Goal: Communication & Community: Share content

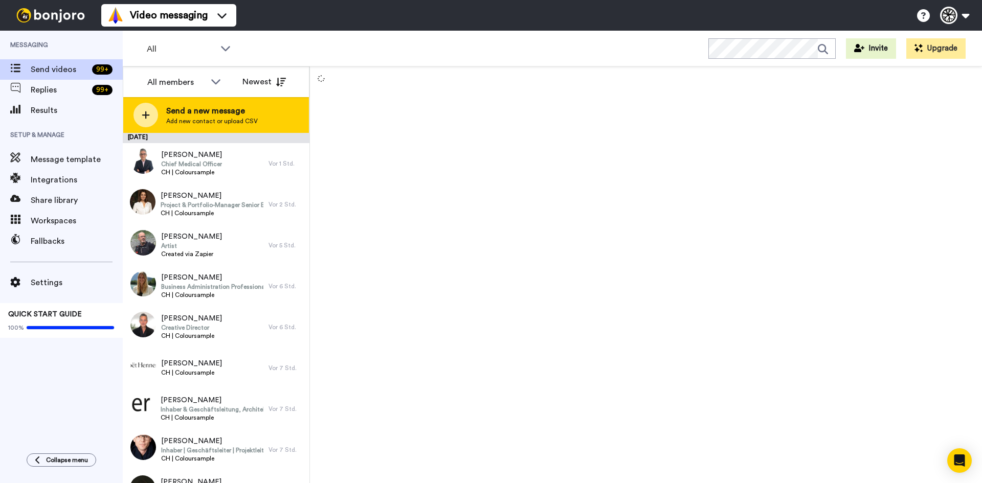
click at [178, 124] on span "Add new contact or upload CSV" at bounding box center [212, 121] width 92 height 8
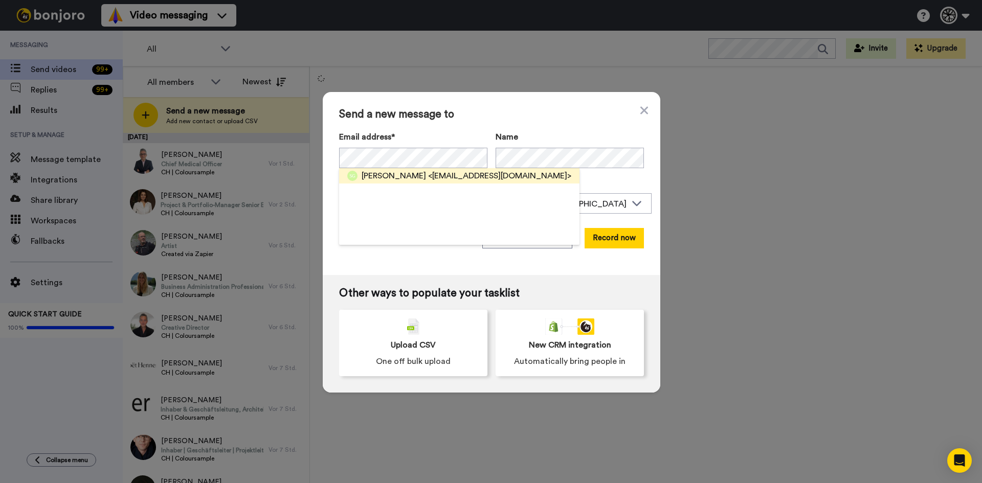
click at [435, 171] on span "<seline.gasparin@swiss-ski.ch>" at bounding box center [499, 176] width 143 height 12
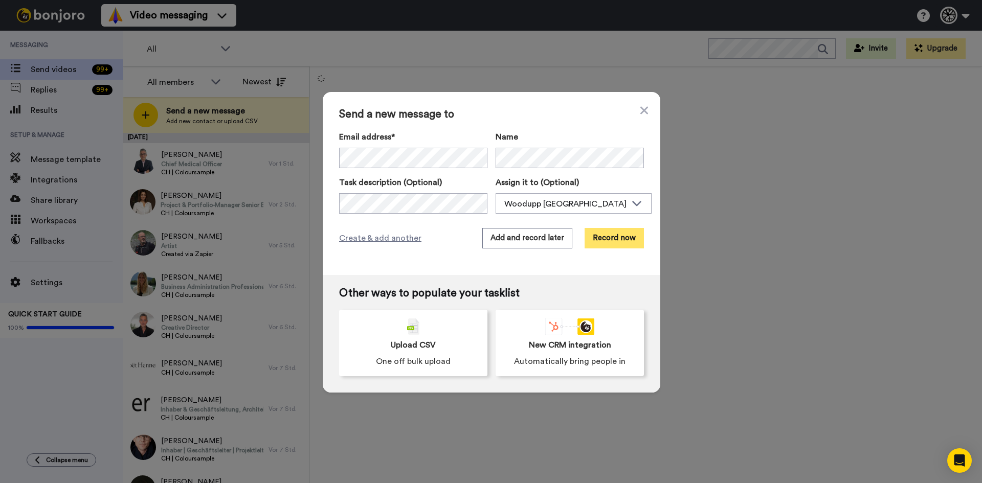
click at [623, 240] on button "Record now" at bounding box center [614, 238] width 59 height 20
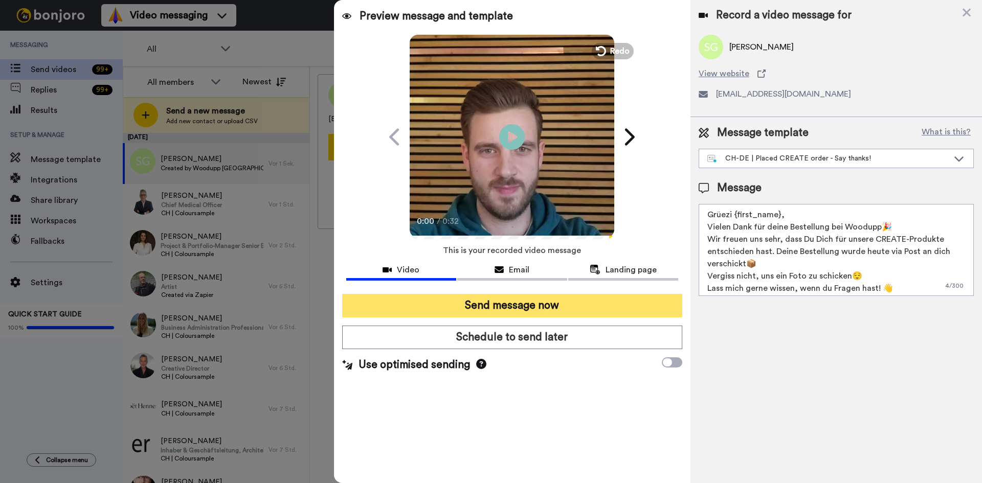
click at [567, 306] on button "Send message now" at bounding box center [512, 306] width 340 height 24
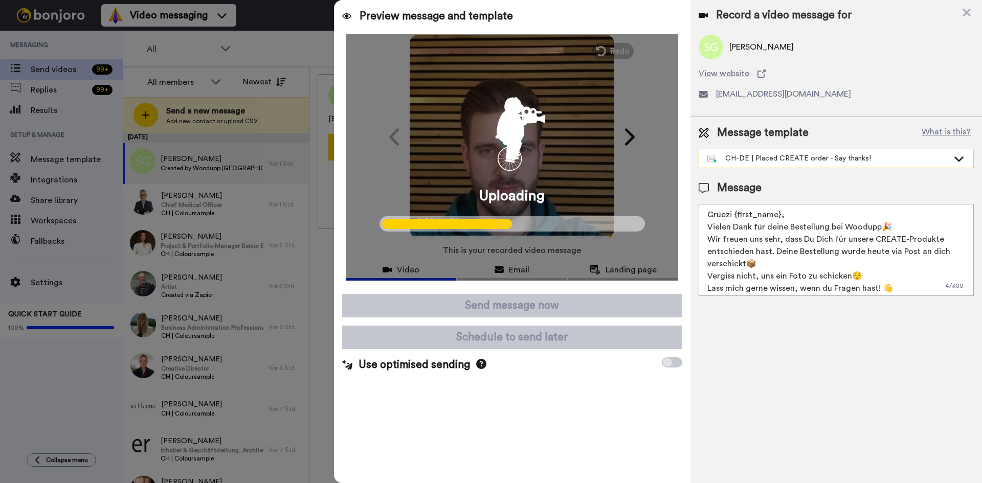
click at [805, 150] on div "CH-DE | Placed CREATE order - Say thanks!" at bounding box center [836, 158] width 274 height 18
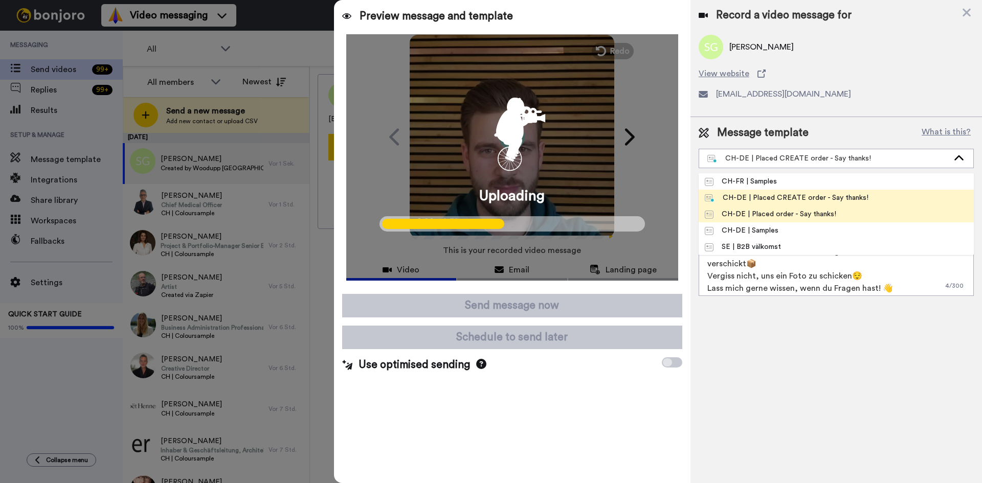
click at [789, 216] on div "CH-DE | Placed order - Say thanks!" at bounding box center [770, 214] width 131 height 10
type textarea "Grüezi {first_name}, Vielen Dank für Deine Bestellung bei Woodupp🎉 Wir freuen u…"
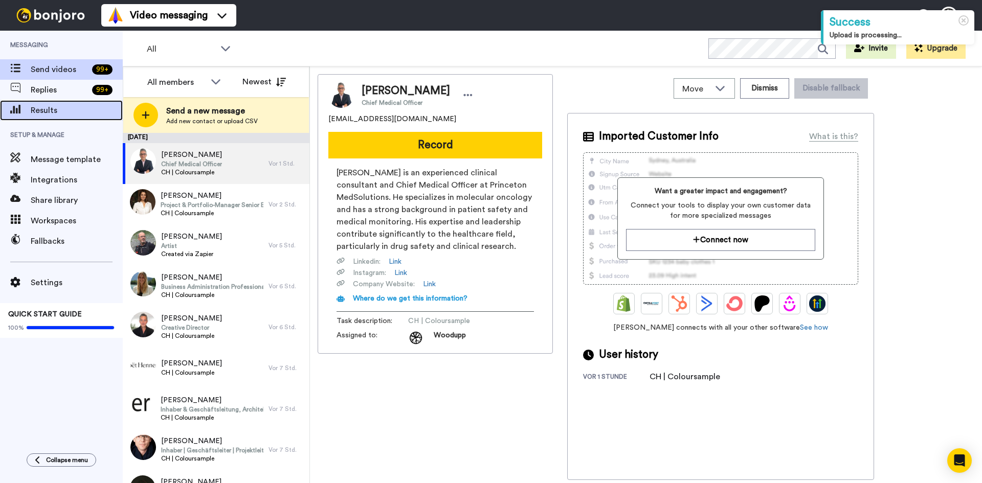
click at [70, 110] on span "Results" at bounding box center [77, 110] width 92 height 12
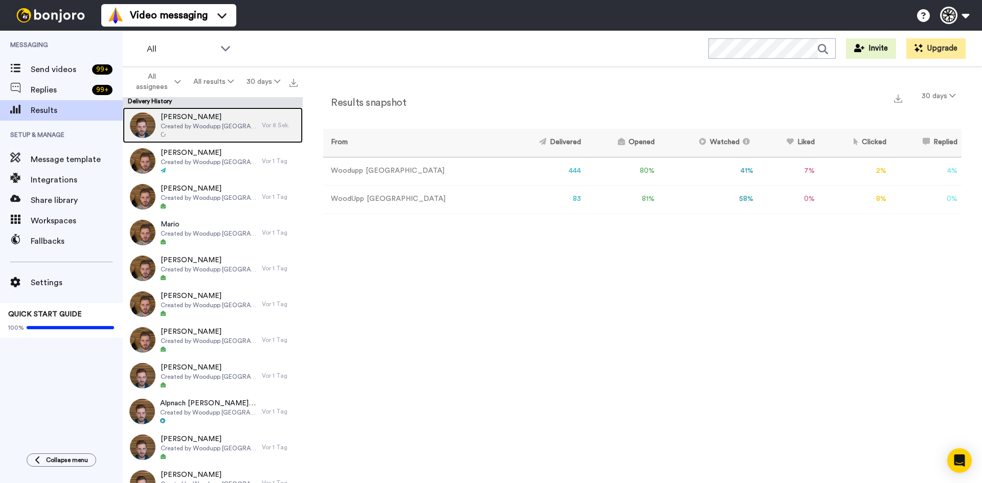
click at [223, 130] on div "Selina Gasparin Created by Woodupp Switzerland" at bounding box center [209, 125] width 96 height 27
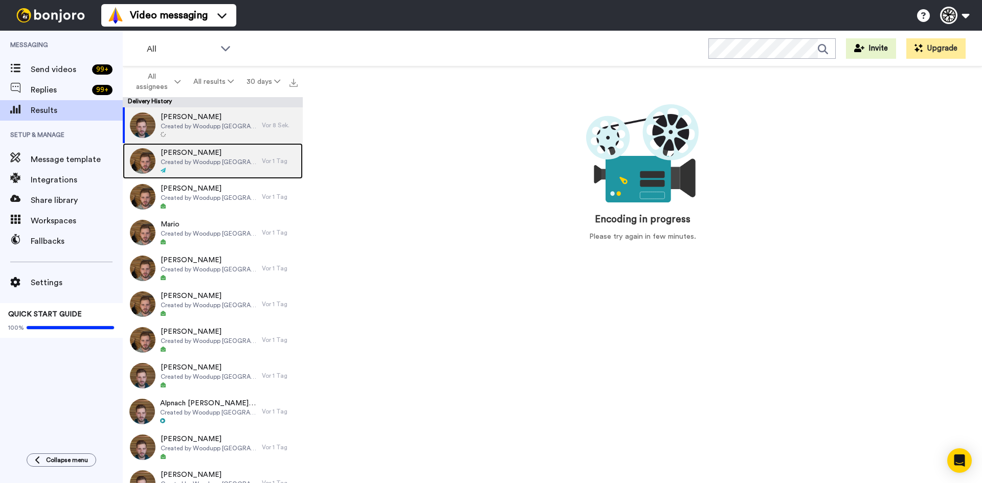
click at [227, 163] on span "Created by Woodupp [GEOGRAPHIC_DATA]" at bounding box center [209, 162] width 96 height 8
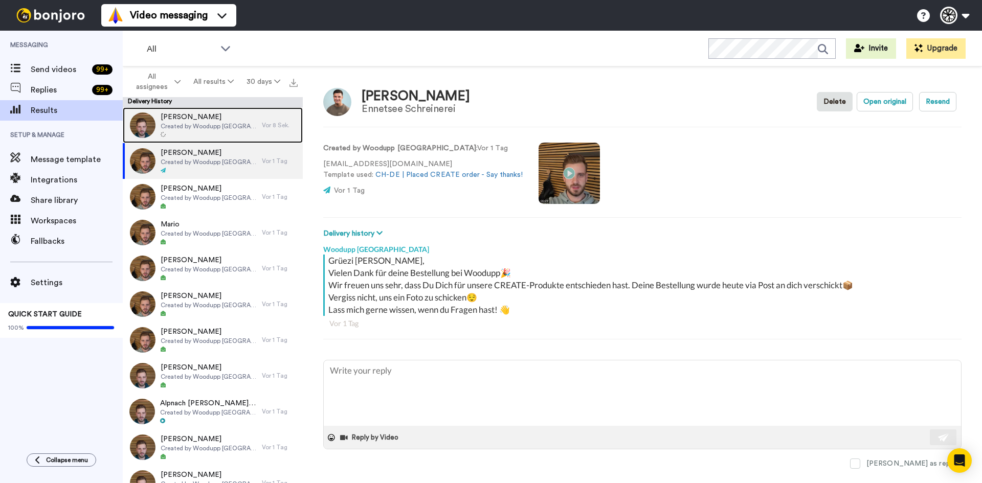
click at [228, 140] on div "Selina Gasparin Created by Woodupp Switzerland" at bounding box center [192, 125] width 139 height 36
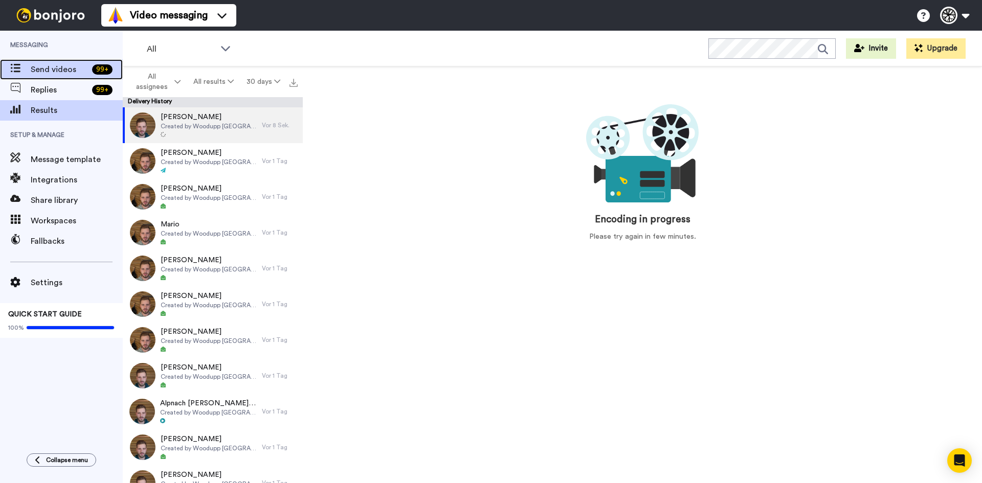
click at [66, 70] on span "Send videos" at bounding box center [59, 69] width 57 height 12
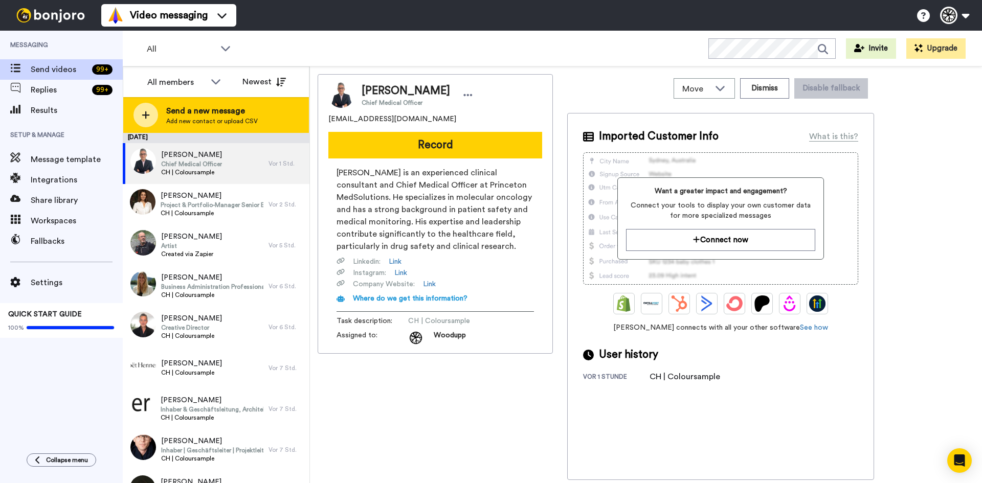
click at [248, 116] on span "Send a new message" at bounding box center [212, 111] width 92 height 12
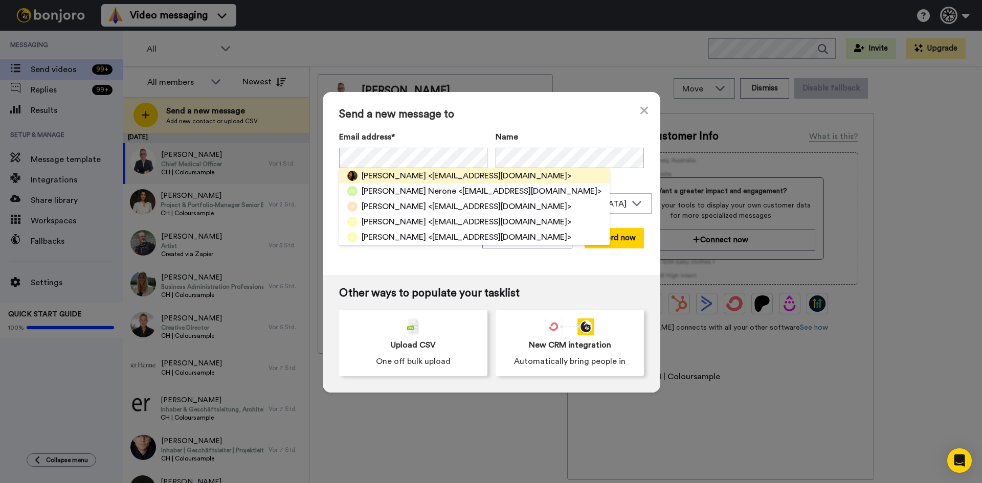
click at [424, 174] on span "[PERSON_NAME]" at bounding box center [394, 176] width 64 height 12
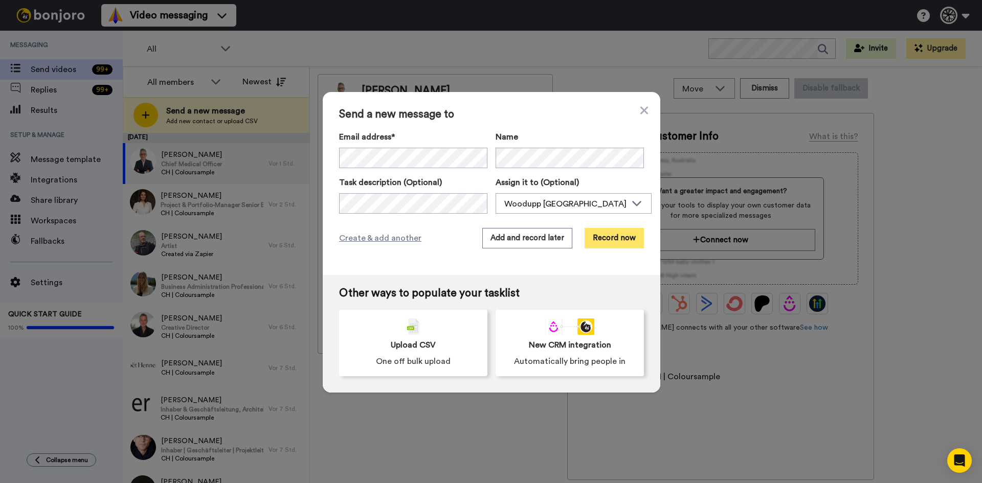
click at [624, 235] on button "Record now" at bounding box center [614, 238] width 59 height 20
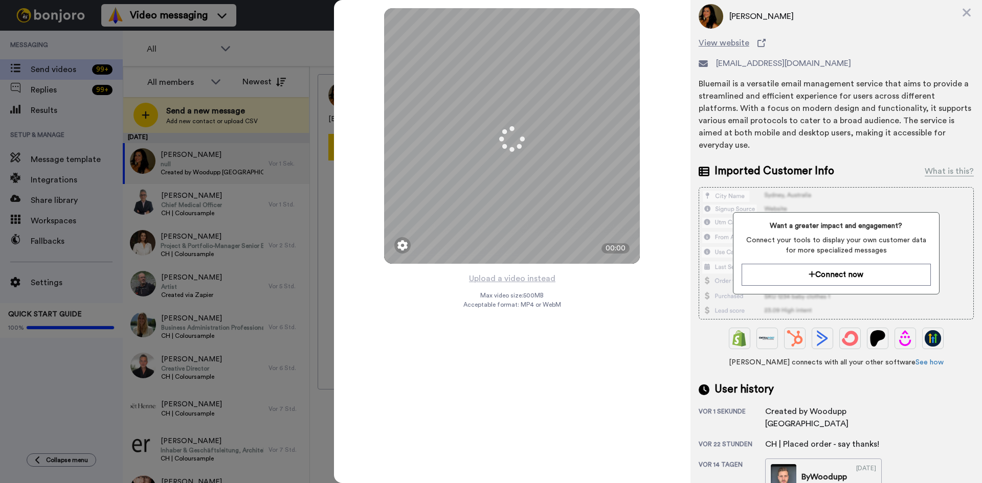
scroll to position [107, 0]
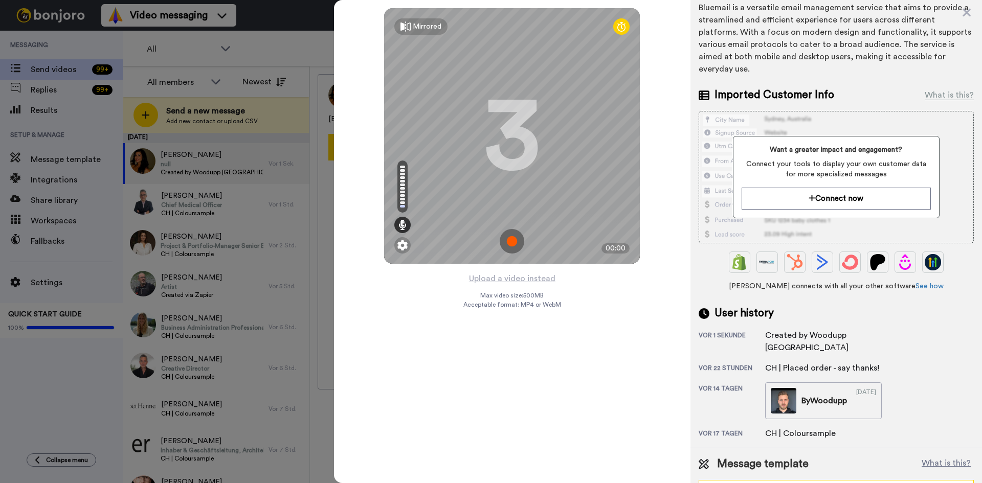
click at [784, 483] on div "CH-DE | Placed CREATE order - Say thanks!" at bounding box center [828, 490] width 241 height 10
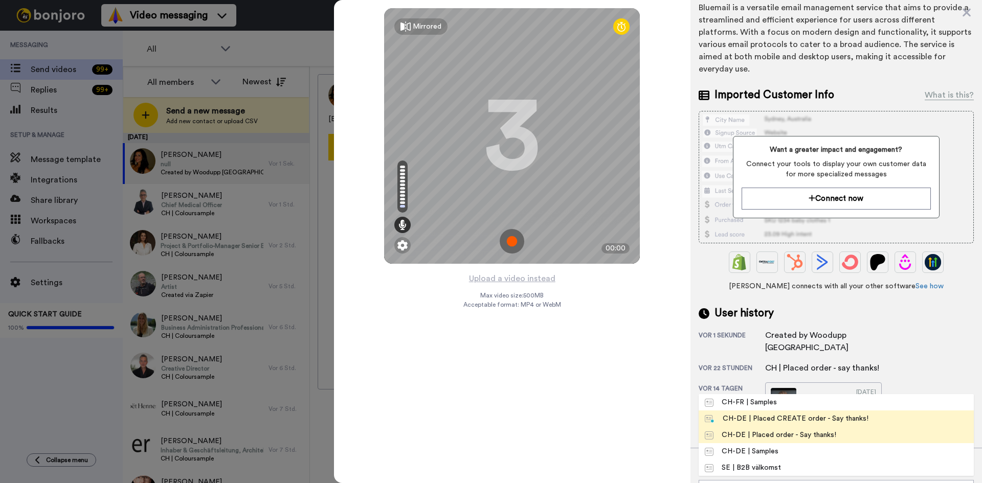
click at [786, 430] on div "CH-DE | Placed order - Say thanks!" at bounding box center [770, 435] width 131 height 10
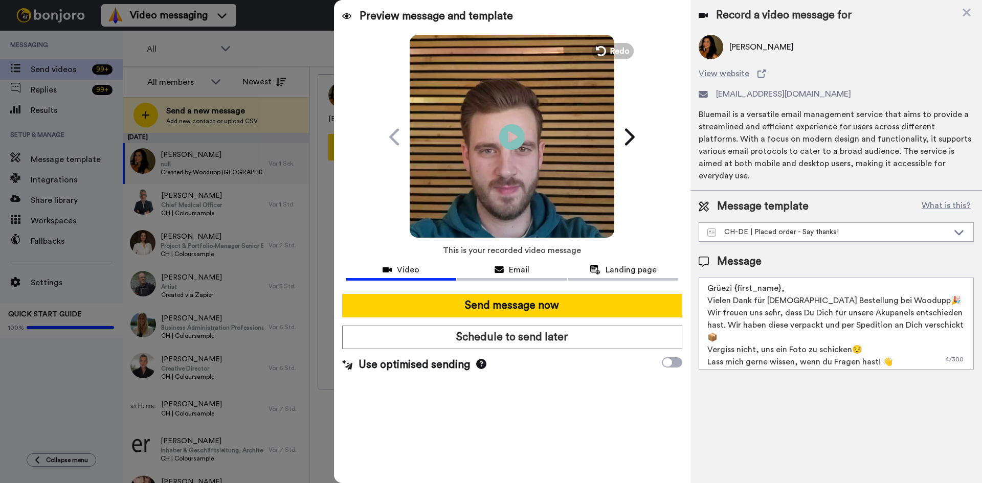
scroll to position [0, 0]
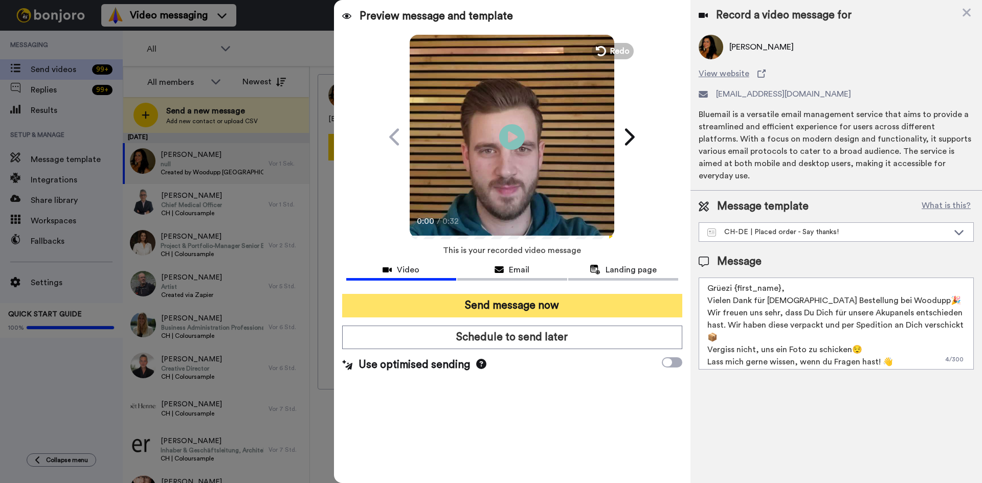
click at [522, 312] on button "Send message now" at bounding box center [512, 306] width 340 height 24
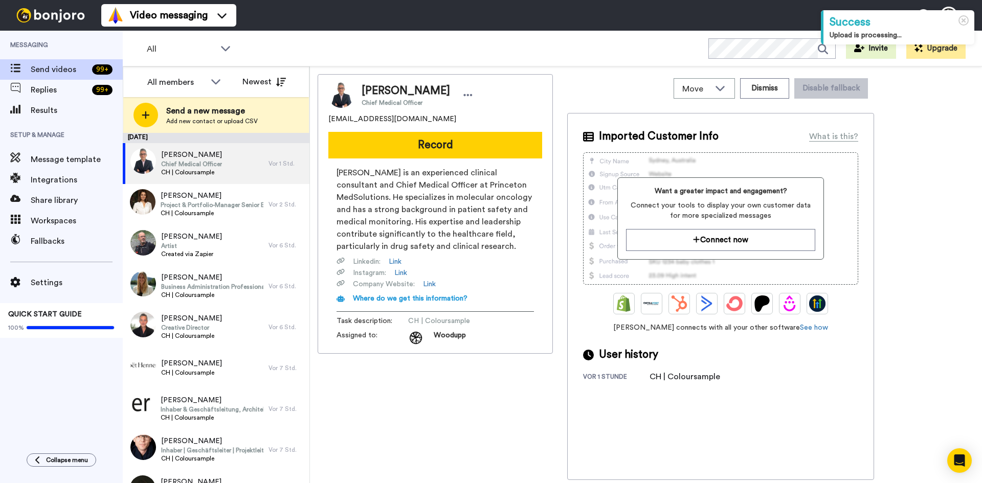
click at [344, 97] on img at bounding box center [341, 95] width 26 height 26
click at [334, 100] on img at bounding box center [341, 95] width 26 height 26
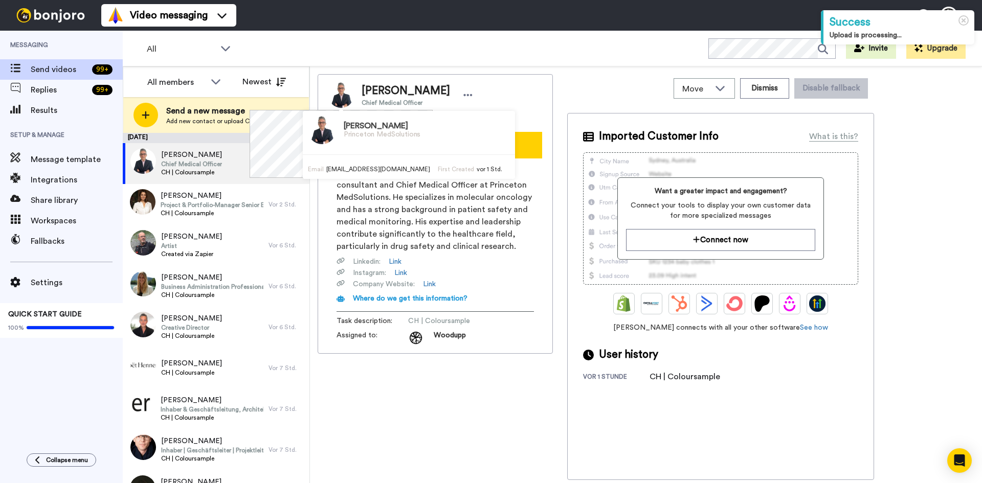
click at [321, 134] on img at bounding box center [322, 130] width 28 height 28
click at [346, 128] on h3 "[PERSON_NAME]" at bounding box center [382, 126] width 77 height 9
click at [381, 92] on span "[PERSON_NAME]" at bounding box center [406, 90] width 89 height 15
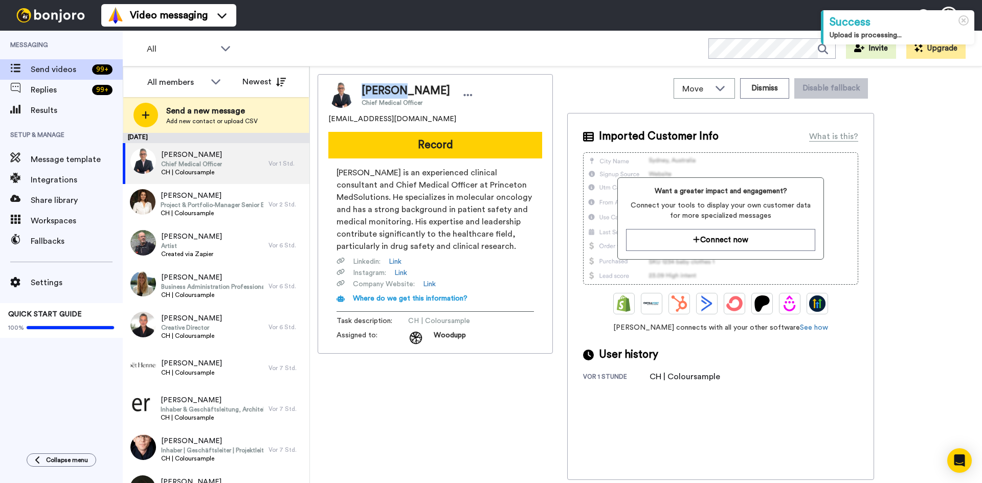
click at [381, 92] on span "[PERSON_NAME]" at bounding box center [406, 90] width 89 height 15
click at [337, 96] on img at bounding box center [341, 95] width 26 height 26
click at [460, 89] on div at bounding box center [467, 94] width 15 height 15
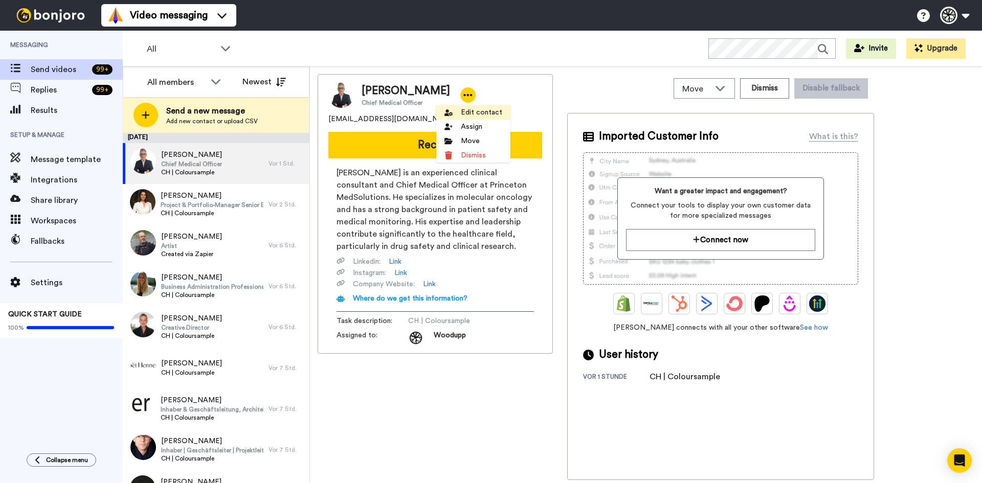
click at [479, 115] on li "Edit contact" at bounding box center [473, 112] width 74 height 14
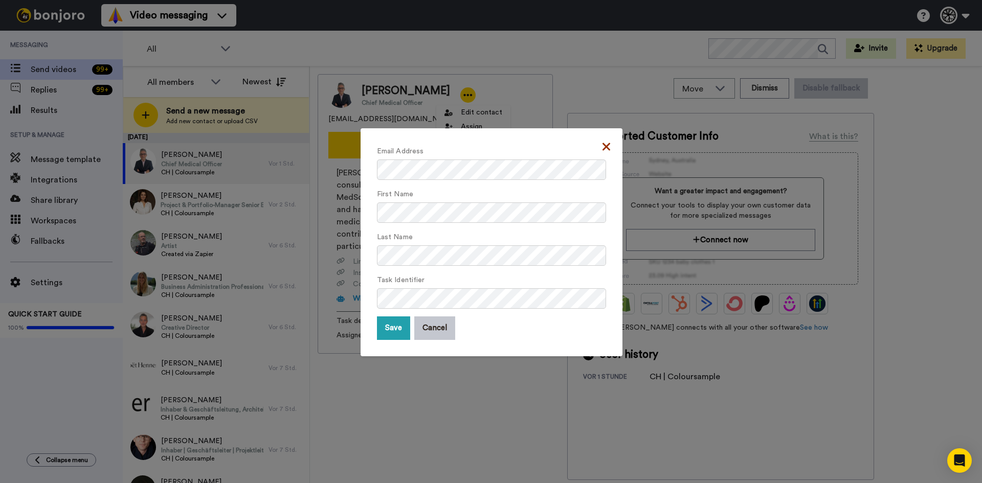
click at [606, 147] on icon at bounding box center [607, 147] width 8 height 12
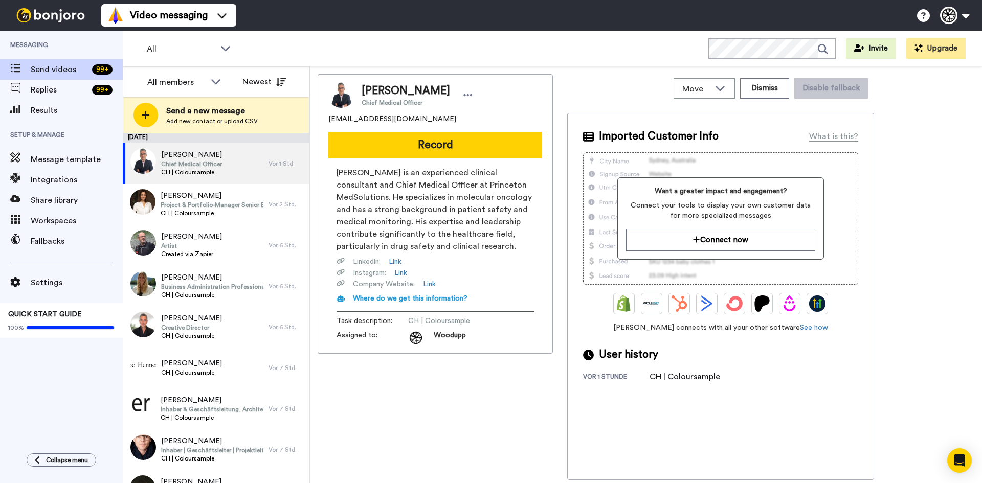
click at [330, 95] on img at bounding box center [341, 95] width 26 height 26
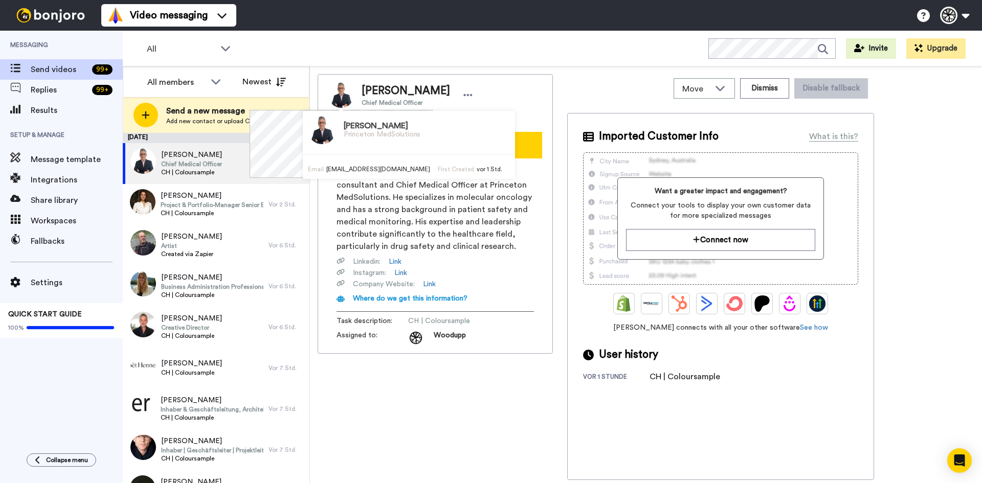
click at [324, 129] on img at bounding box center [322, 130] width 28 height 28
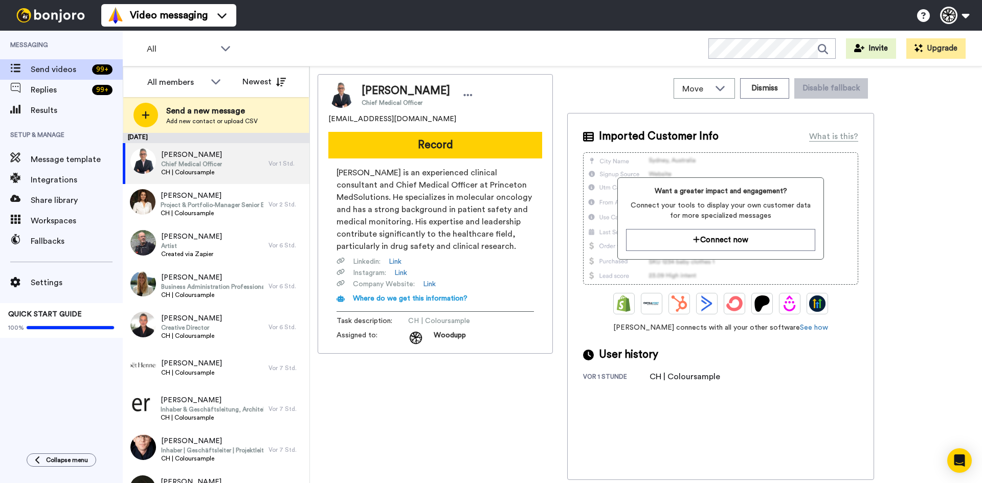
click at [348, 99] on img at bounding box center [341, 95] width 26 height 26
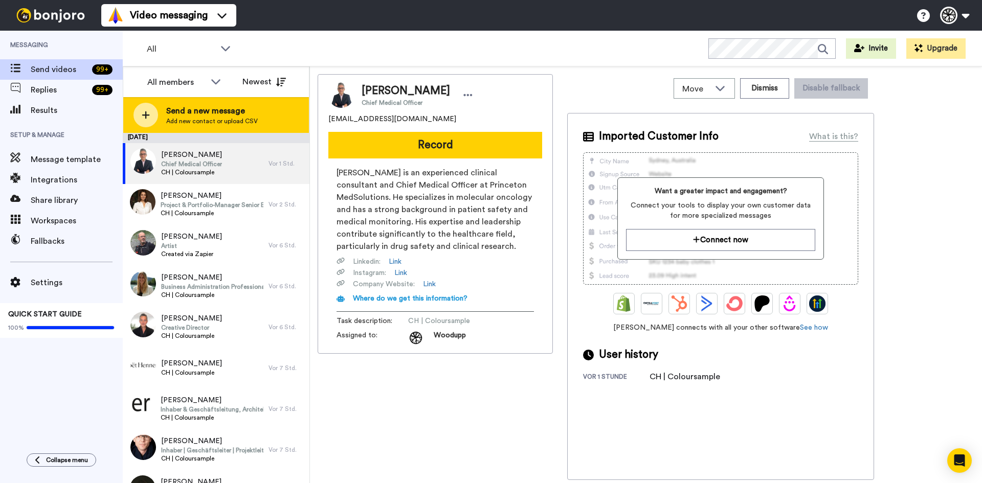
click at [178, 117] on span "Send a new message" at bounding box center [212, 111] width 92 height 12
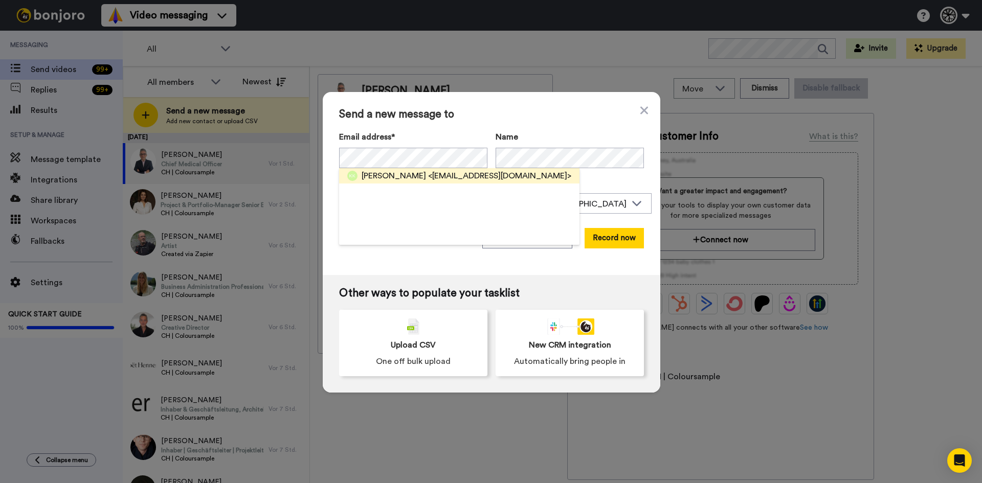
click at [445, 170] on span "<kwiecinskipl@gmail.com>" at bounding box center [499, 176] width 143 height 12
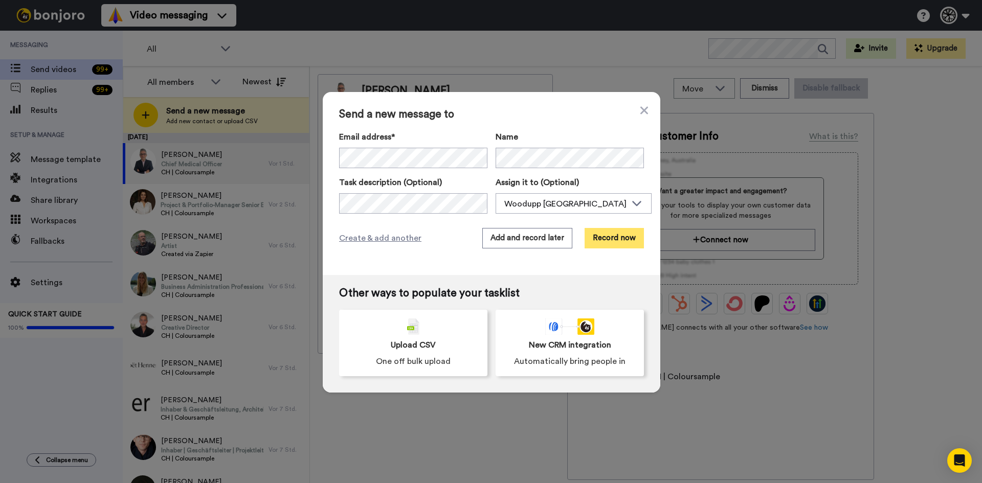
click at [638, 234] on button "Record now" at bounding box center [614, 238] width 59 height 20
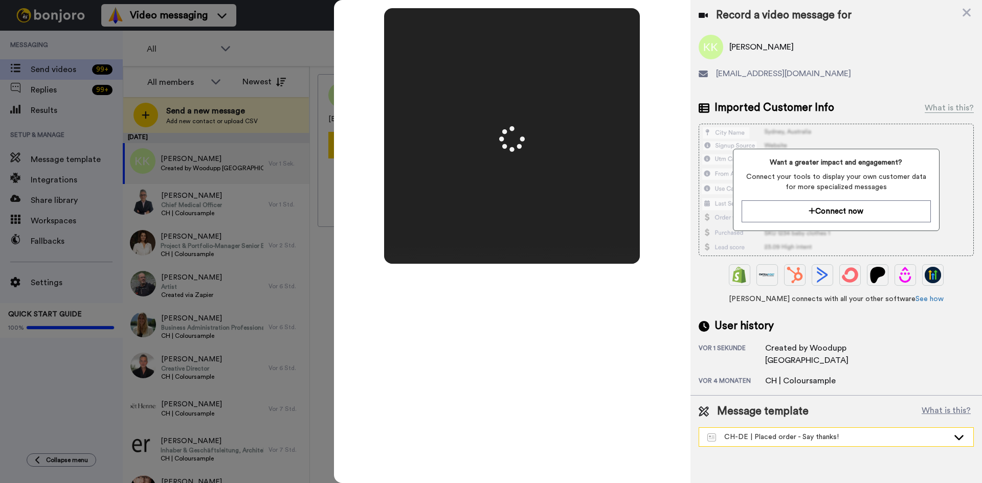
click at [767, 432] on div "CH-DE | Placed order - Say thanks!" at bounding box center [828, 437] width 241 height 10
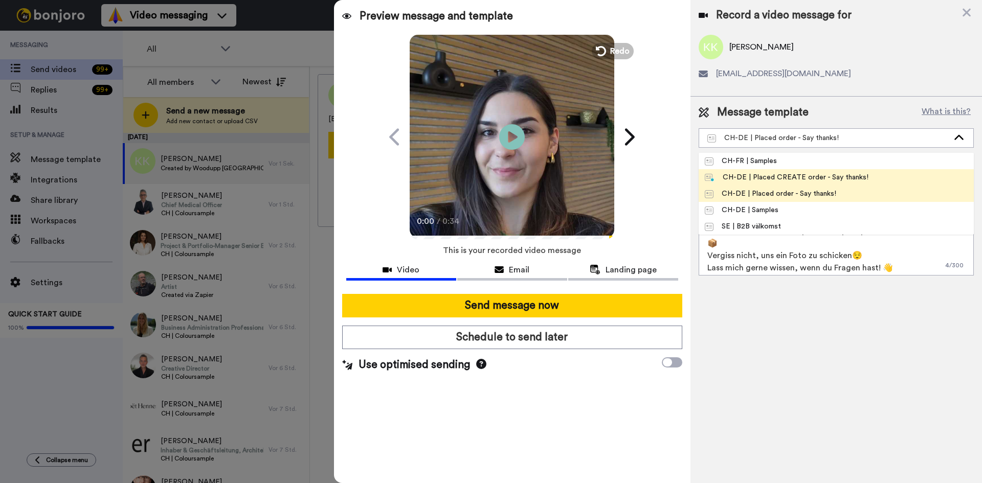
click at [820, 170] on li "CH-DE | Placed CREATE order - Say thanks!" at bounding box center [836, 177] width 275 height 16
type textarea "Grüezi {first_name}, Vielen Dank für deine Bestellung bei Woodupp🎉 Wir freuen u…"
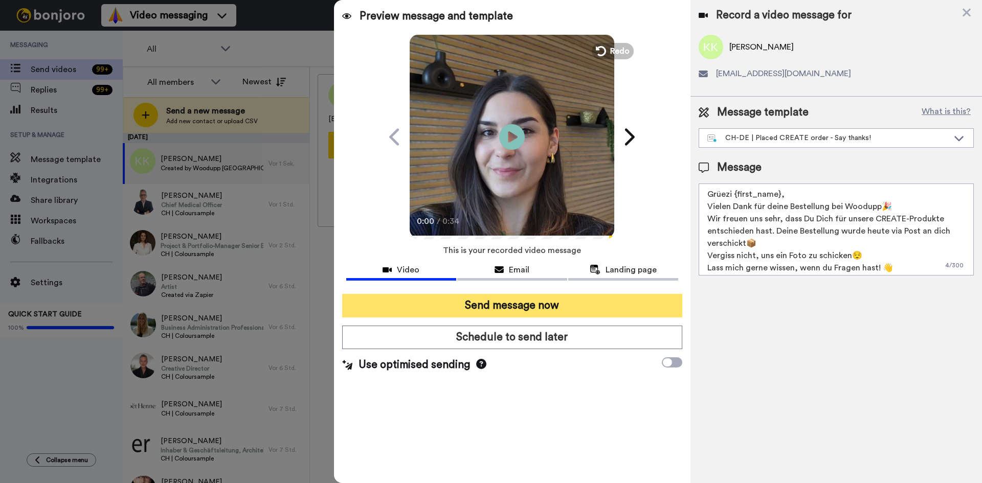
click at [590, 307] on button "Send message now" at bounding box center [512, 306] width 340 height 24
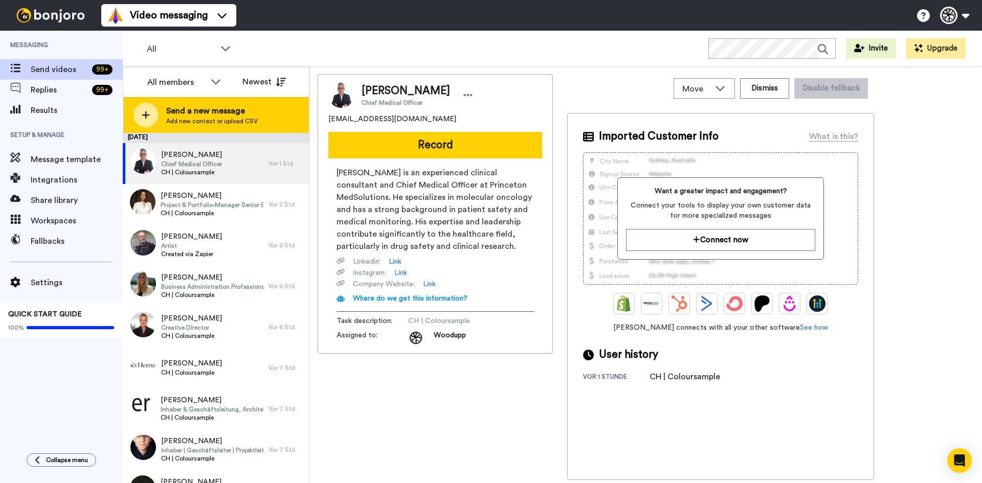
click at [208, 121] on span "Add new contact or upload CSV" at bounding box center [212, 121] width 92 height 8
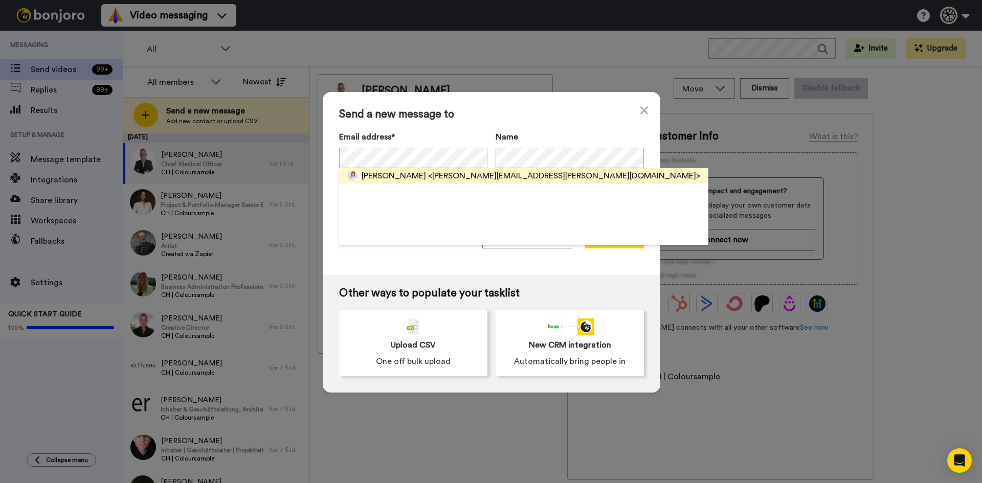
click at [462, 181] on span "<michaela.ganz@hotmail.com>" at bounding box center [564, 176] width 272 height 12
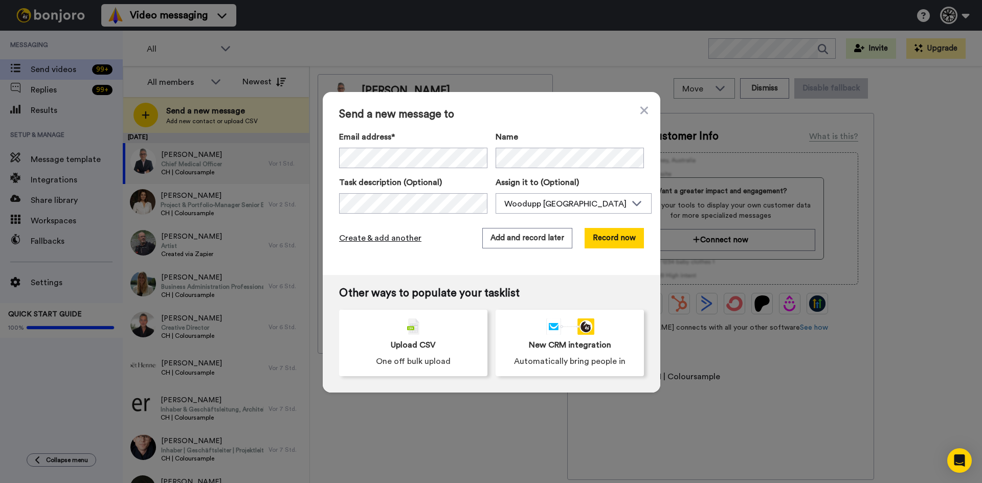
click at [397, 243] on span "Create & add another" at bounding box center [380, 238] width 82 height 12
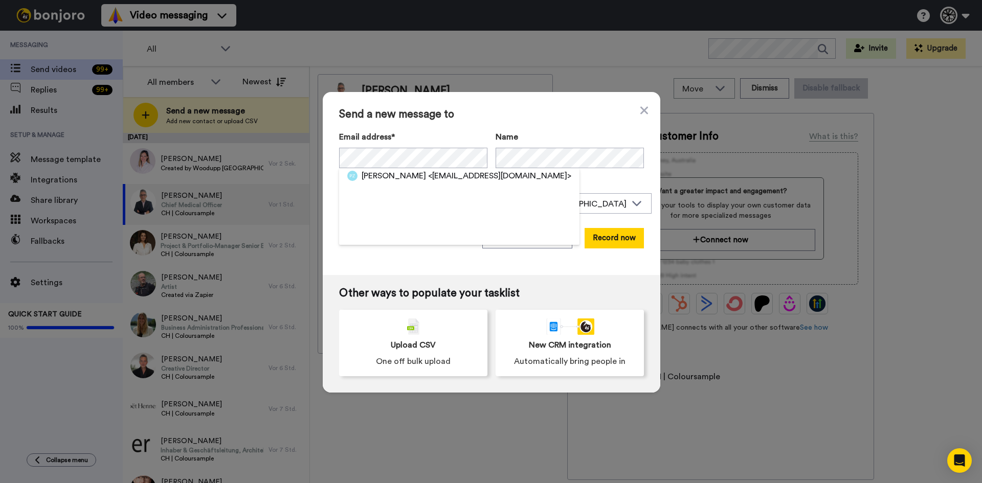
click at [453, 185] on div "Patrick Züger <familiezueger@gmx.ch>" at bounding box center [459, 206] width 240 height 77
click at [468, 171] on span "<familiezueger@gmx.ch>" at bounding box center [499, 176] width 143 height 12
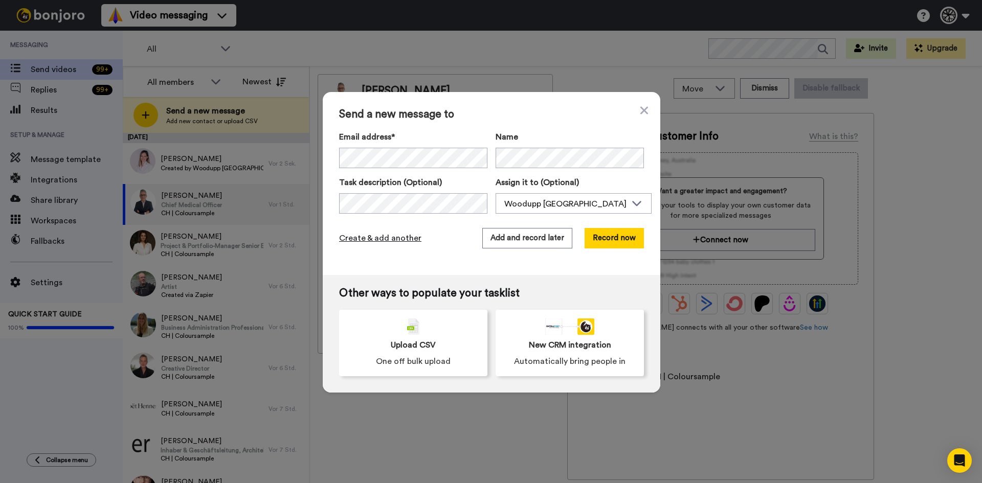
click at [378, 244] on span "Create & add another" at bounding box center [380, 238] width 82 height 12
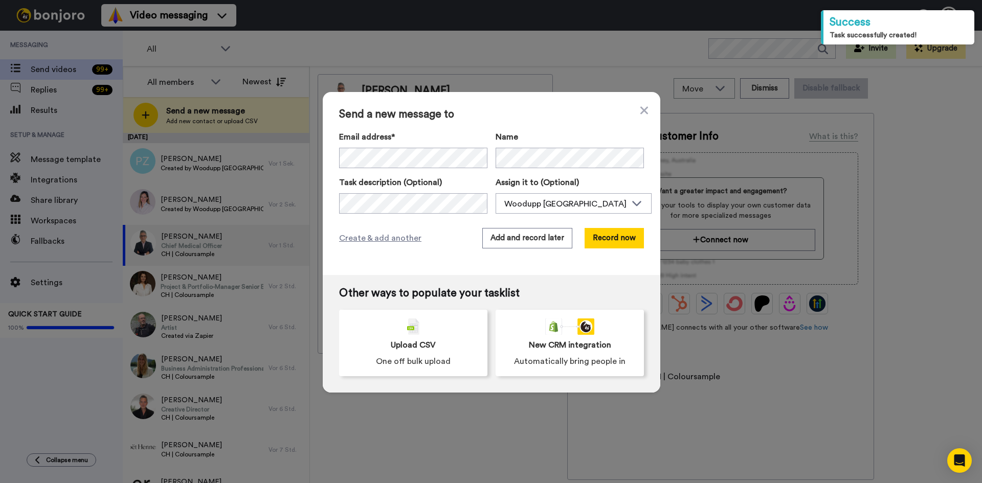
click at [691, 150] on div "Send a new message to Email address* Berna Bahadirli Larsen <berna.b.larsen@gma…" at bounding box center [491, 241] width 982 height 483
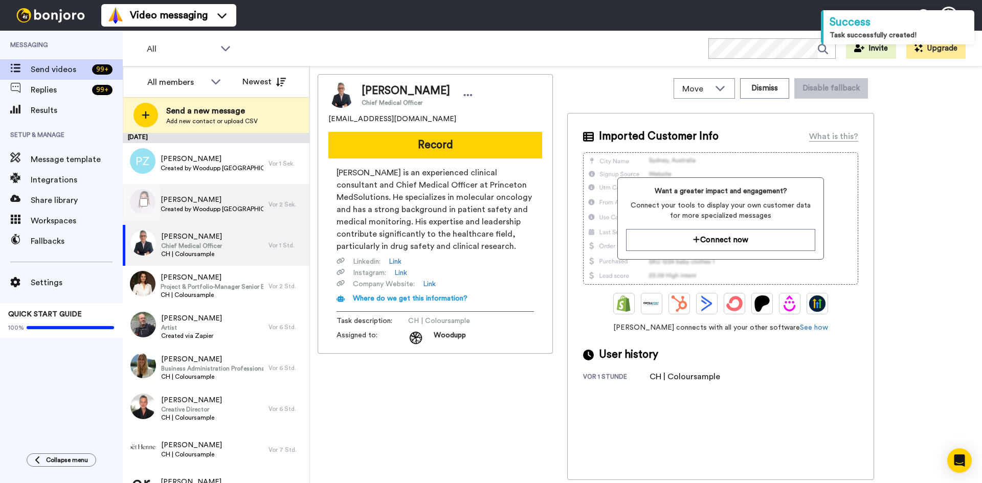
click at [211, 202] on span "[PERSON_NAME]" at bounding box center [212, 200] width 103 height 10
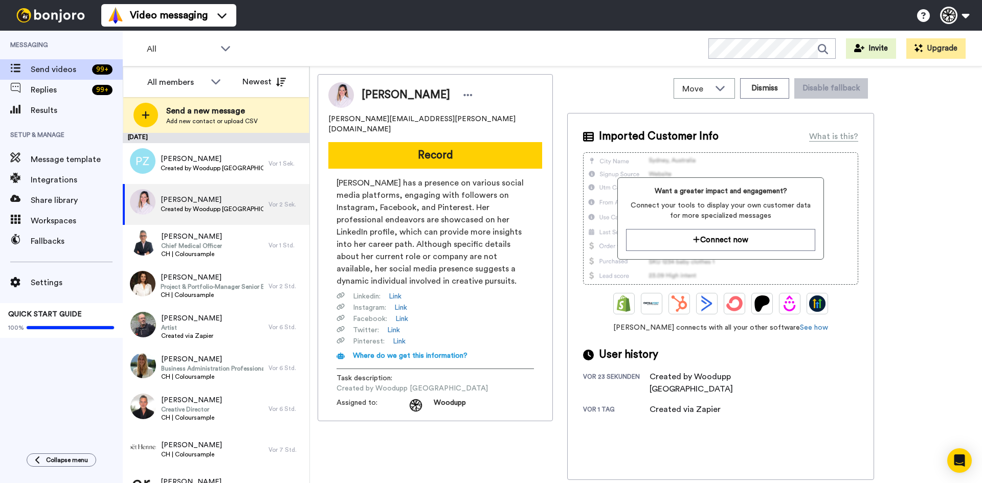
click at [441, 164] on div "Michaela Ganz michaela.ganz@hotmail.com Record Michaela Ganz has a presence on …" at bounding box center [435, 247] width 235 height 347
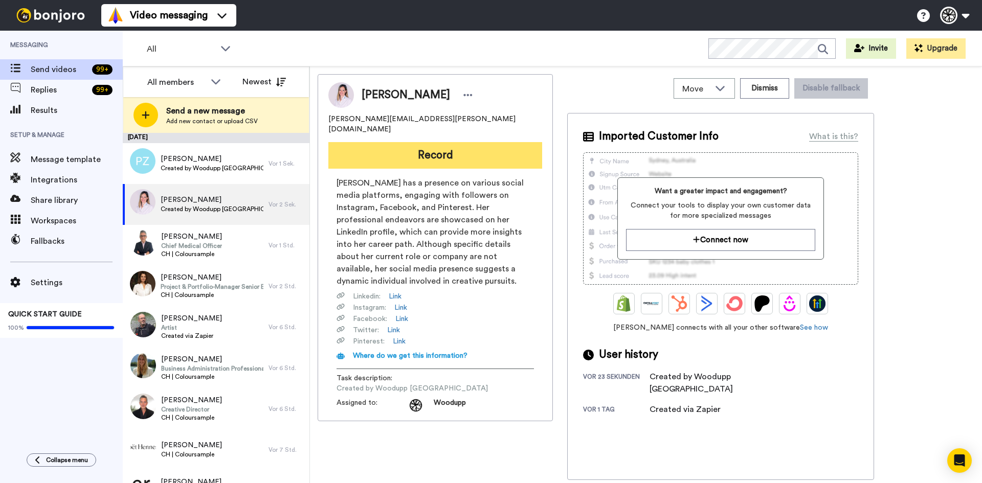
click at [457, 152] on button "Record" at bounding box center [435, 155] width 214 height 27
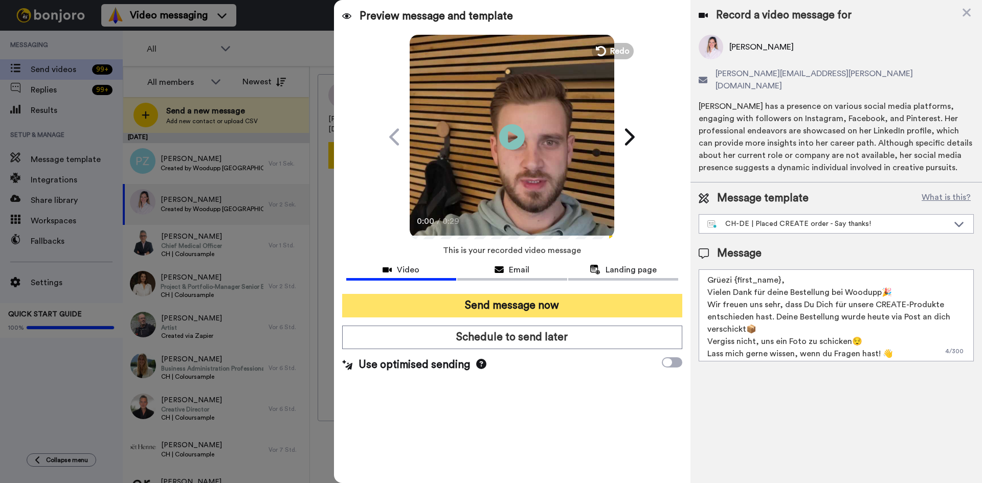
click at [554, 313] on button "Send message now" at bounding box center [512, 306] width 340 height 24
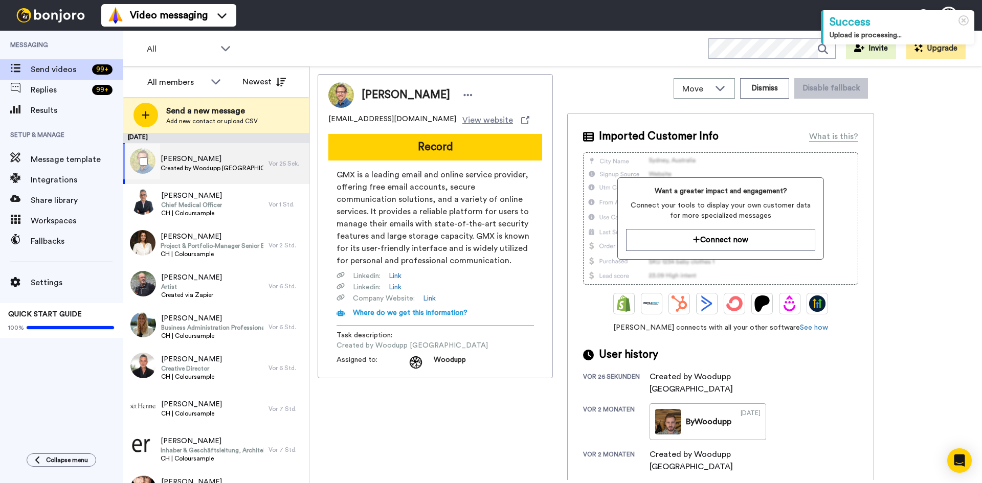
click at [227, 161] on span "[PERSON_NAME]" at bounding box center [212, 159] width 103 height 10
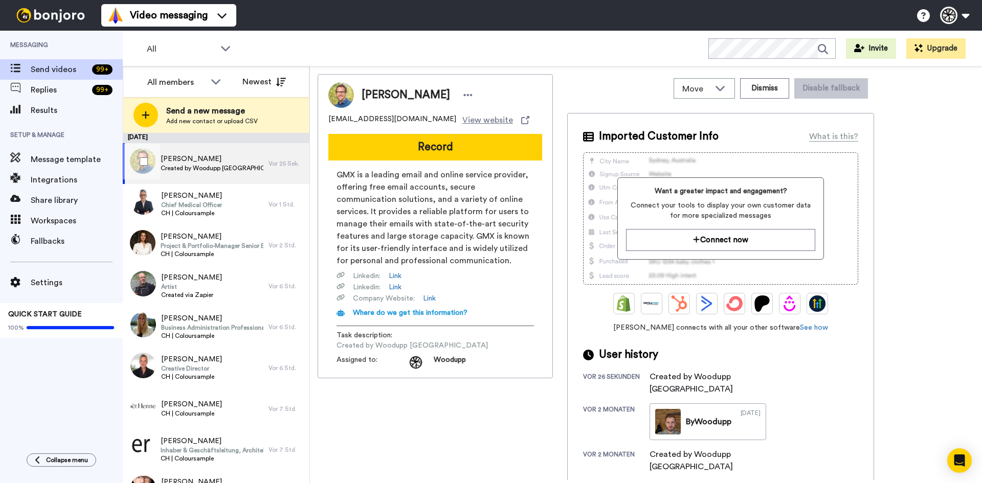
click at [217, 162] on span "[PERSON_NAME]" at bounding box center [212, 159] width 103 height 10
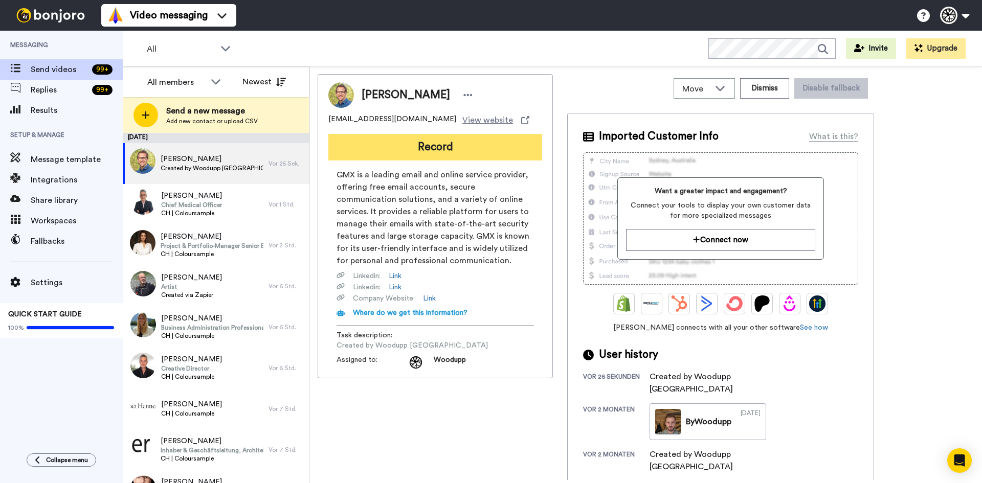
click at [452, 157] on button "Record" at bounding box center [435, 147] width 214 height 27
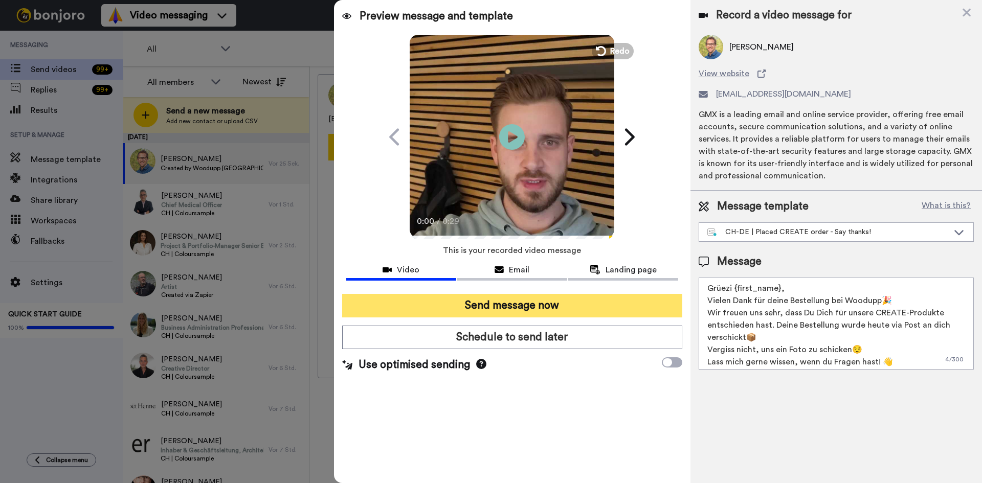
click at [543, 306] on button "Send message now" at bounding box center [512, 306] width 340 height 24
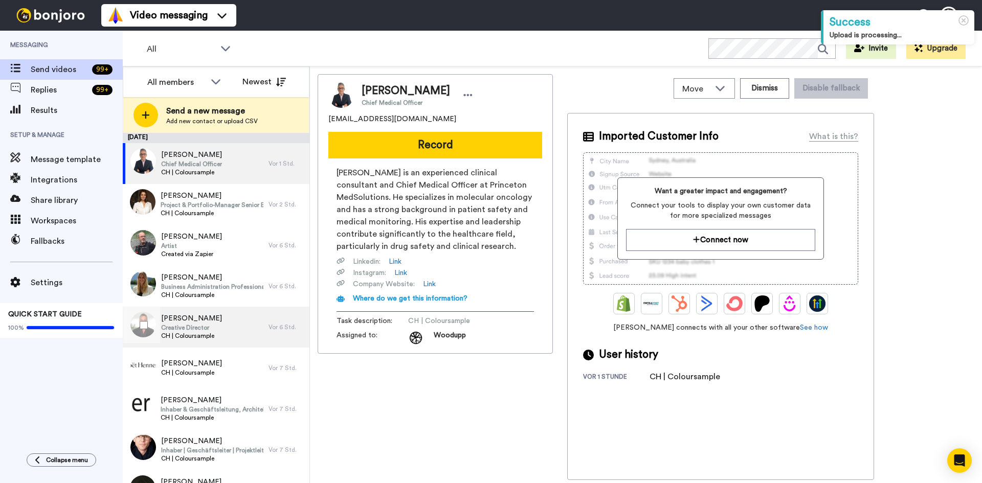
click at [231, 336] on div "[PERSON_NAME] Creative Director CH | Coloursample" at bounding box center [196, 327] width 146 height 41
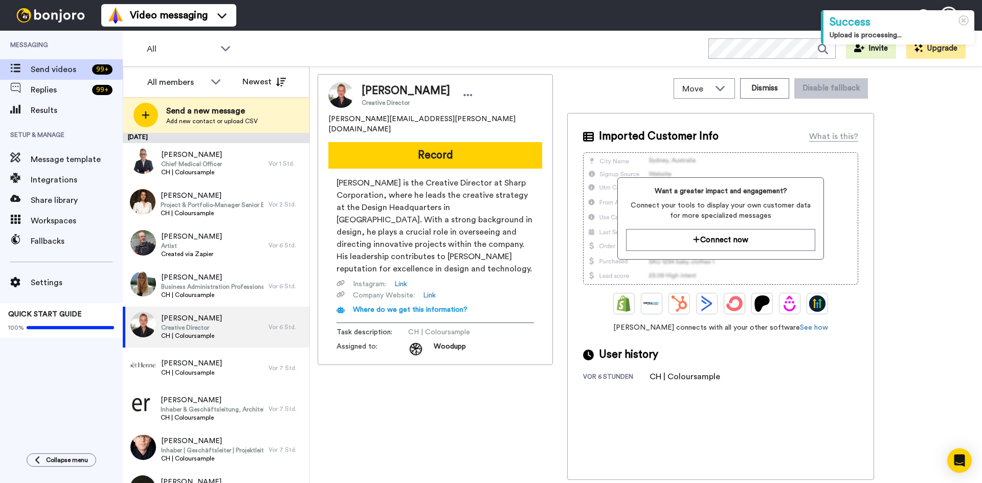
click at [341, 98] on img at bounding box center [341, 95] width 26 height 26
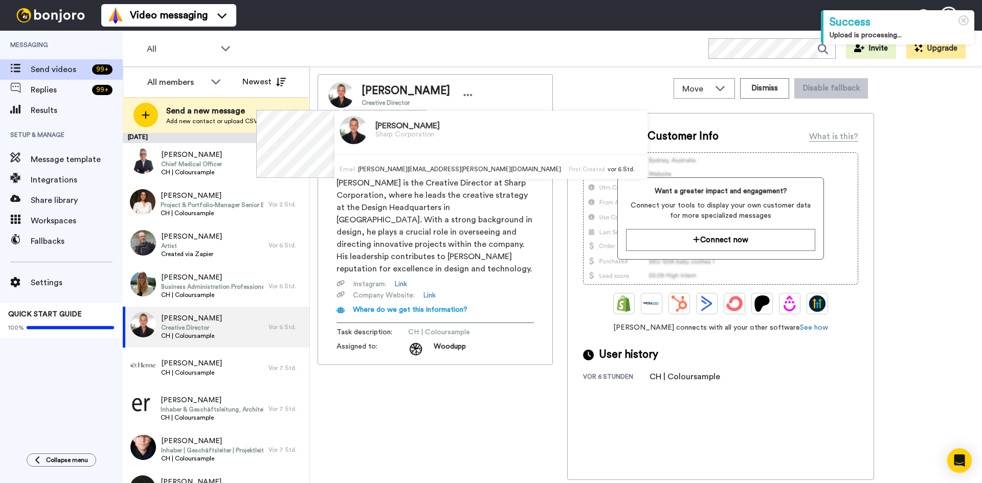
click at [340, 131] on img at bounding box center [354, 130] width 28 height 28
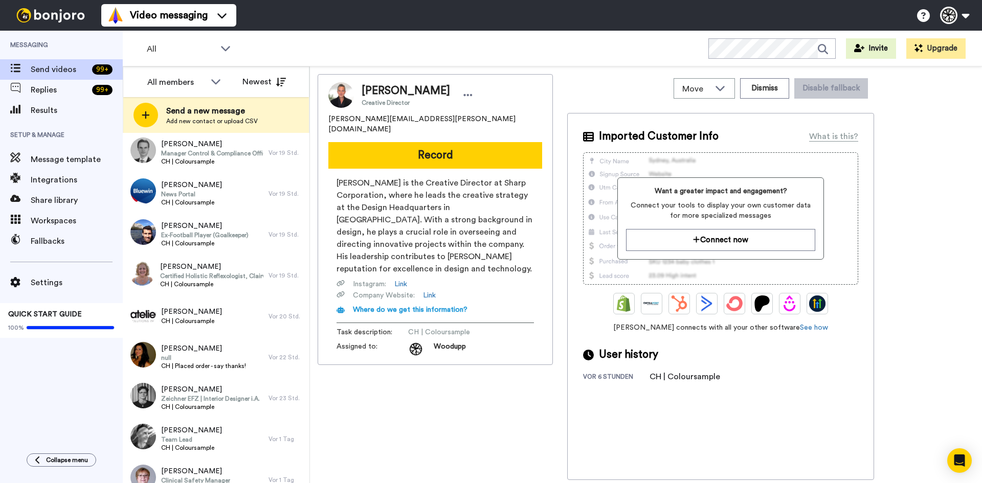
scroll to position [614, 0]
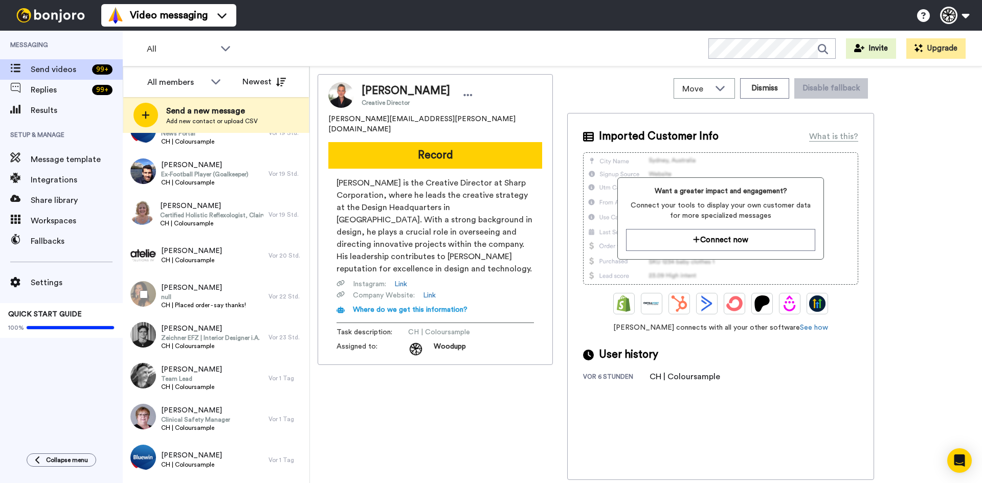
drag, startPoint x: 154, startPoint y: 289, endPoint x: 148, endPoint y: 296, distance: 9.4
click at [148, 296] on div at bounding box center [141, 295] width 37 height 36
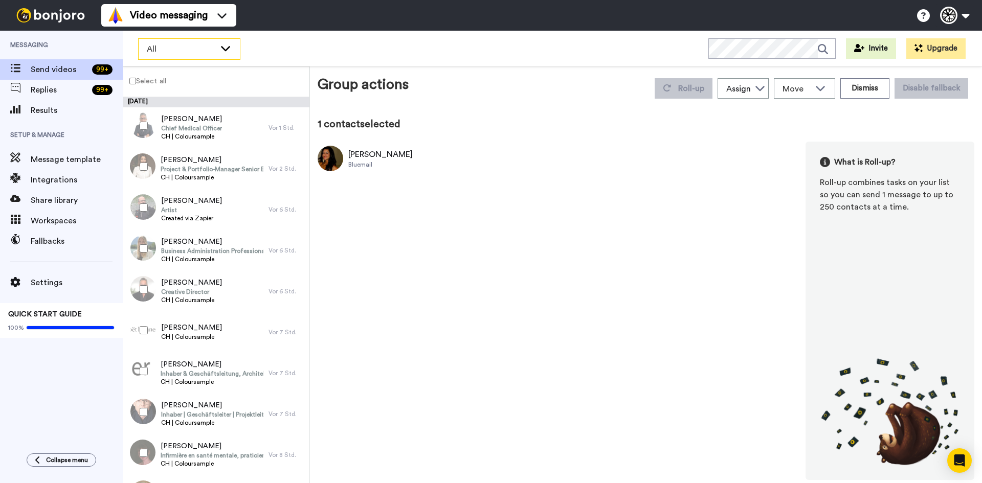
click at [152, 50] on span "All" at bounding box center [181, 49] width 69 height 12
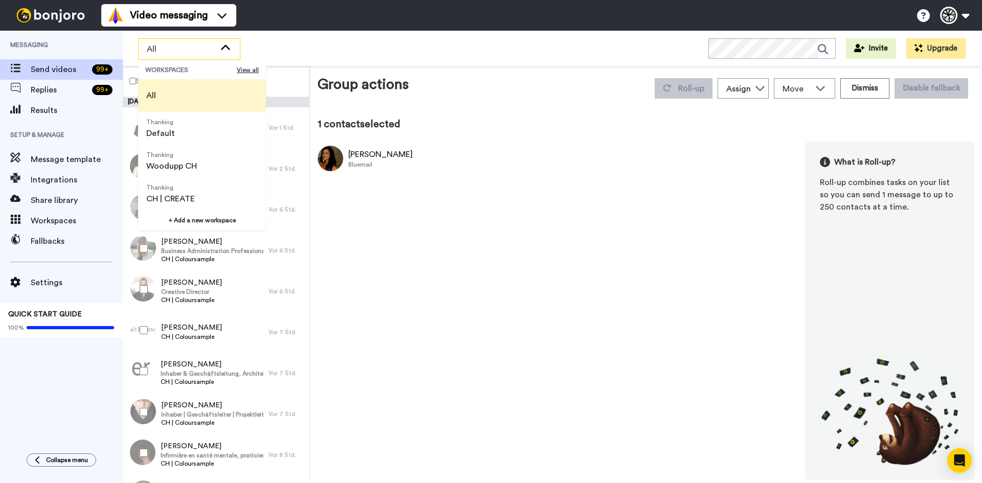
click at [177, 47] on span "All" at bounding box center [181, 49] width 69 height 12
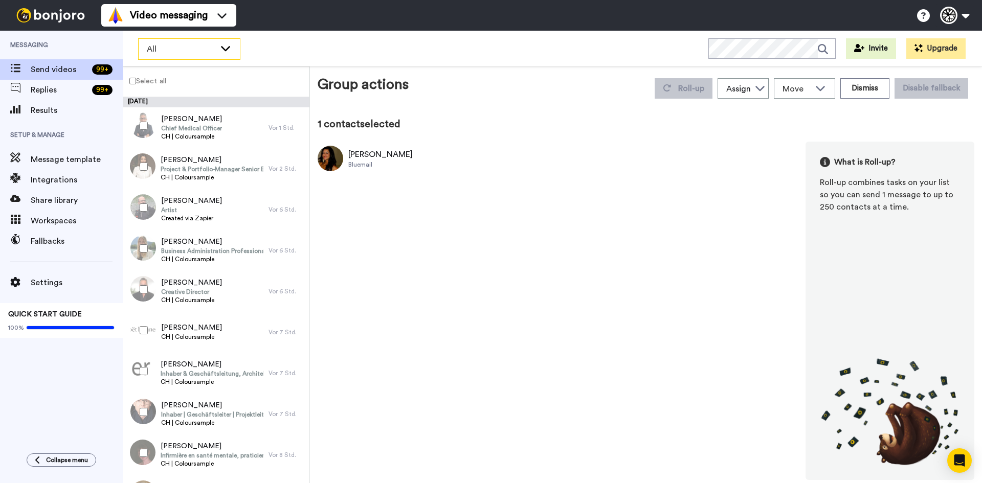
click at [239, 51] on div "All" at bounding box center [189, 49] width 101 height 20
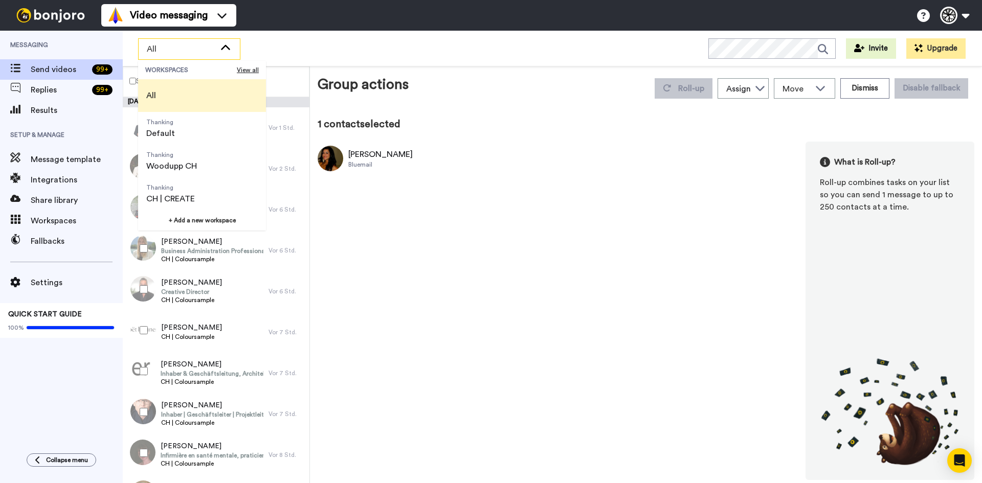
click at [239, 51] on div "All" at bounding box center [189, 49] width 101 height 20
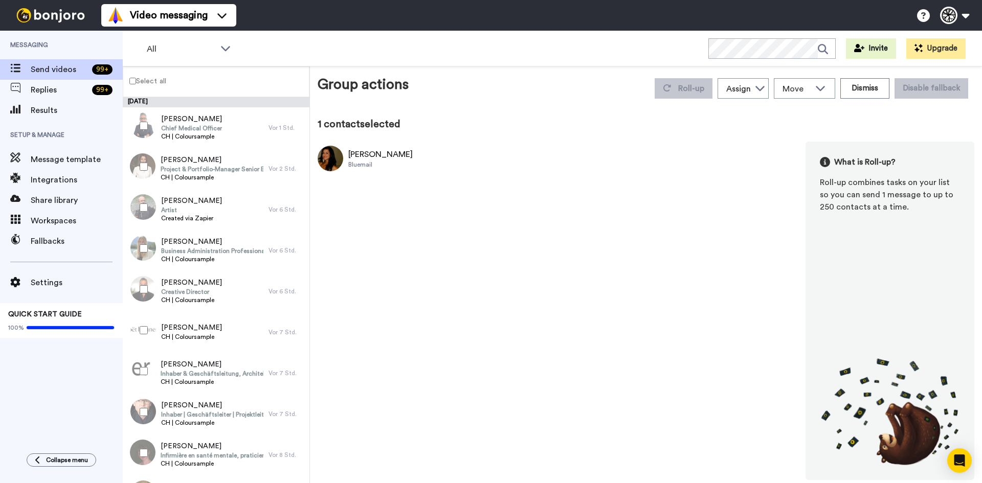
click at [145, 86] on label "Select all" at bounding box center [144, 81] width 43 height 12
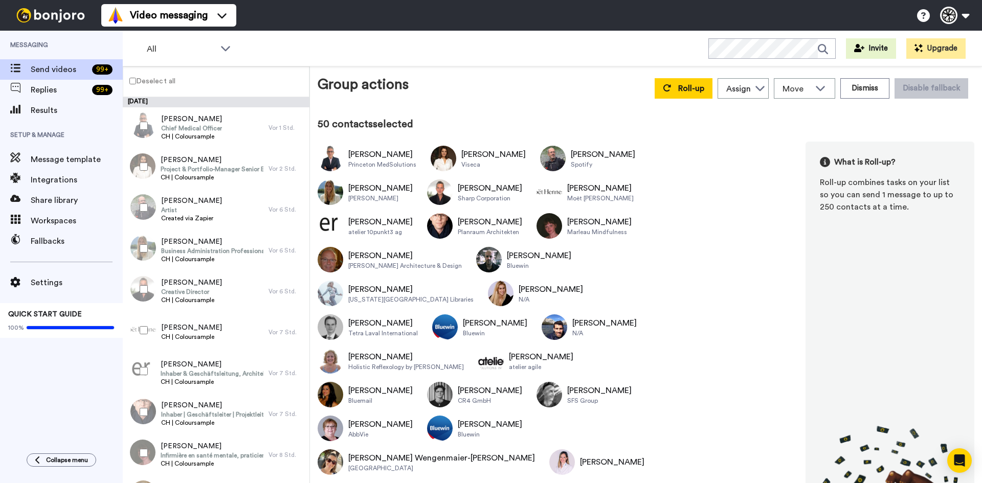
click at [148, 82] on label "Deselect all" at bounding box center [149, 81] width 52 height 12
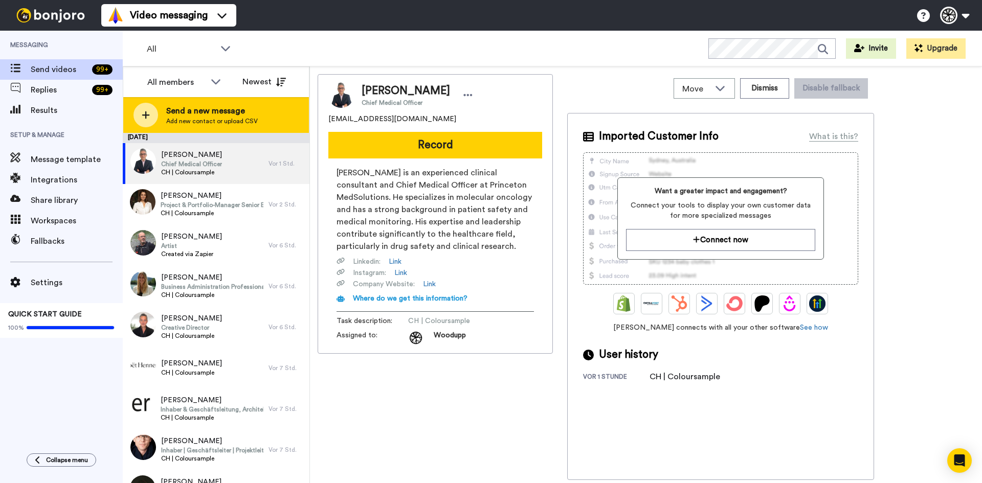
click at [205, 121] on span "Add new contact or upload CSV" at bounding box center [212, 121] width 92 height 8
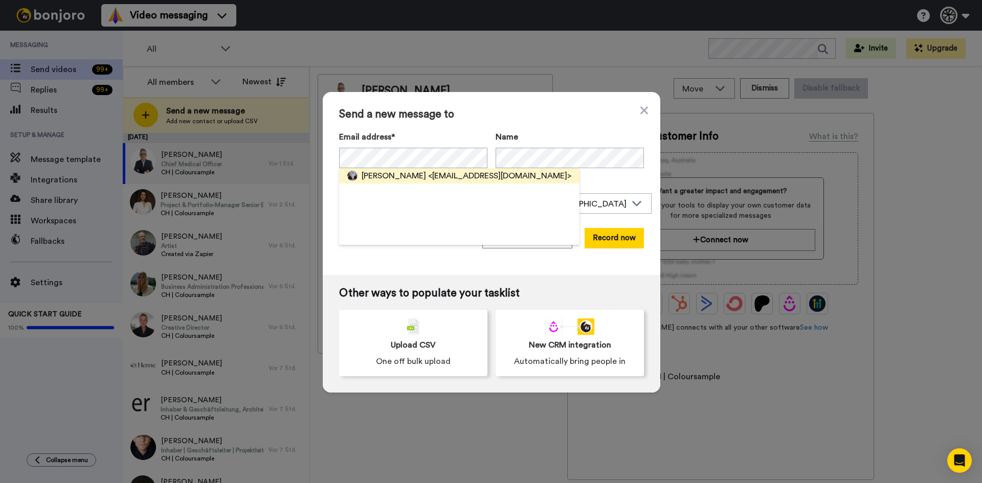
click at [460, 183] on div "Romaine Bobillier <romaineanzevui@bluewin.ch>" at bounding box center [459, 175] width 240 height 15
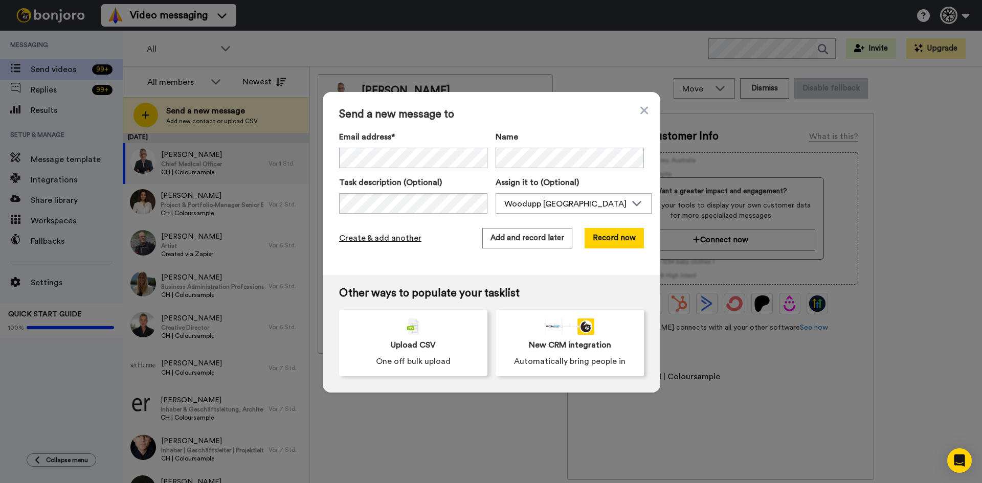
click at [350, 239] on span "Create & add another" at bounding box center [380, 238] width 82 height 12
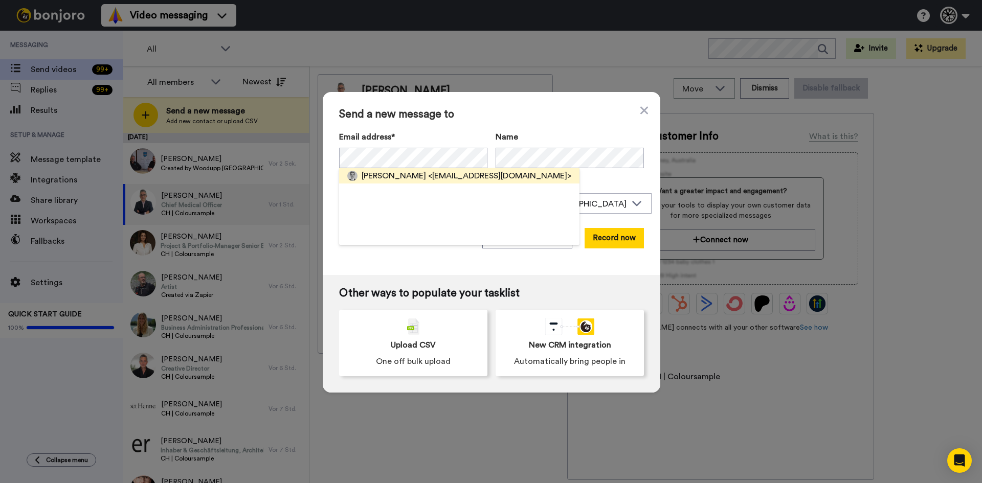
click at [415, 173] on span "[PERSON_NAME]" at bounding box center [394, 176] width 64 height 12
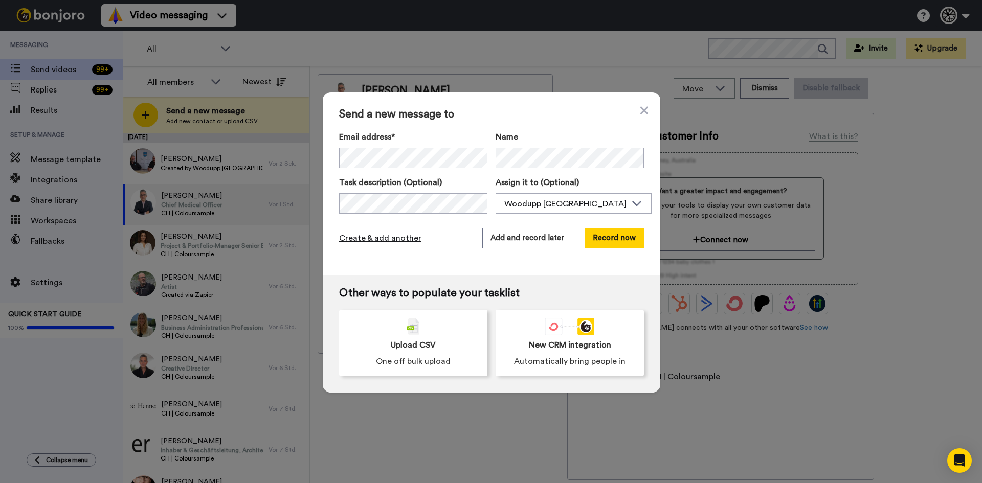
click at [391, 232] on div "Create & add another Add and record later Record now" at bounding box center [491, 238] width 305 height 20
click at [391, 232] on span "Create & add another" at bounding box center [380, 238] width 82 height 12
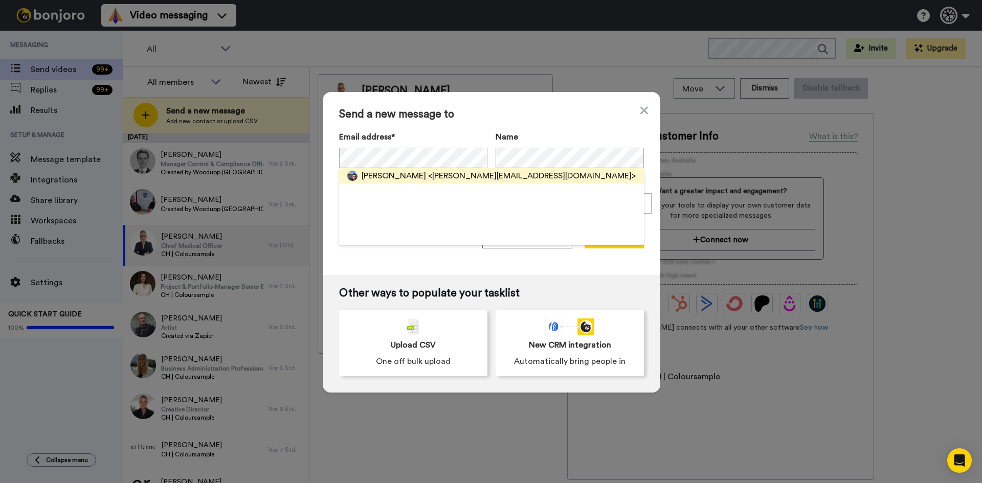
click at [432, 172] on span "<julia.lefrod@gmail.com>" at bounding box center [532, 176] width 208 height 12
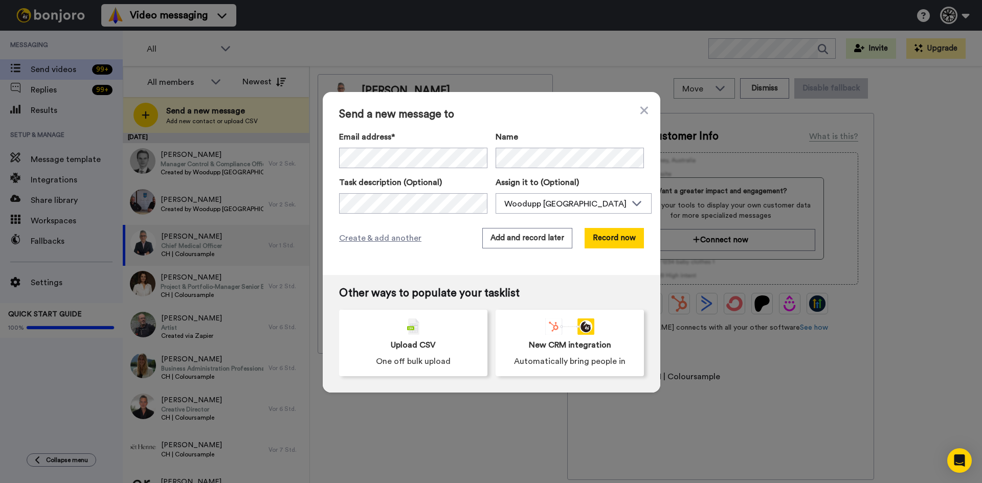
click at [391, 231] on div "Create & add another Add and record later Record now" at bounding box center [491, 238] width 305 height 20
click at [391, 238] on span "Create & add another" at bounding box center [380, 238] width 82 height 12
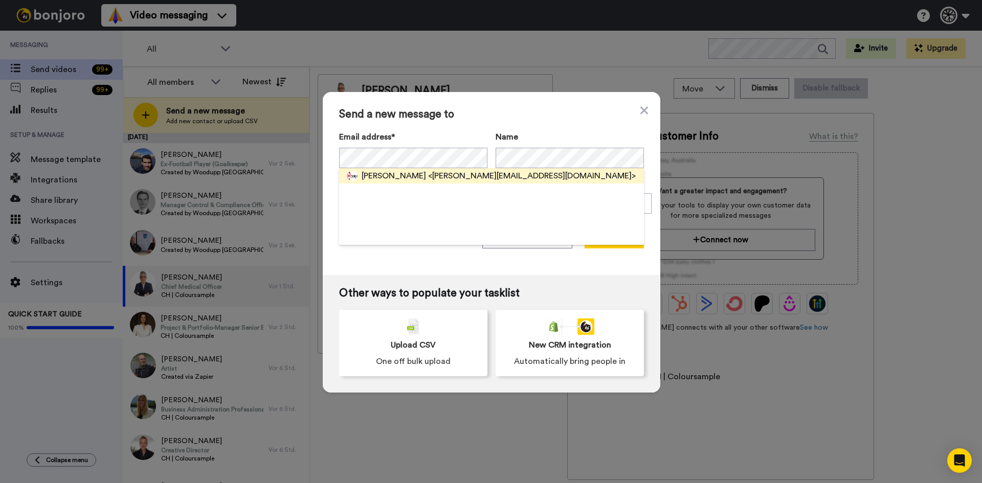
click at [397, 174] on span "[PERSON_NAME]" at bounding box center [394, 176] width 64 height 12
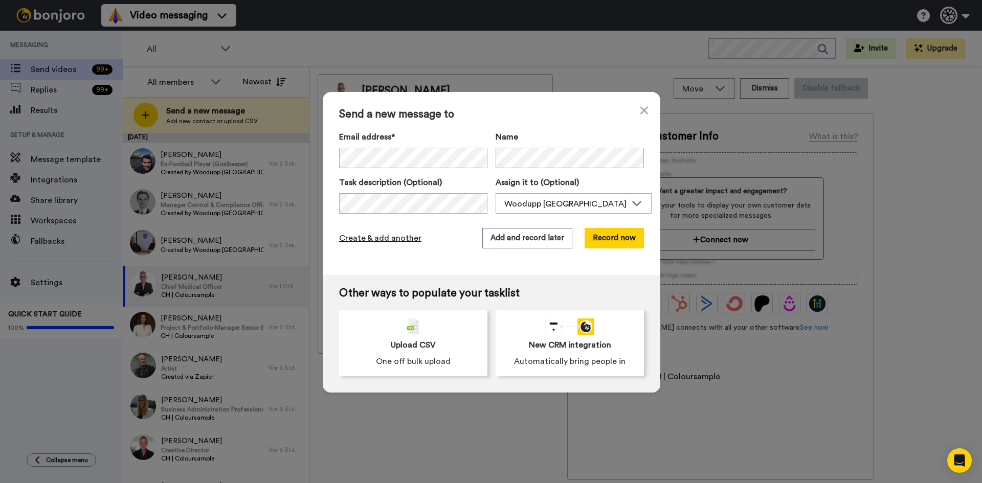
click at [384, 240] on span "Create & add another" at bounding box center [380, 238] width 82 height 12
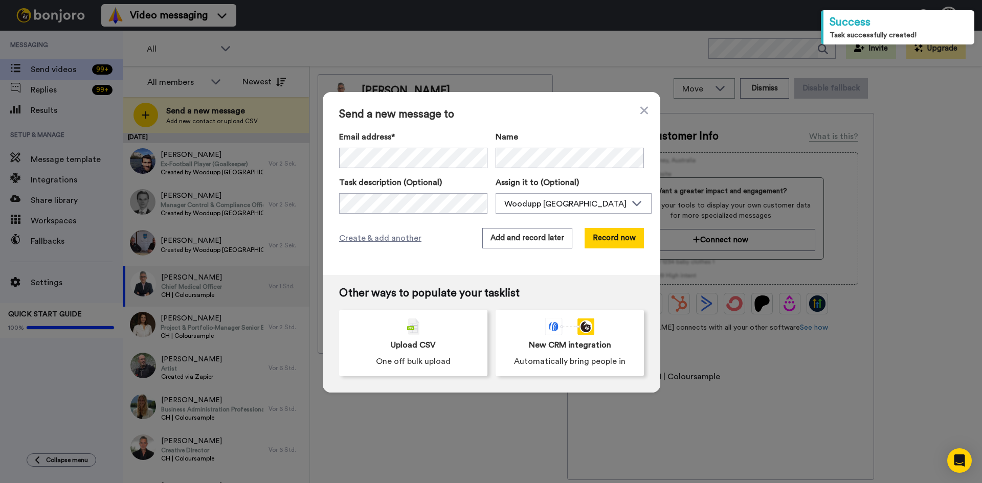
click at [201, 152] on div "Send a new message to Email address* Berna Bahadirli Larsen <berna.b.larsen@gma…" at bounding box center [491, 241] width 982 height 483
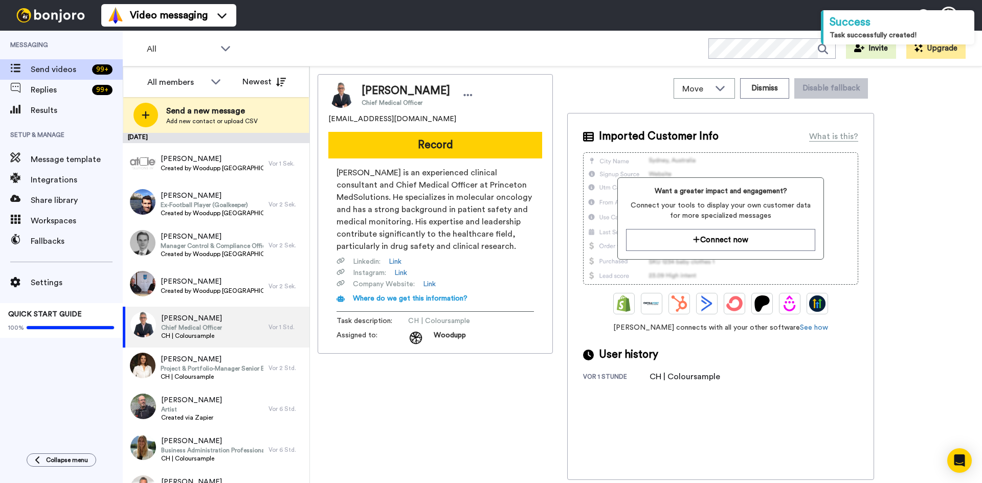
click at [142, 172] on div at bounding box center [141, 162] width 37 height 36
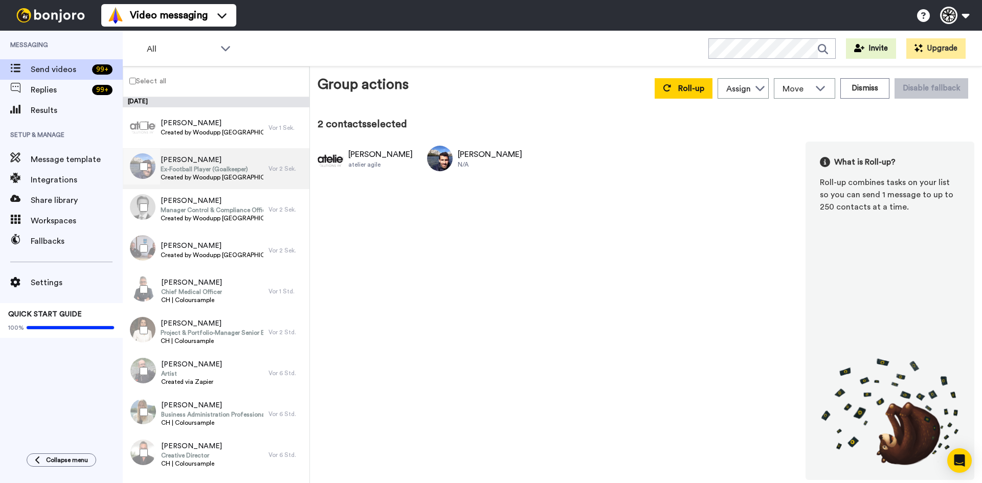
click at [147, 189] on div at bounding box center [140, 168] width 31 height 41
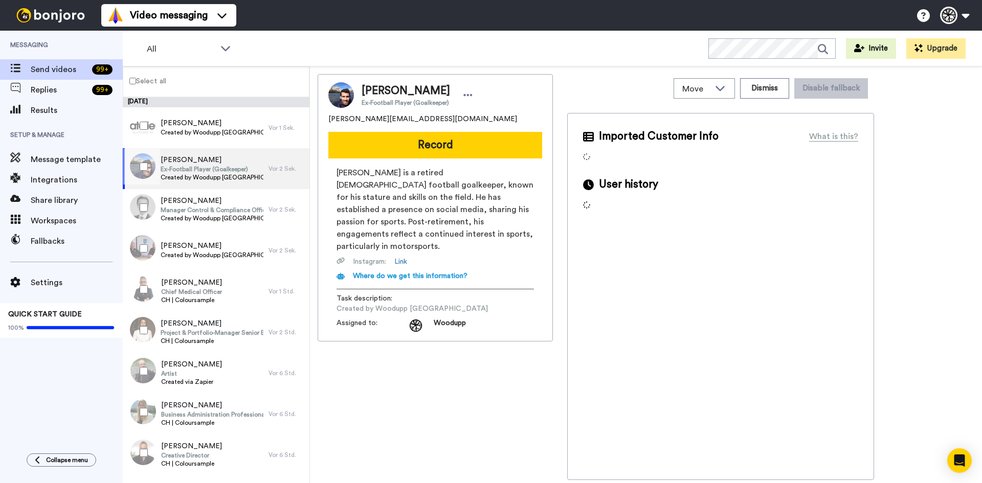
click at [144, 212] on div at bounding box center [141, 208] width 37 height 36
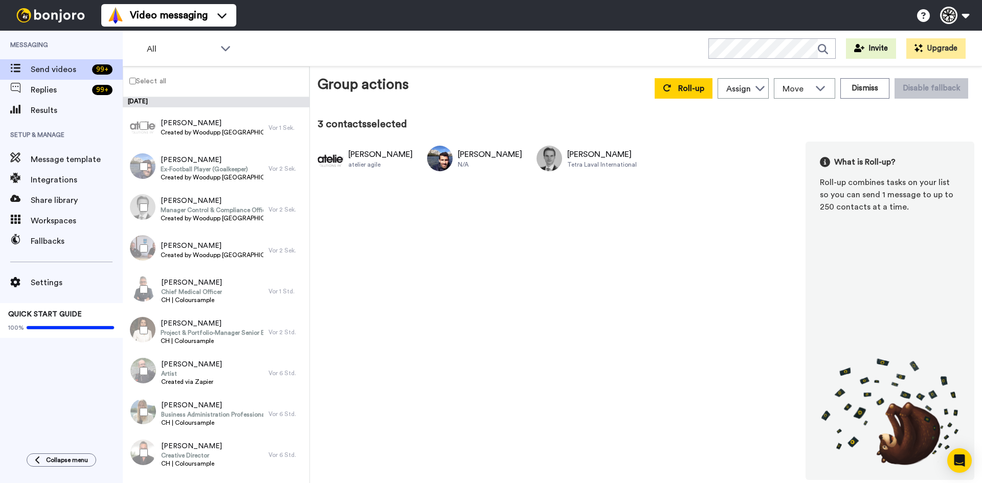
click at [143, 241] on div at bounding box center [141, 249] width 37 height 36
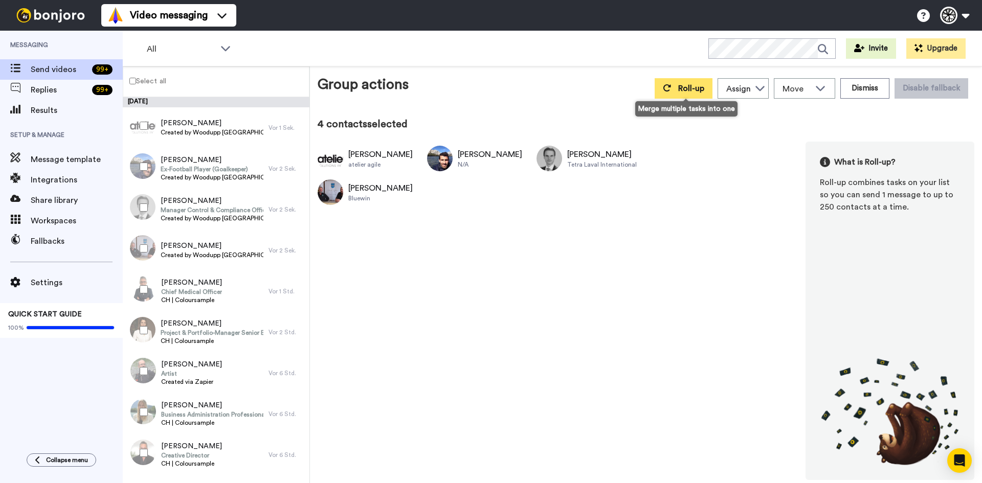
click at [687, 91] on span "Roll-up" at bounding box center [691, 88] width 26 height 8
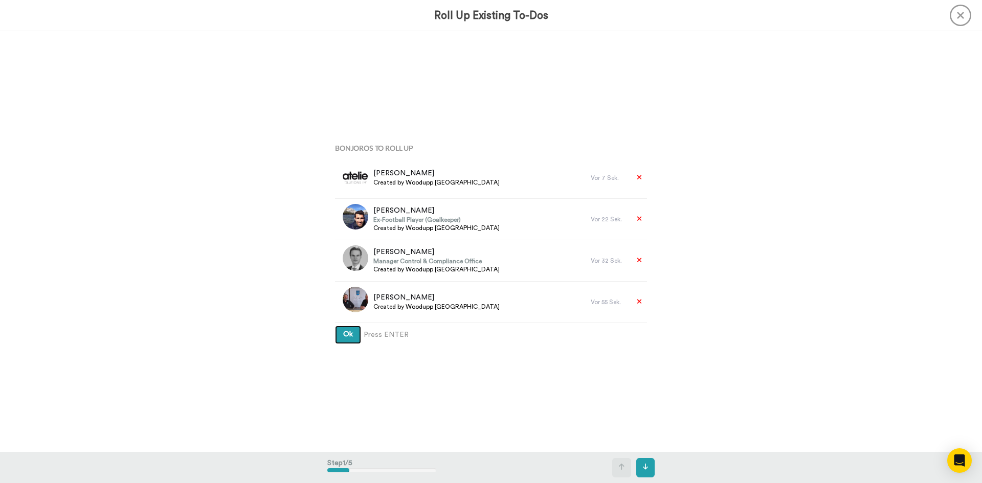
click at [347, 341] on button "Ok" at bounding box center [348, 335] width 26 height 18
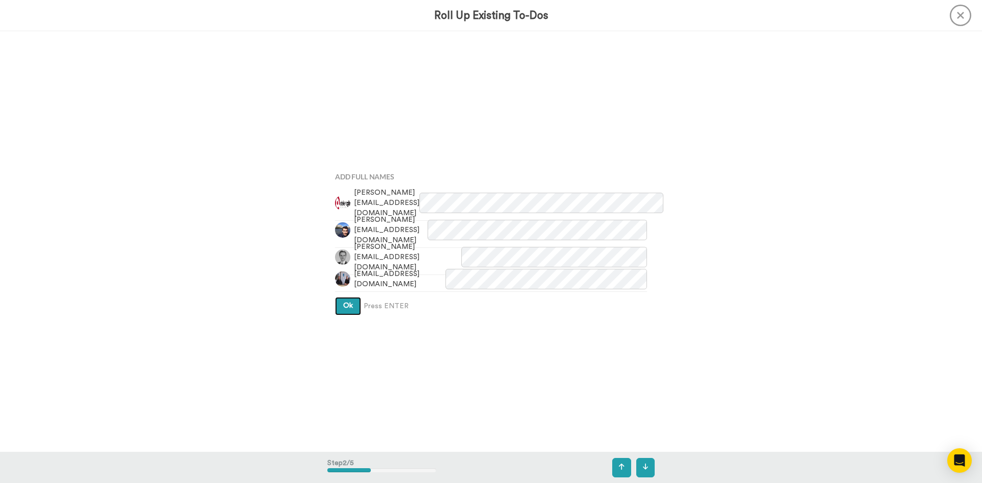
click at [338, 297] on button "Ok" at bounding box center [348, 306] width 26 height 18
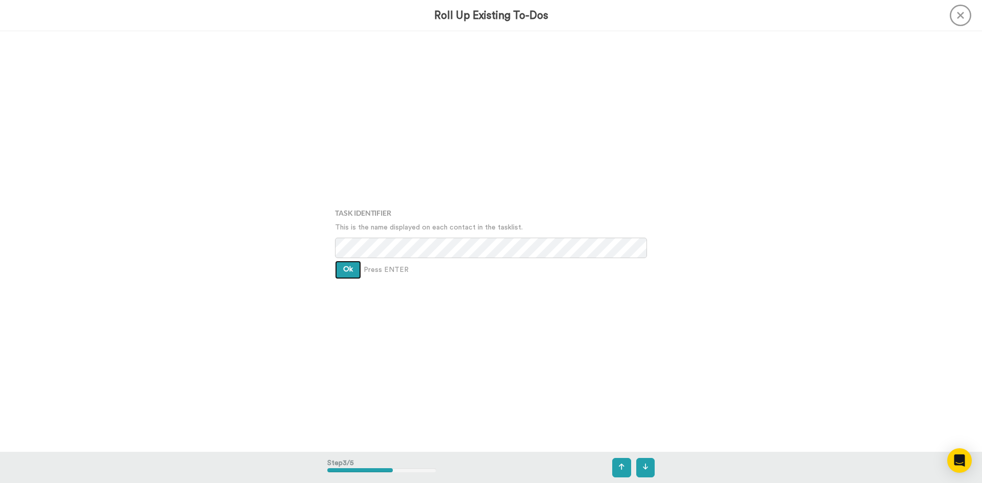
click at [337, 272] on button "Ok" at bounding box center [348, 270] width 26 height 18
click at [343, 260] on span "Ok" at bounding box center [348, 261] width 10 height 7
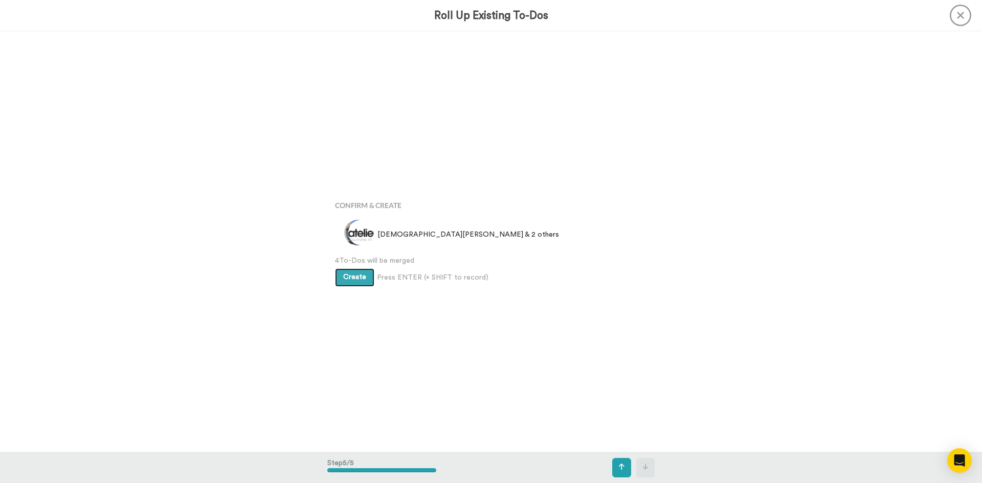
scroll to position [1684, 0]
click at [352, 287] on div "Confirm & Create Christian, Romuald & 2 others 4 To-Dos will be merged Create P…" at bounding box center [490, 242] width 327 height 242
click at [352, 279] on span "Create" at bounding box center [354, 277] width 23 height 7
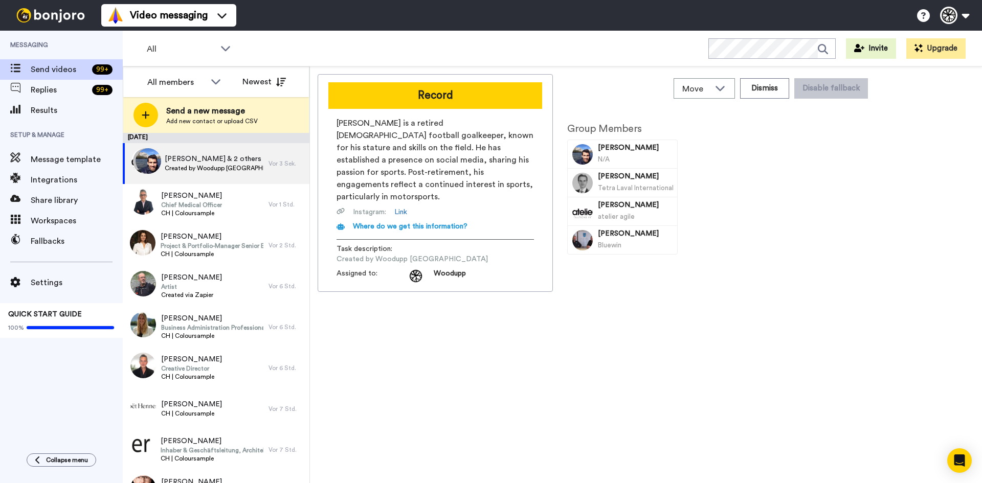
click at [463, 109] on div "Record [PERSON_NAME] is a retired [DEMOGRAPHIC_DATA] football goalkeeper, known…" at bounding box center [435, 183] width 235 height 218
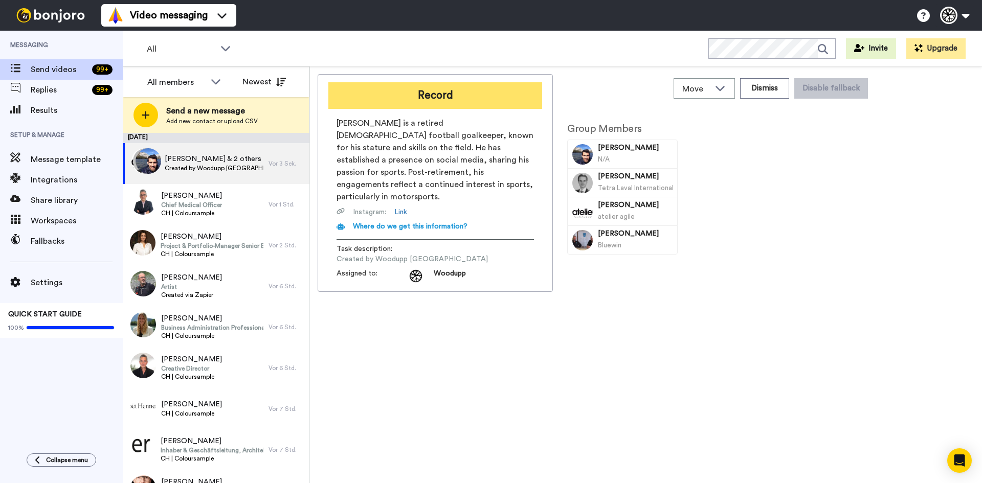
click at [469, 99] on button "Record" at bounding box center [435, 95] width 214 height 27
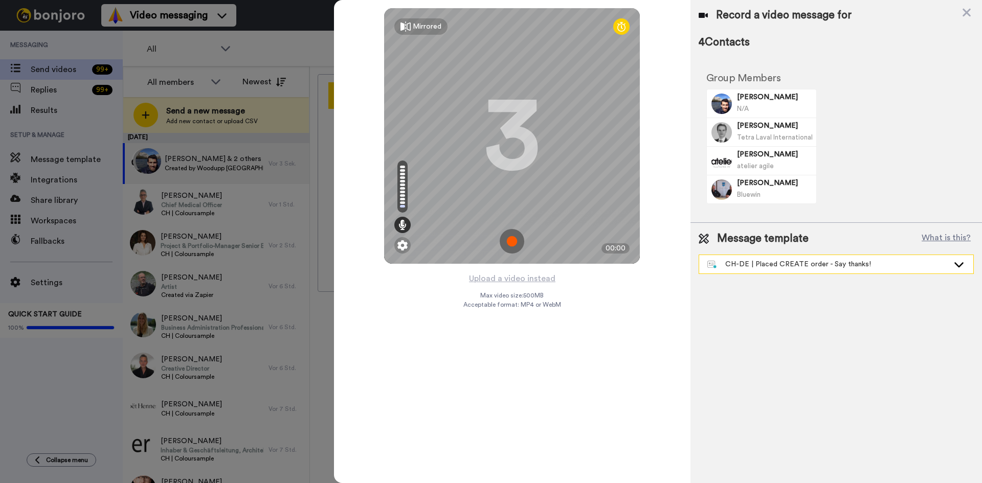
click at [766, 255] on div "CH-DE | Placed CREATE order - Say thanks!" at bounding box center [836, 264] width 275 height 19
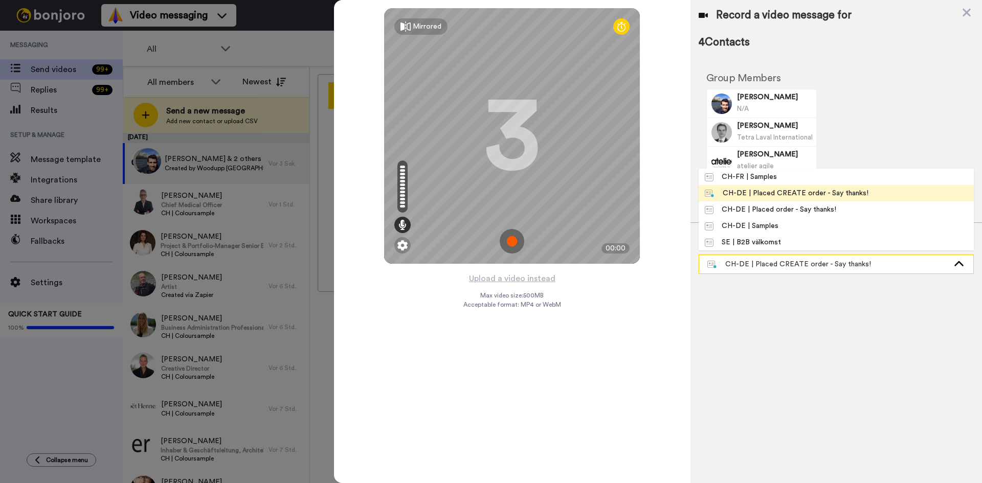
click at [765, 261] on div "CH-DE | Placed CREATE order - Say thanks!" at bounding box center [828, 264] width 241 height 10
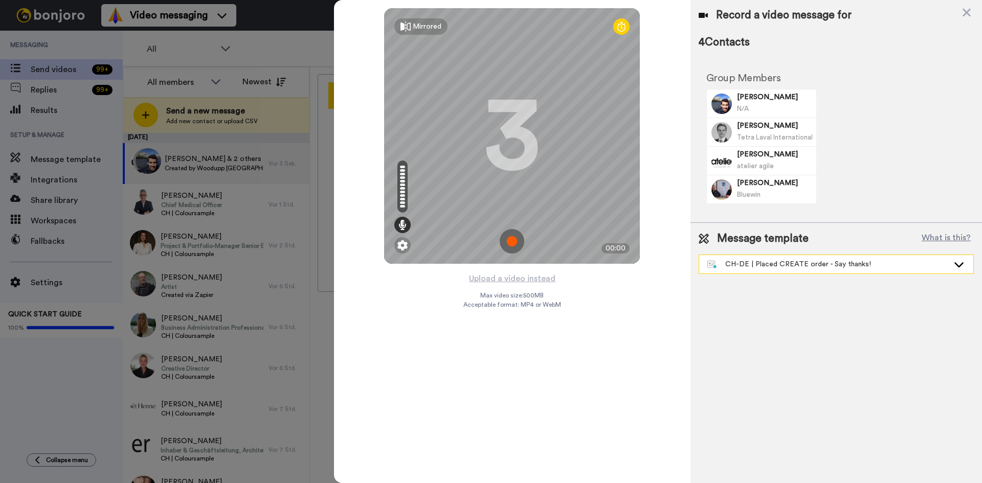
click at [765, 261] on div "CH-DE | Placed CREATE order - Say thanks!" at bounding box center [828, 264] width 241 height 10
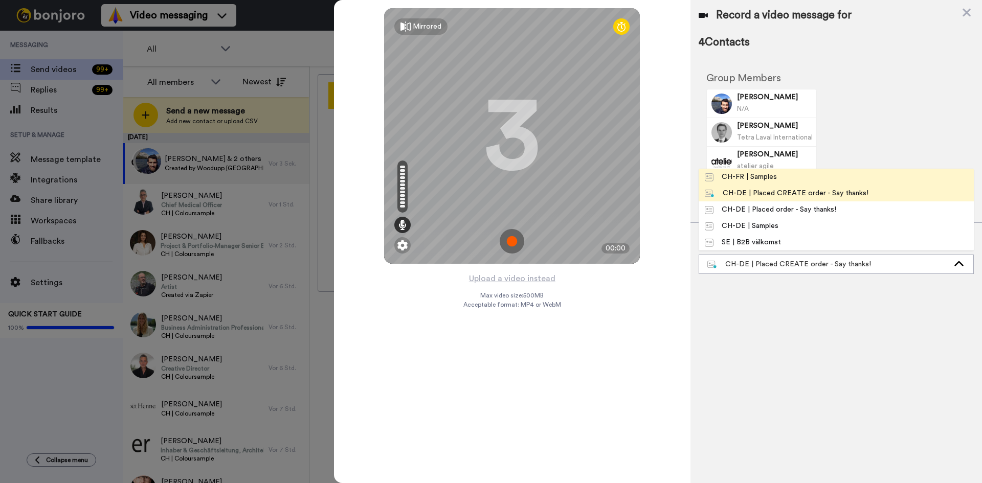
click at [762, 179] on div "CH-FR | Samples" at bounding box center [741, 177] width 72 height 10
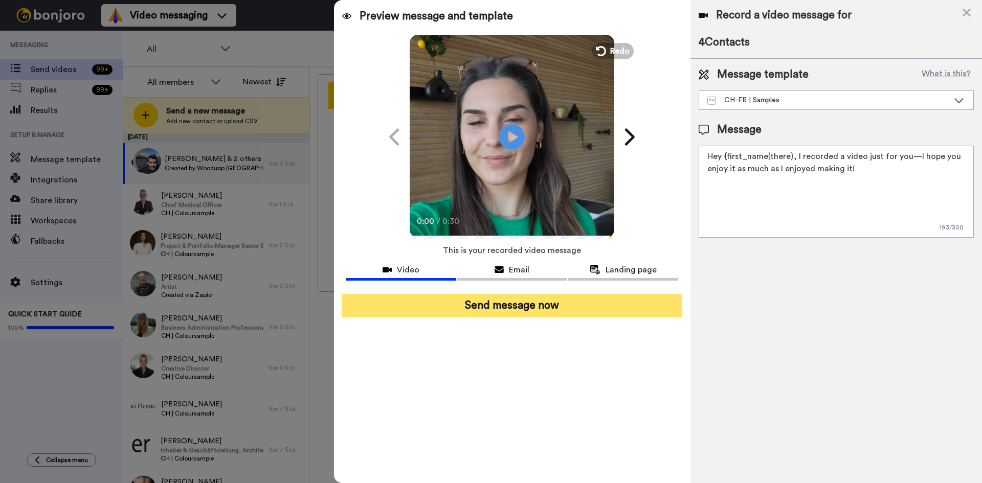
click at [521, 309] on button "Send message now" at bounding box center [512, 306] width 340 height 24
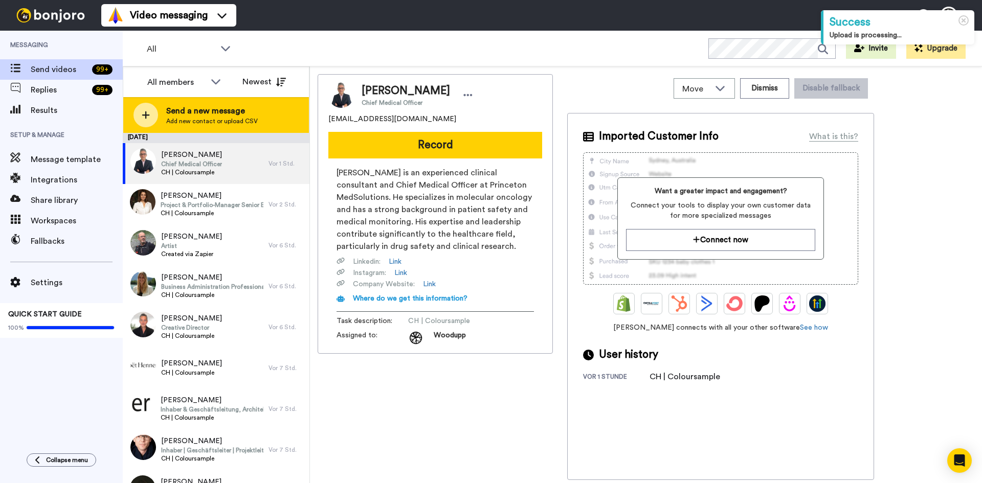
click at [255, 120] on span "Add new contact or upload CSV" at bounding box center [212, 121] width 92 height 8
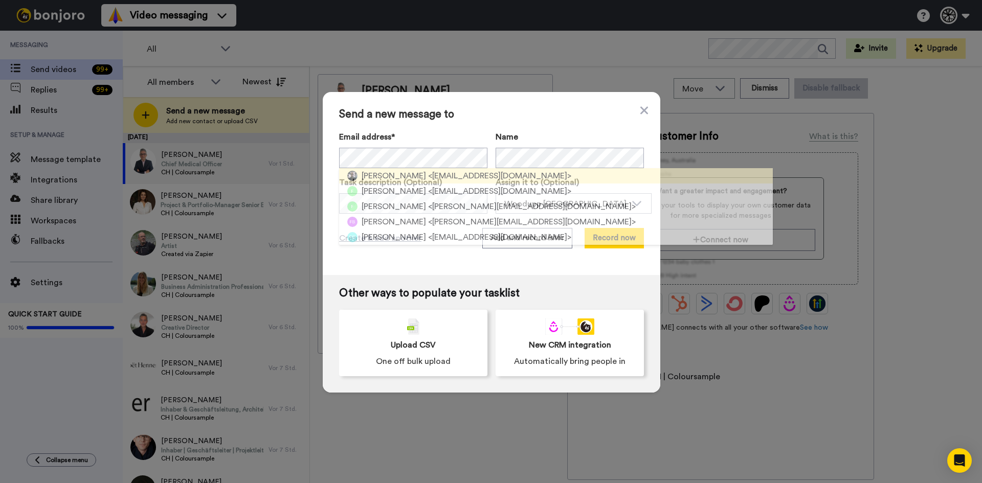
click at [403, 175] on span "[PERSON_NAME]" at bounding box center [394, 176] width 64 height 12
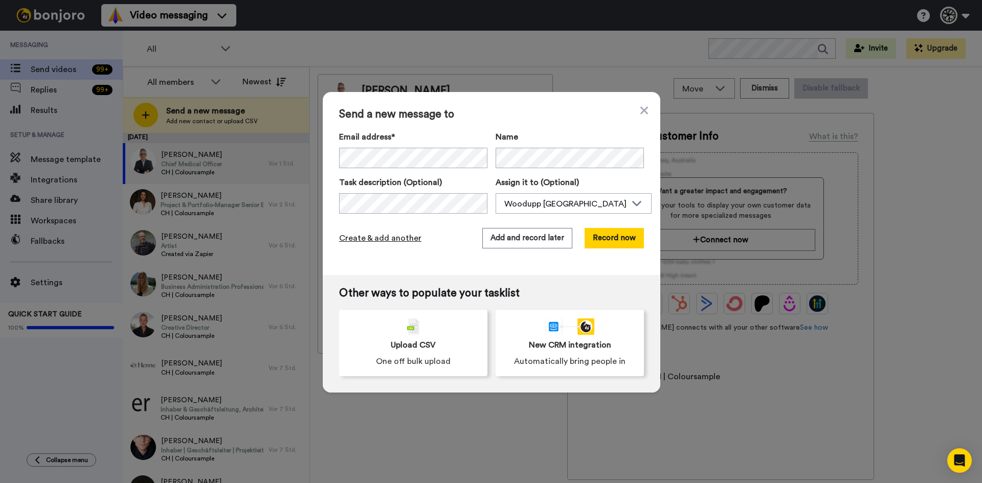
click at [388, 235] on span "Create & add another" at bounding box center [380, 238] width 82 height 12
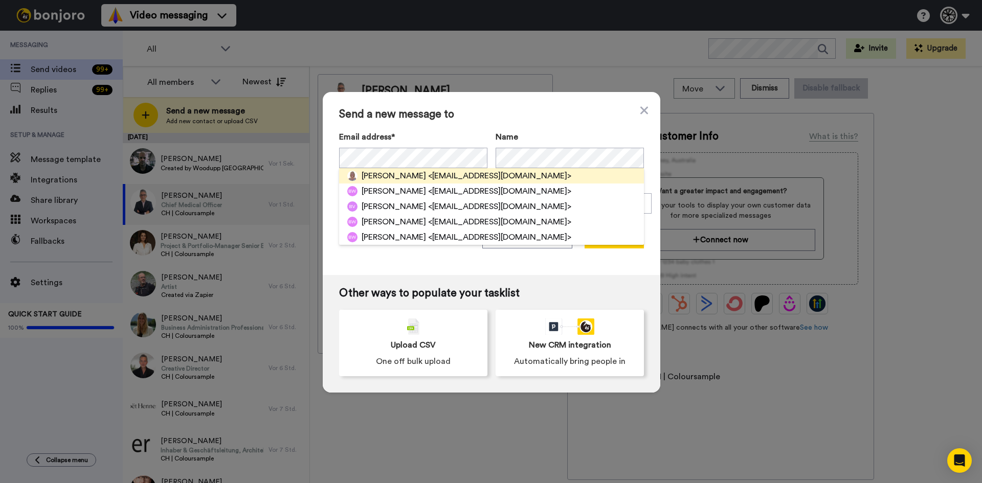
click at [390, 178] on span "[PERSON_NAME]" at bounding box center [394, 176] width 64 height 12
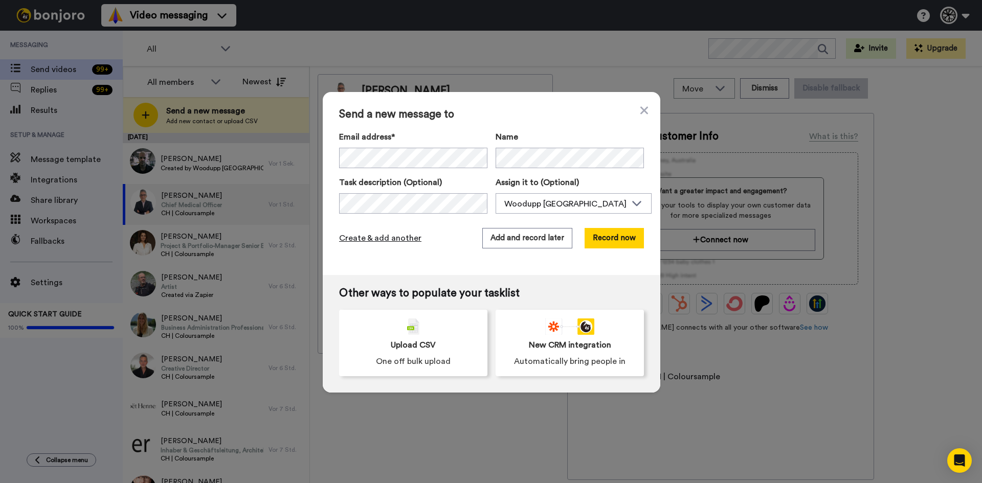
click at [376, 236] on span "Create & add another" at bounding box center [380, 238] width 82 height 12
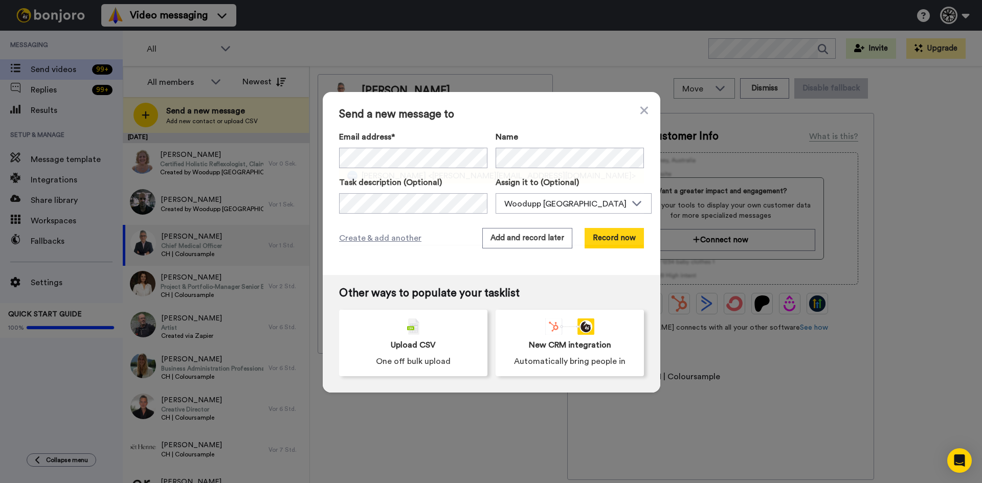
click at [399, 180] on span "[PERSON_NAME]" at bounding box center [394, 176] width 64 height 12
click at [378, 243] on span "Create & add another" at bounding box center [380, 238] width 82 height 12
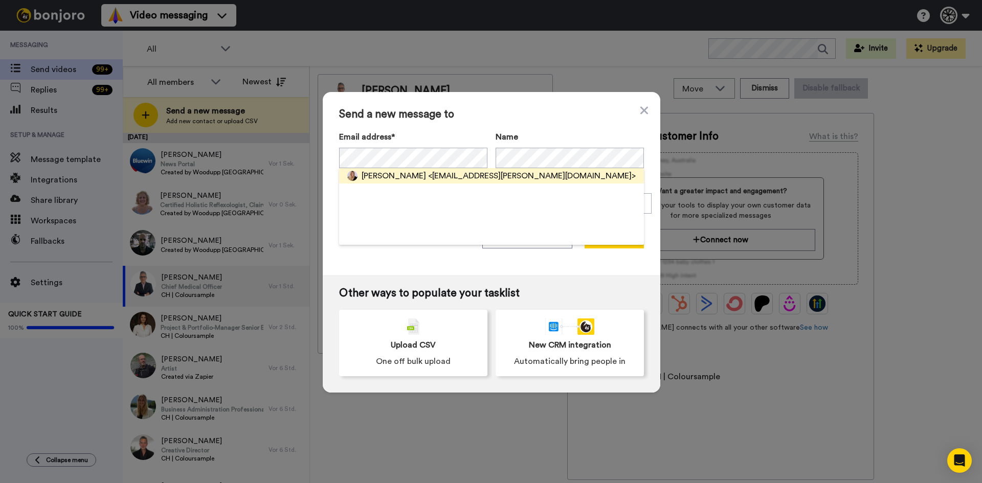
click at [467, 174] on span "<[EMAIL_ADDRESS][PERSON_NAME][DOMAIN_NAME]>" at bounding box center [532, 176] width 208 height 12
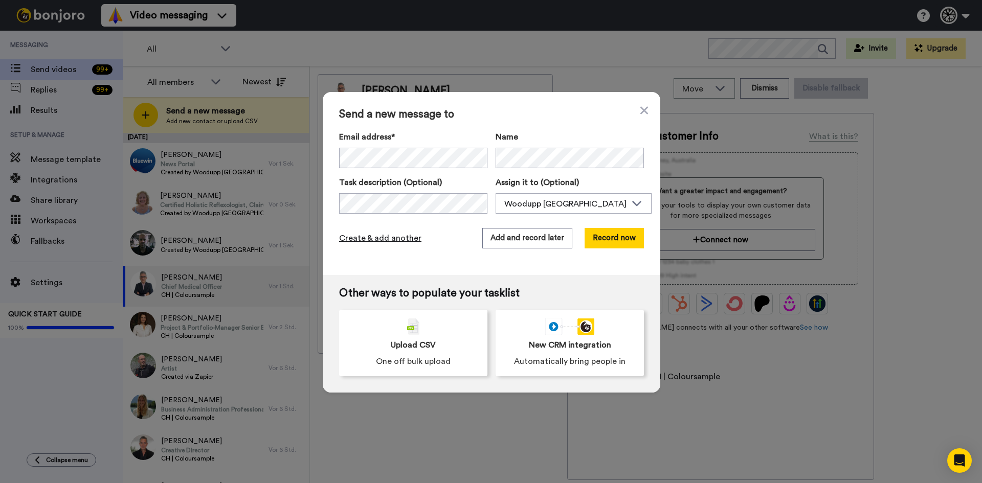
click at [389, 235] on span "Create & add another" at bounding box center [380, 238] width 82 height 12
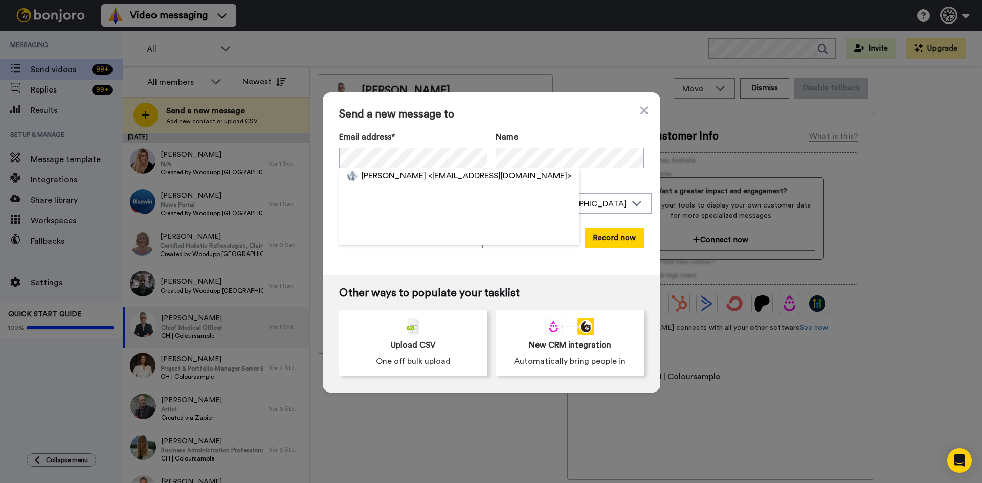
click at [442, 182] on span "<[EMAIL_ADDRESS][DOMAIN_NAME]>" at bounding box center [499, 176] width 143 height 12
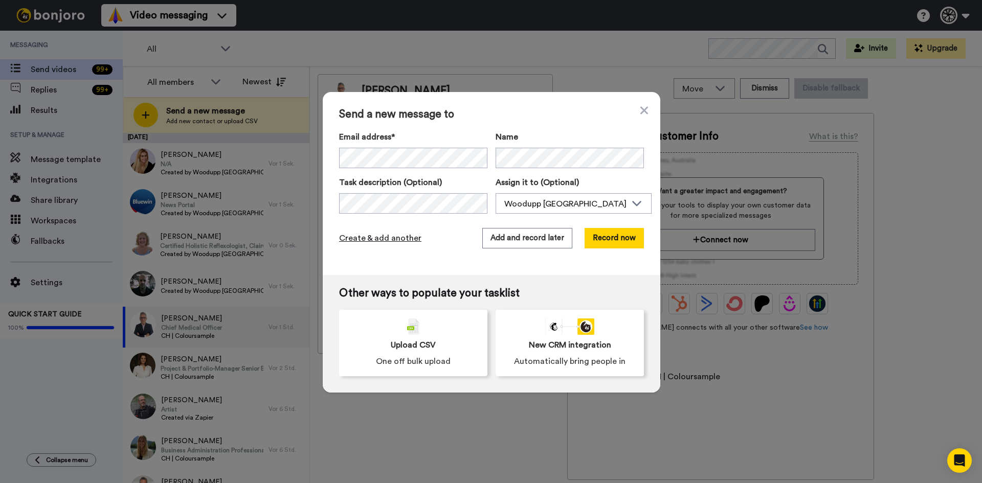
click at [361, 239] on span "Create & add another" at bounding box center [380, 238] width 82 height 12
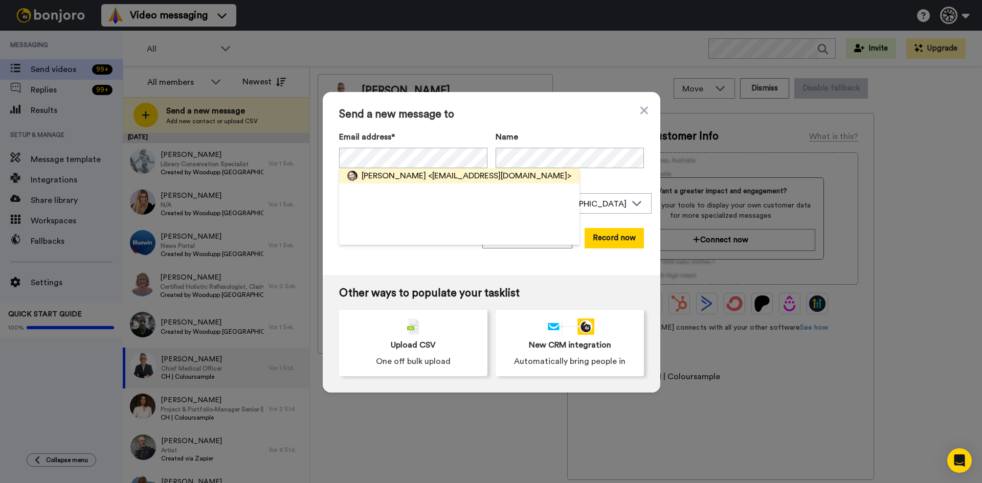
click at [391, 171] on span "[PERSON_NAME]" at bounding box center [394, 176] width 64 height 12
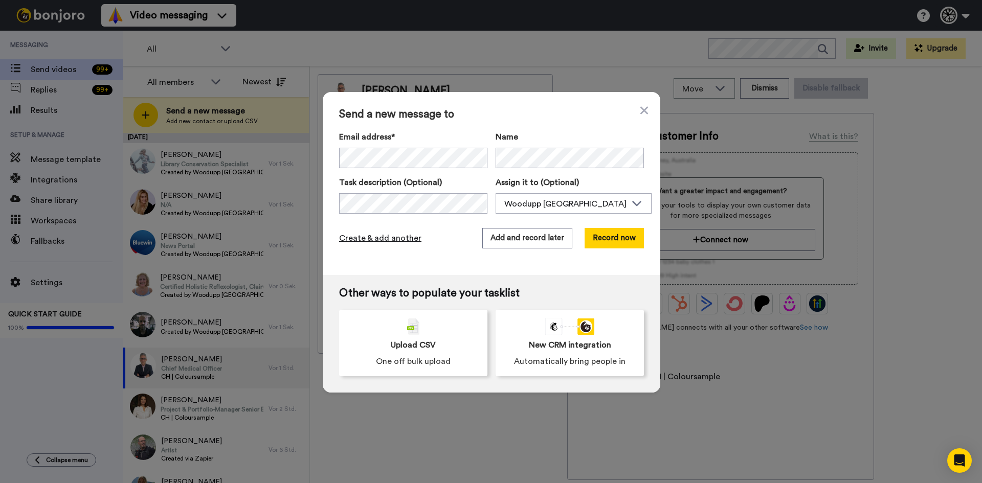
click at [339, 239] on span "Create & add another" at bounding box center [380, 238] width 82 height 12
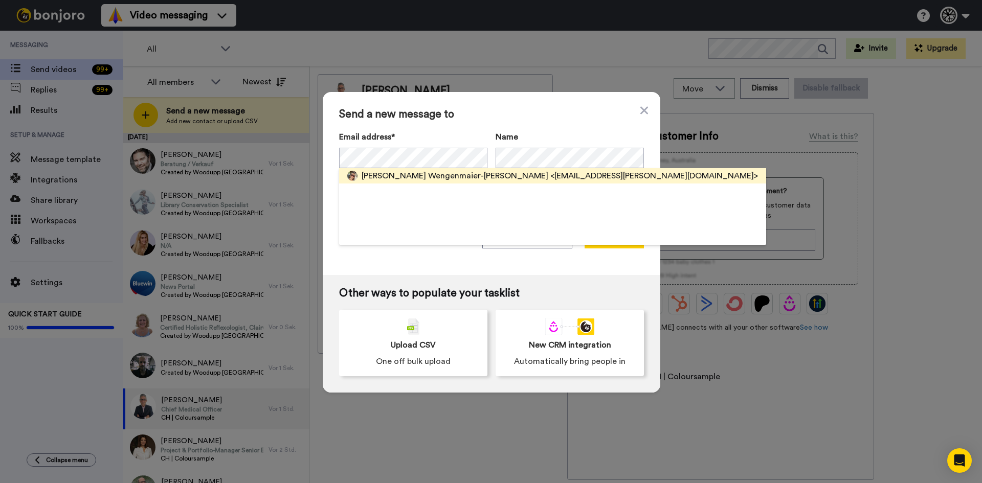
click at [424, 178] on span "[PERSON_NAME] Wengenmaier-[PERSON_NAME]" at bounding box center [455, 176] width 187 height 12
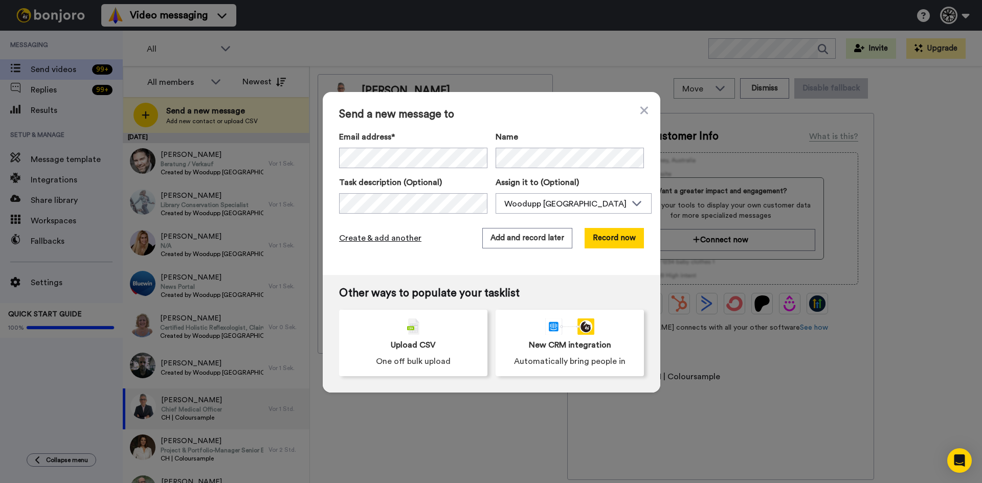
click at [368, 232] on span "Create & add another" at bounding box center [380, 238] width 82 height 12
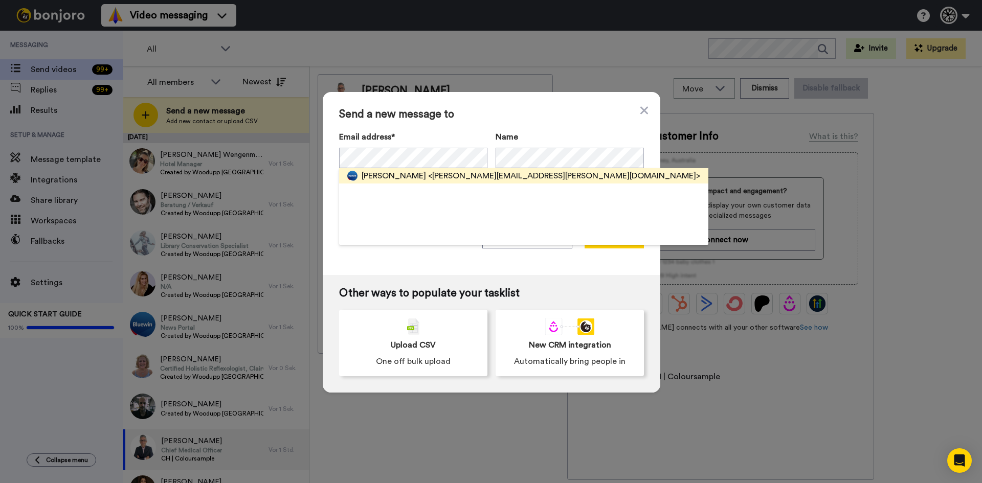
click at [410, 182] on div "[PERSON_NAME] <[PERSON_NAME][EMAIL_ADDRESS][PERSON_NAME][DOMAIN_NAME]>" at bounding box center [523, 175] width 369 height 15
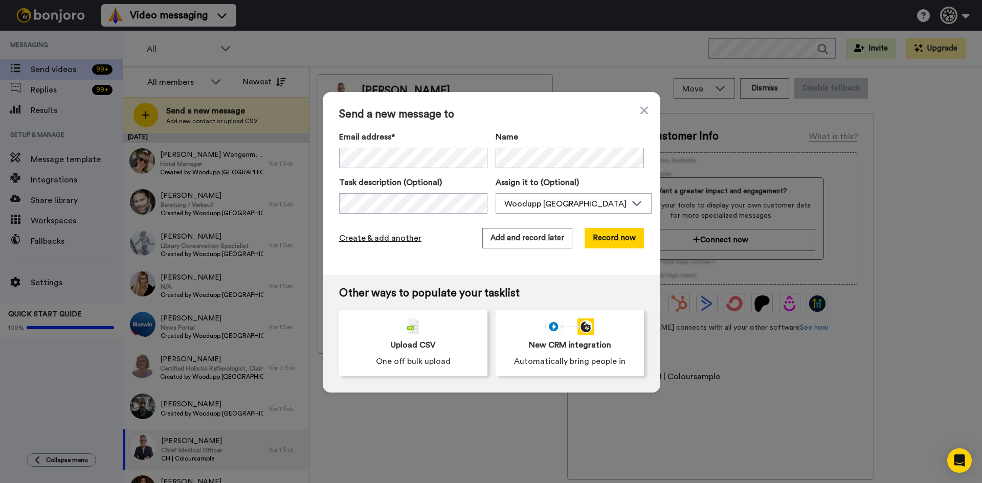
click at [406, 242] on span "Create & add another" at bounding box center [380, 238] width 82 height 12
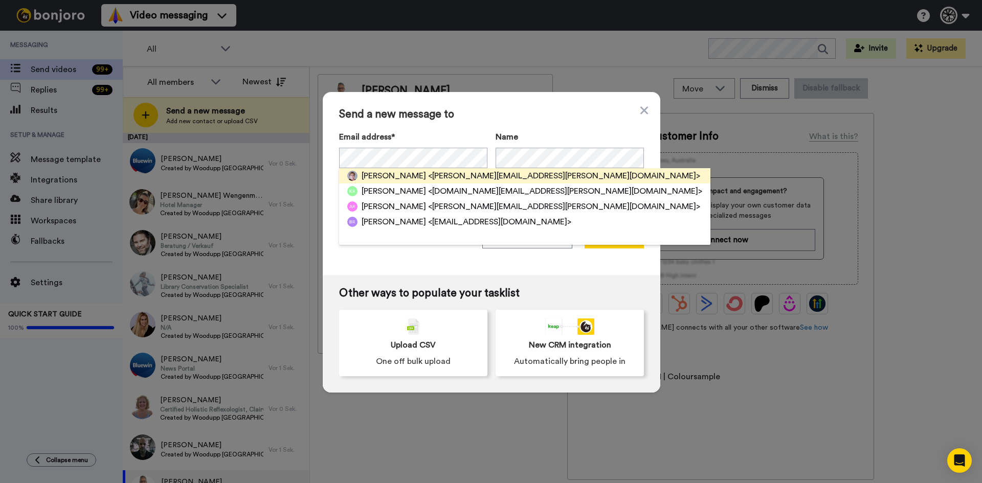
click at [478, 178] on span "<[PERSON_NAME][EMAIL_ADDRESS][PERSON_NAME][DOMAIN_NAME]>" at bounding box center [564, 176] width 272 height 12
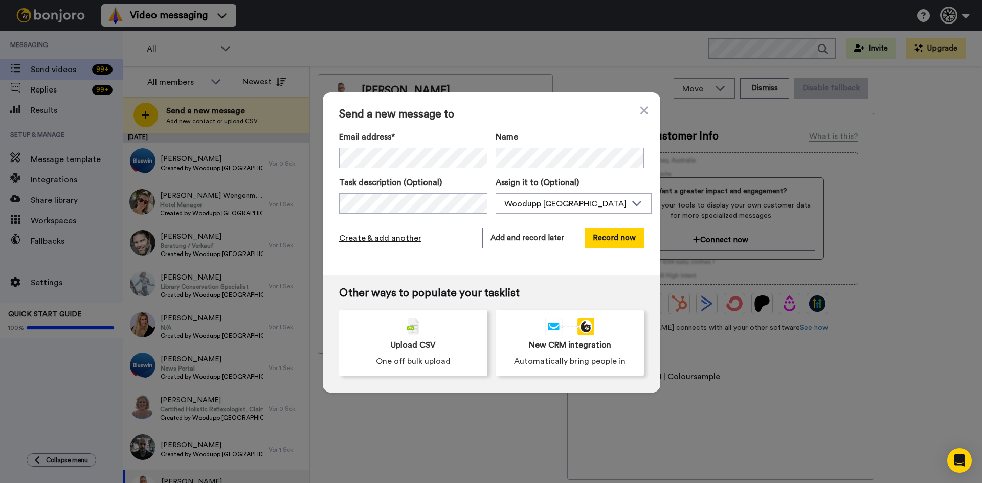
click at [380, 233] on span "Create & add another" at bounding box center [380, 238] width 82 height 12
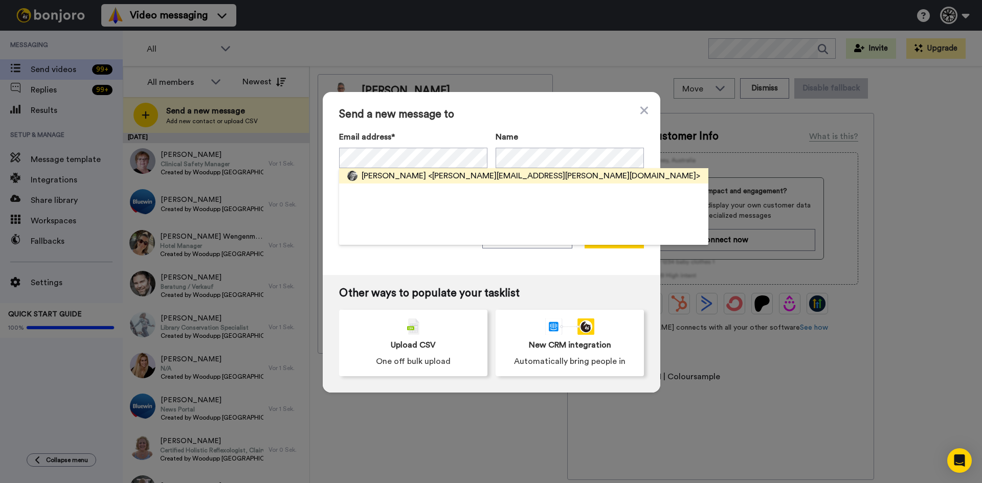
click at [424, 171] on span "[PERSON_NAME]" at bounding box center [394, 176] width 64 height 12
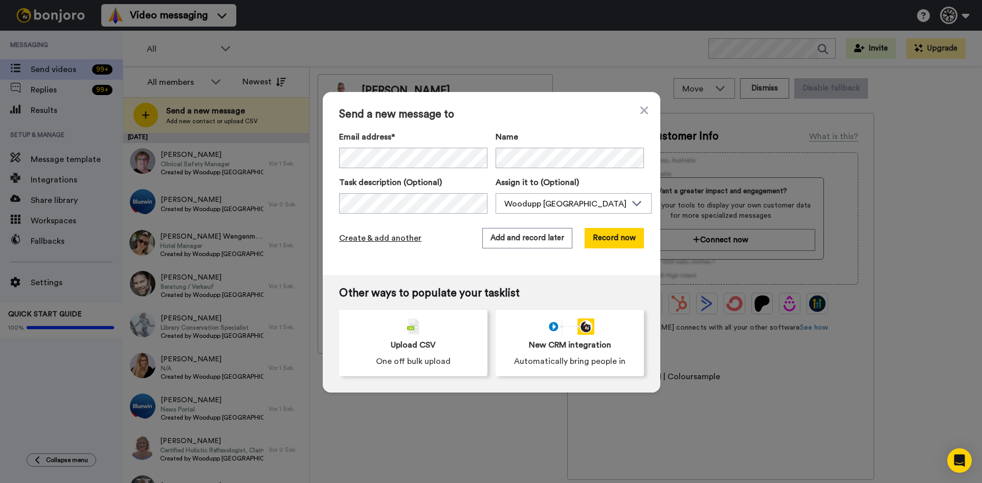
click at [383, 238] on span "Create & add another" at bounding box center [380, 238] width 82 height 12
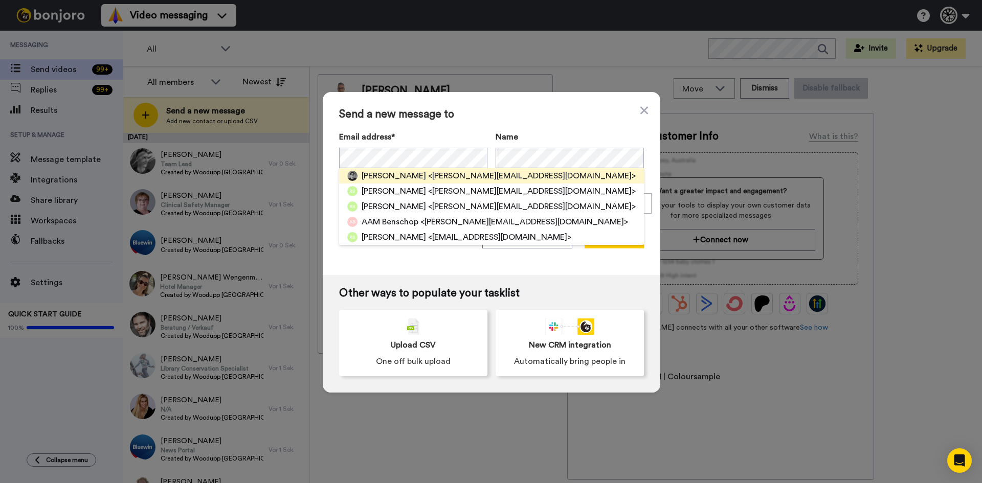
click at [450, 175] on span "<[PERSON_NAME][EMAIL_ADDRESS][DOMAIN_NAME]>" at bounding box center [532, 176] width 208 height 12
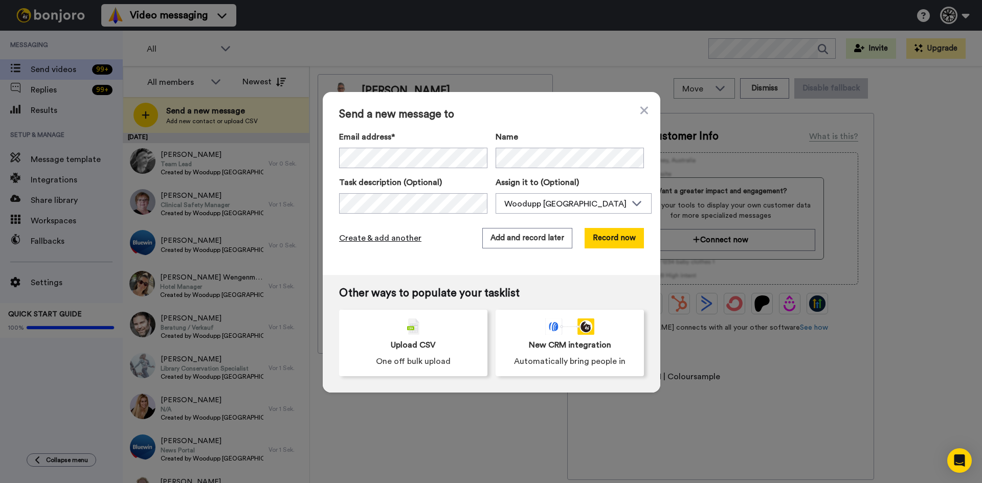
click at [377, 240] on span "Create & add another" at bounding box center [380, 238] width 82 height 12
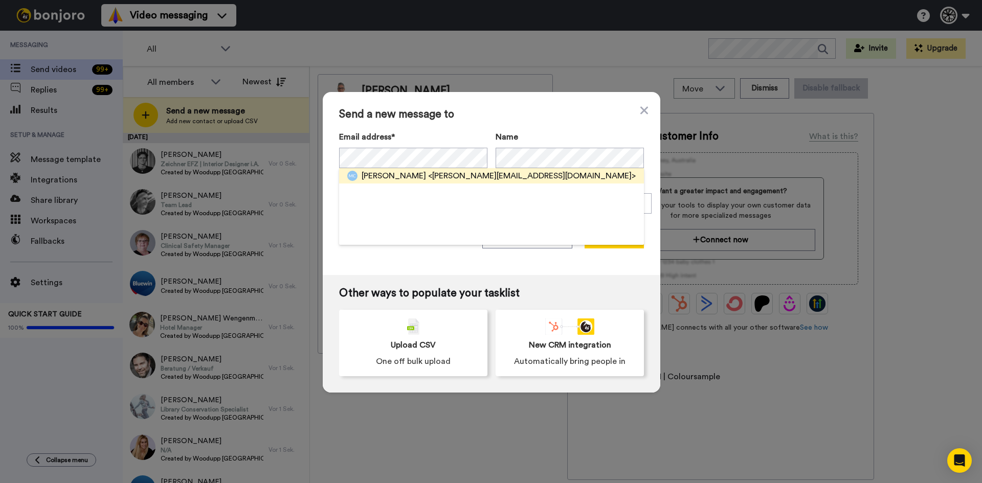
click at [506, 178] on span "<matthias.corti@hotmail.com>" at bounding box center [532, 176] width 208 height 12
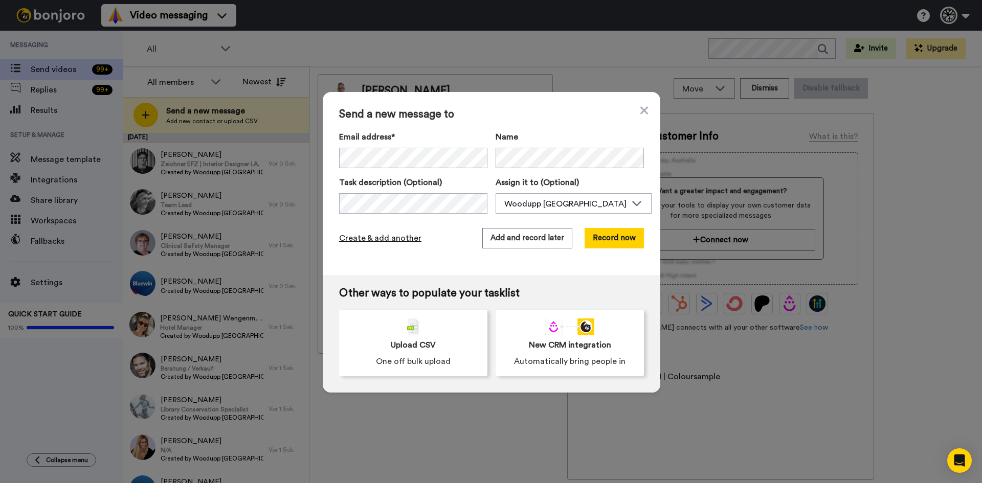
click at [373, 241] on span "Create & add another" at bounding box center [380, 238] width 82 height 12
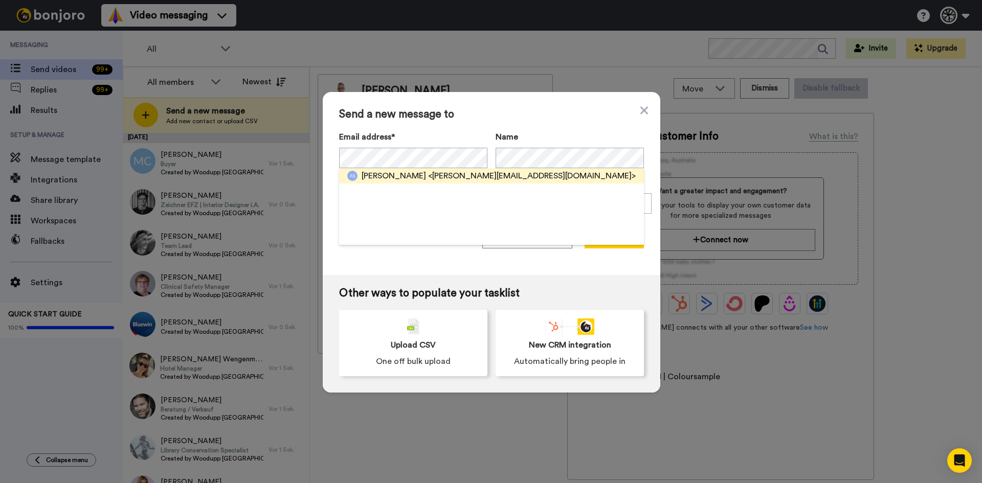
click at [428, 181] on span "<andreas.sperb@schreinerei-sperb.ch>" at bounding box center [532, 176] width 208 height 12
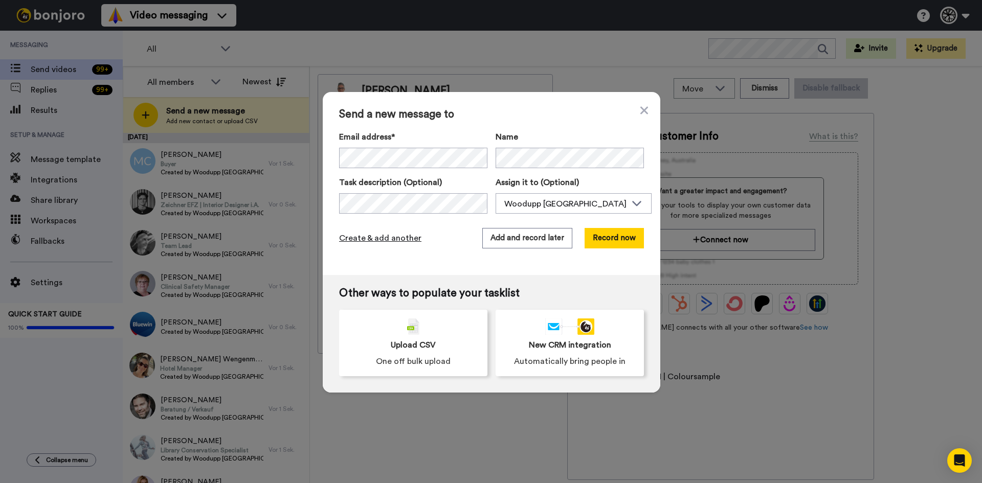
click at [369, 241] on span "Create & add another" at bounding box center [380, 238] width 82 height 12
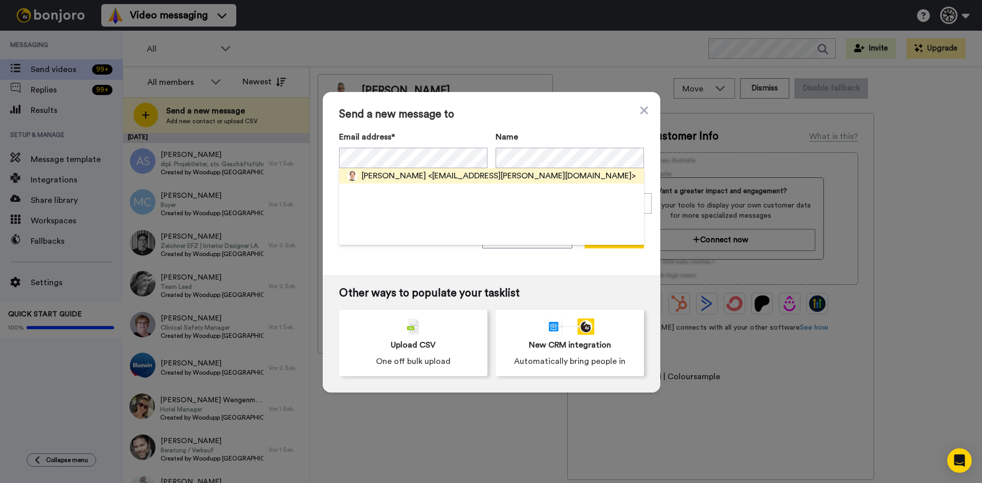
click at [495, 174] on span "<mar.bosshard@gmail.co>" at bounding box center [532, 176] width 208 height 12
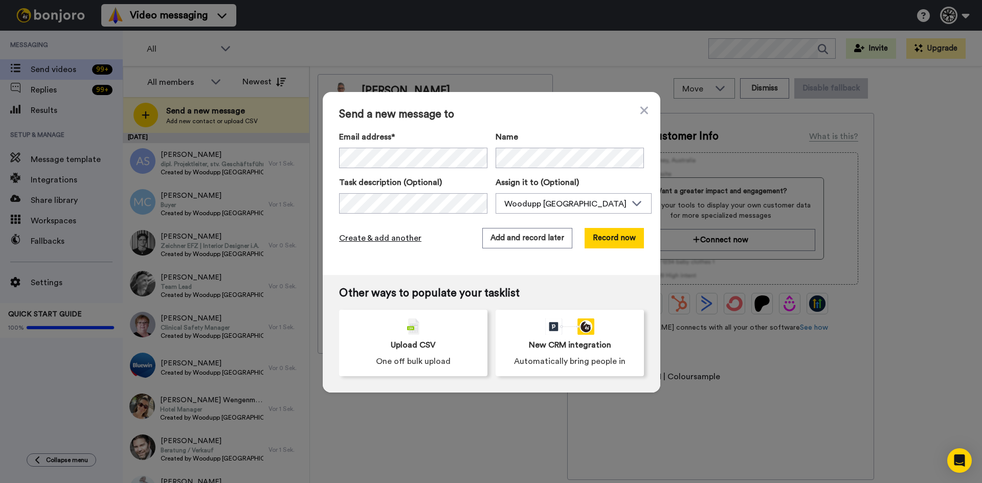
click at [356, 236] on span "Create & add another" at bounding box center [380, 238] width 82 height 12
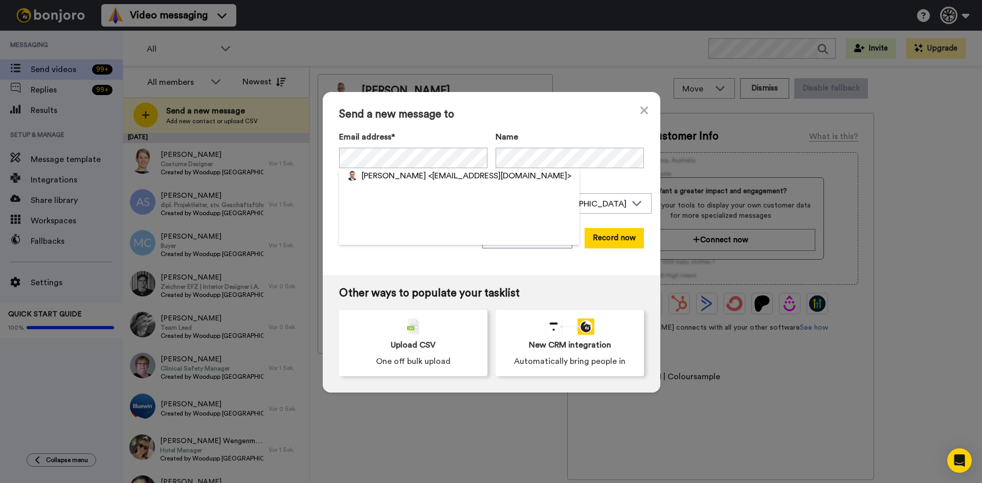
click at [428, 181] on span "<andri.caviezel@gmail.com>" at bounding box center [499, 176] width 143 height 12
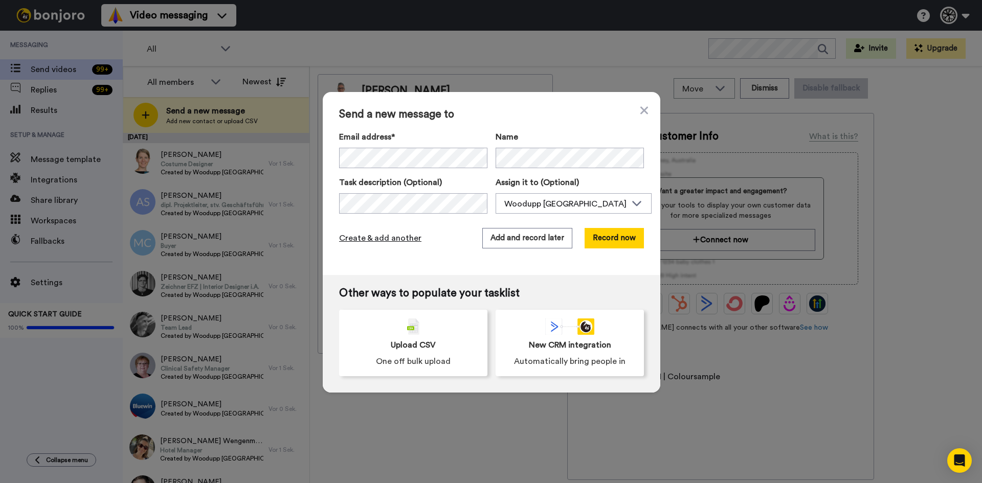
click at [402, 238] on span "Create & add another" at bounding box center [380, 238] width 82 height 12
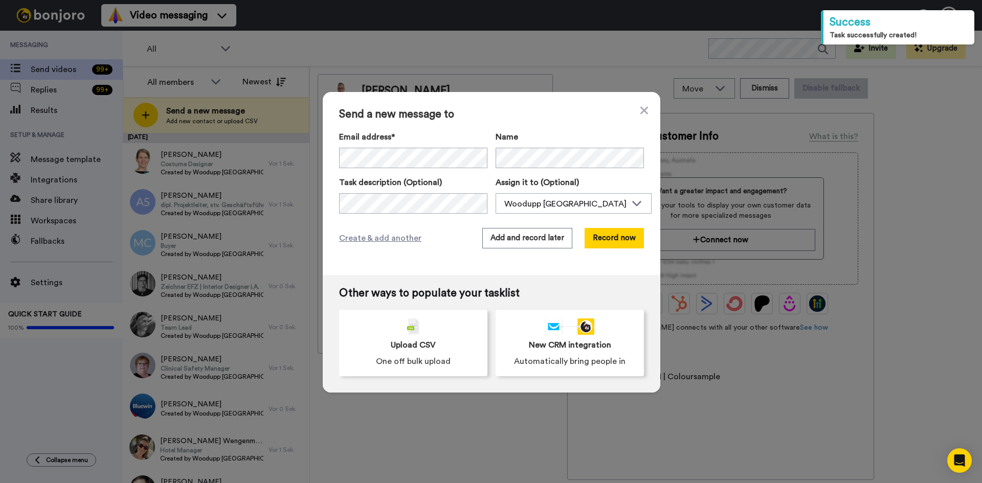
click at [250, 231] on div "Send a new message to Email address* Berna Bahadirli Larsen <berna.b.larsen@gma…" at bounding box center [491, 241] width 982 height 483
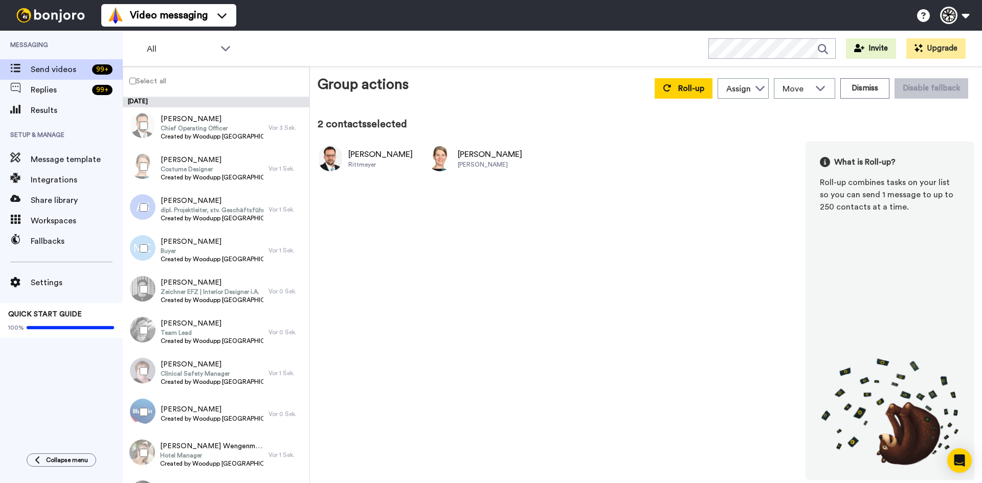
click at [145, 199] on div at bounding box center [141, 208] width 37 height 36
click at [142, 225] on div at bounding box center [141, 208] width 37 height 36
click at [138, 208] on div at bounding box center [141, 208] width 37 height 36
click at [149, 242] on div at bounding box center [141, 249] width 37 height 36
click at [144, 282] on div at bounding box center [141, 290] width 37 height 36
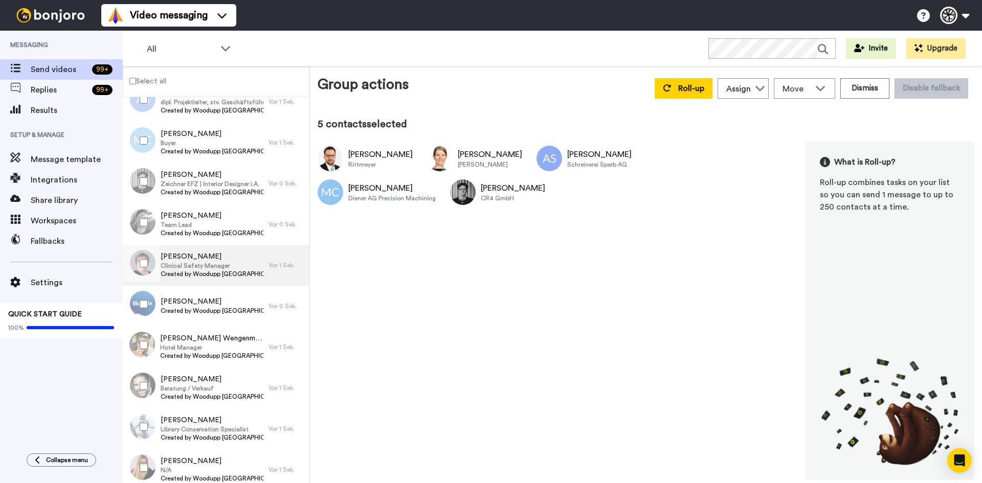
scroll to position [102, 0]
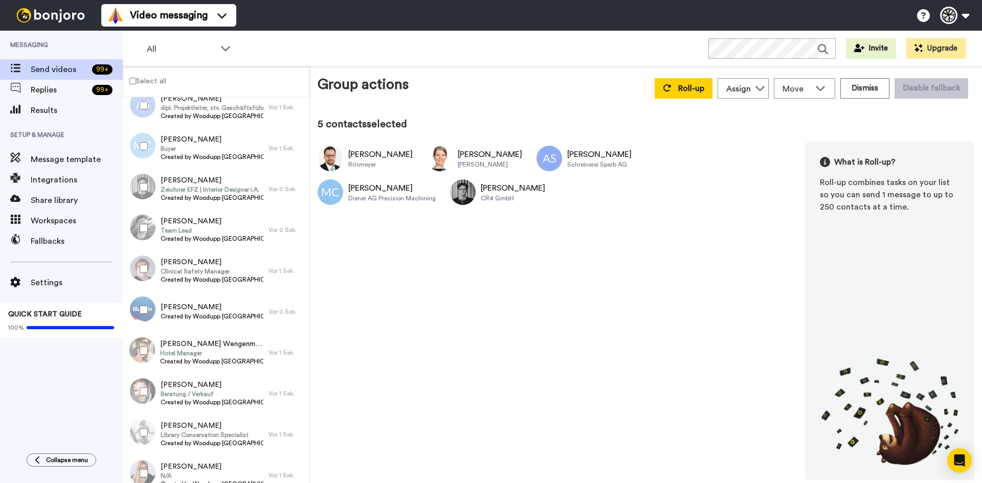
click at [145, 222] on div at bounding box center [141, 228] width 37 height 36
click at [146, 262] on div at bounding box center [141, 269] width 37 height 36
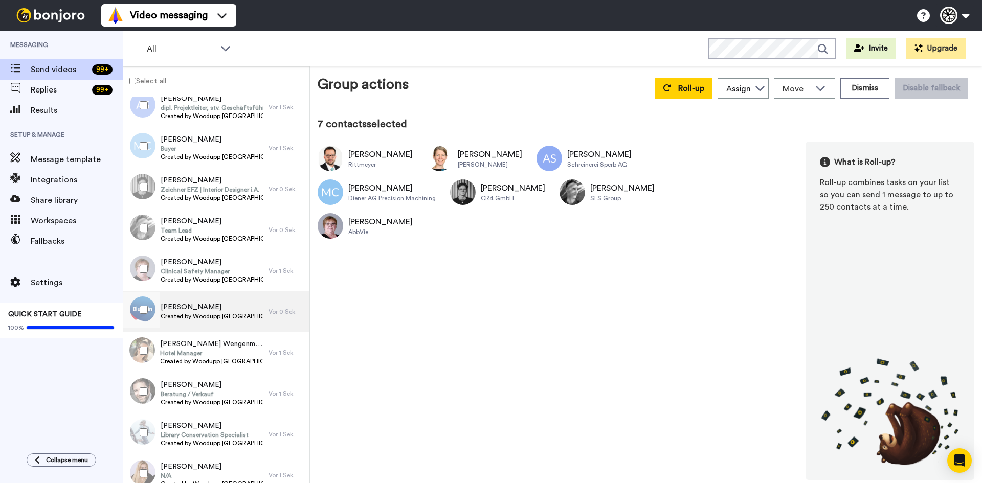
click at [149, 292] on div at bounding box center [140, 312] width 31 height 41
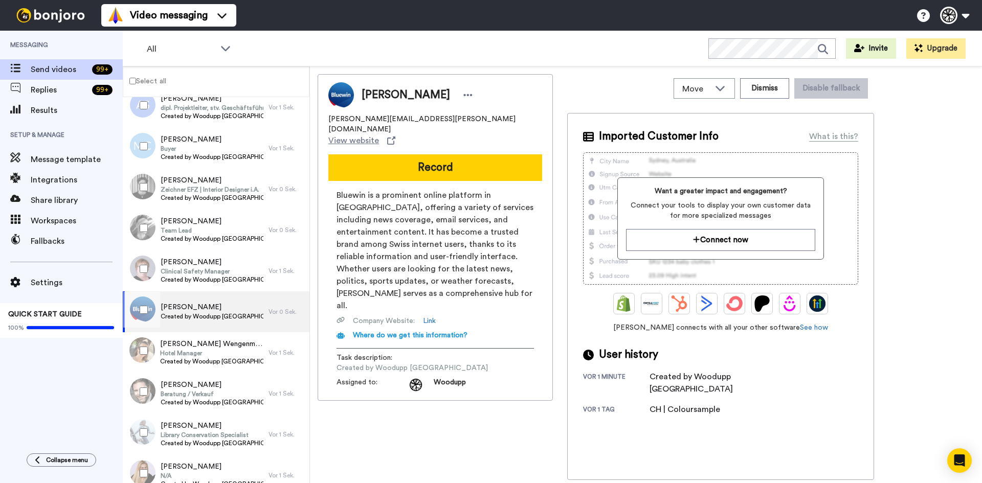
click at [149, 317] on div at bounding box center [141, 310] width 37 height 36
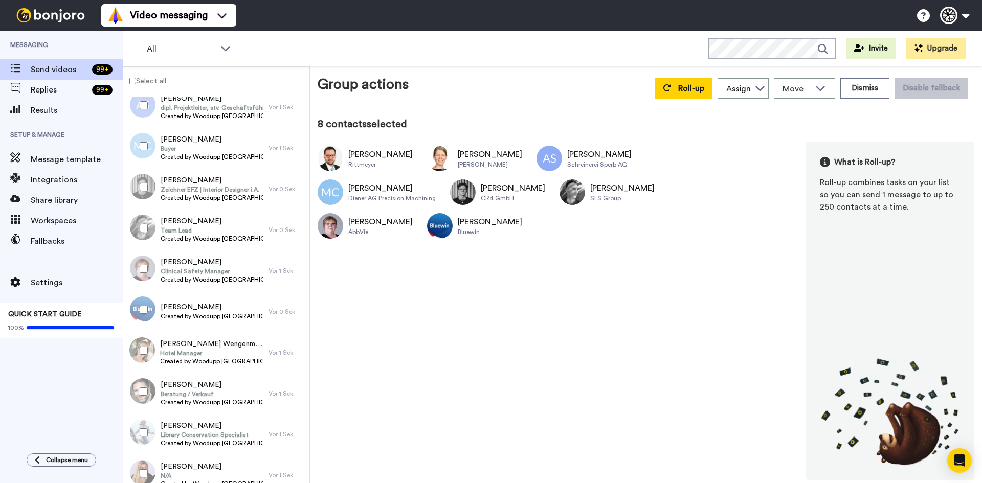
scroll to position [205, 0]
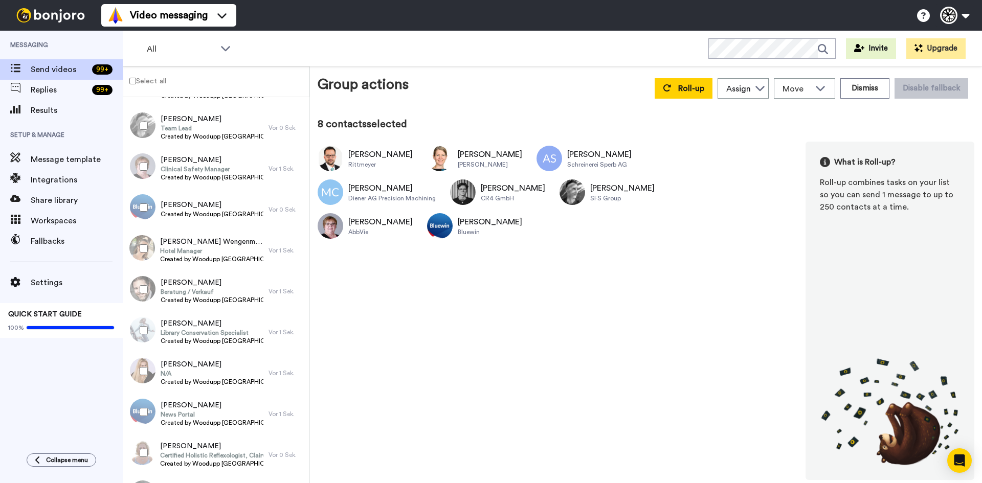
click at [150, 248] on div at bounding box center [141, 249] width 37 height 36
click at [145, 282] on div at bounding box center [141, 290] width 37 height 36
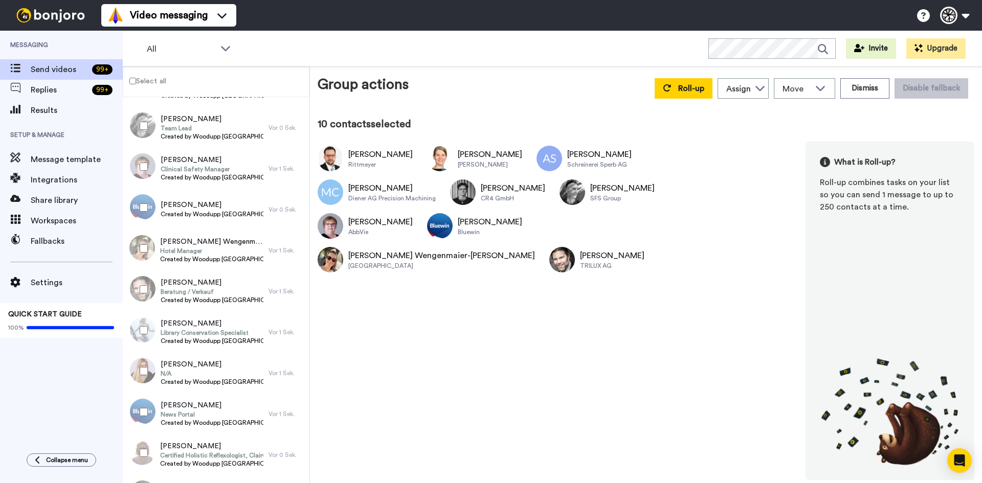
click at [144, 314] on div at bounding box center [141, 331] width 37 height 36
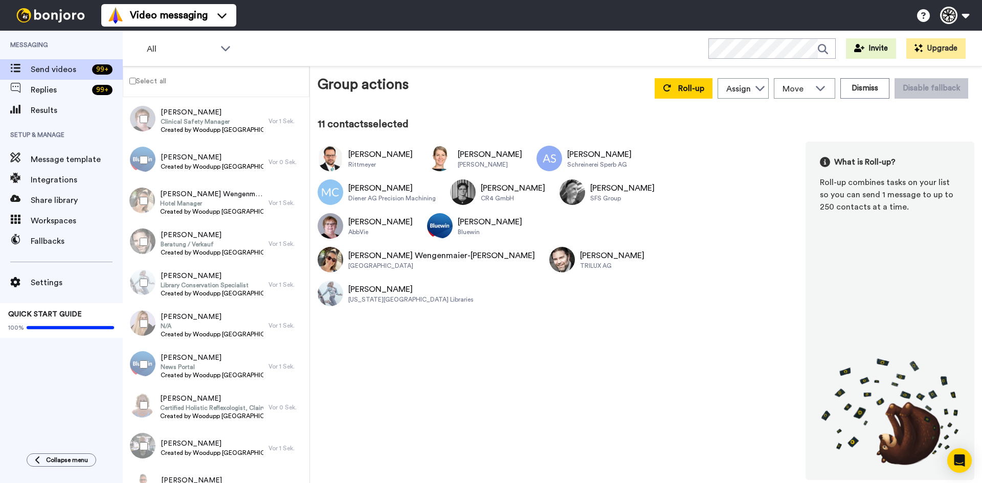
scroll to position [307, 0]
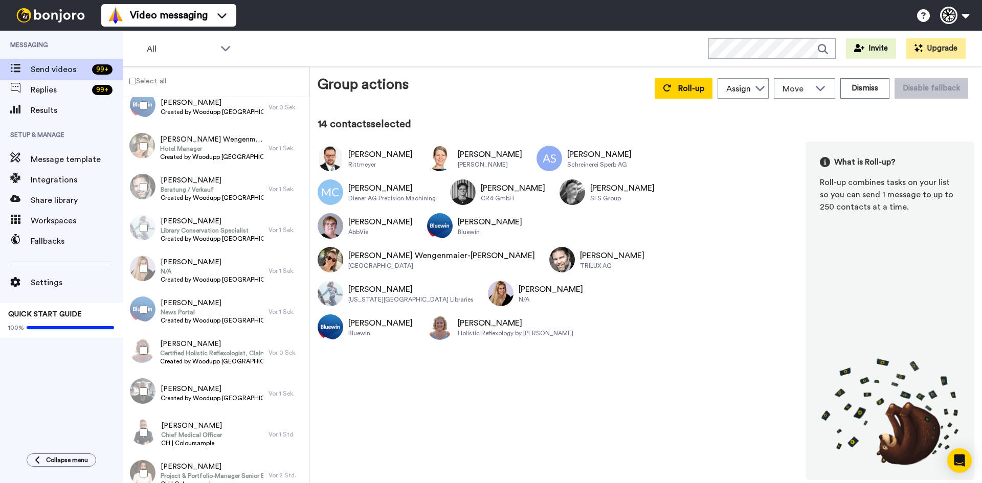
click at [144, 387] on div at bounding box center [141, 392] width 37 height 36
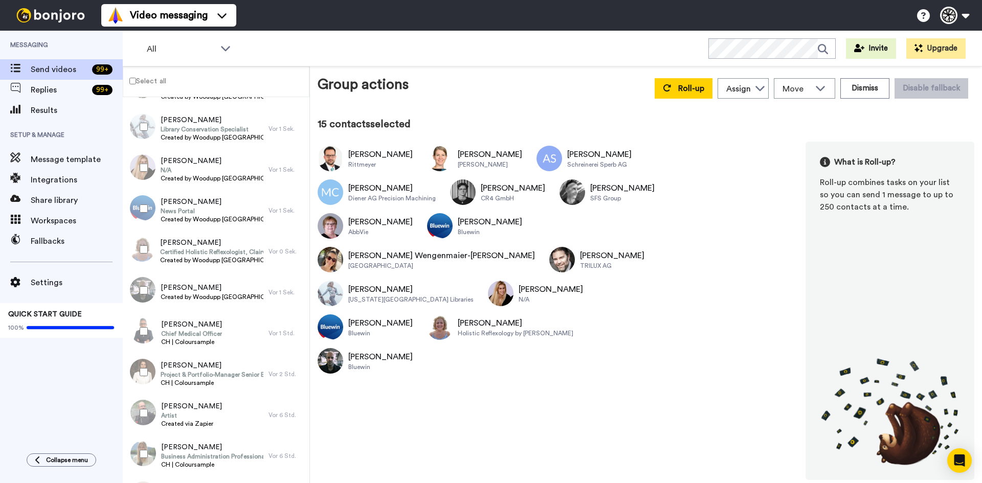
scroll to position [460, 0]
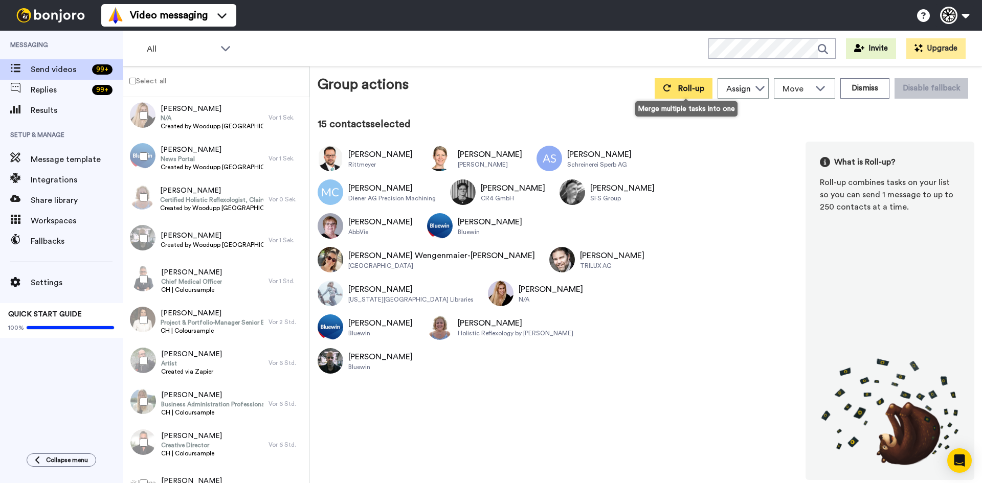
click at [680, 86] on button "Roll-up" at bounding box center [684, 88] width 58 height 20
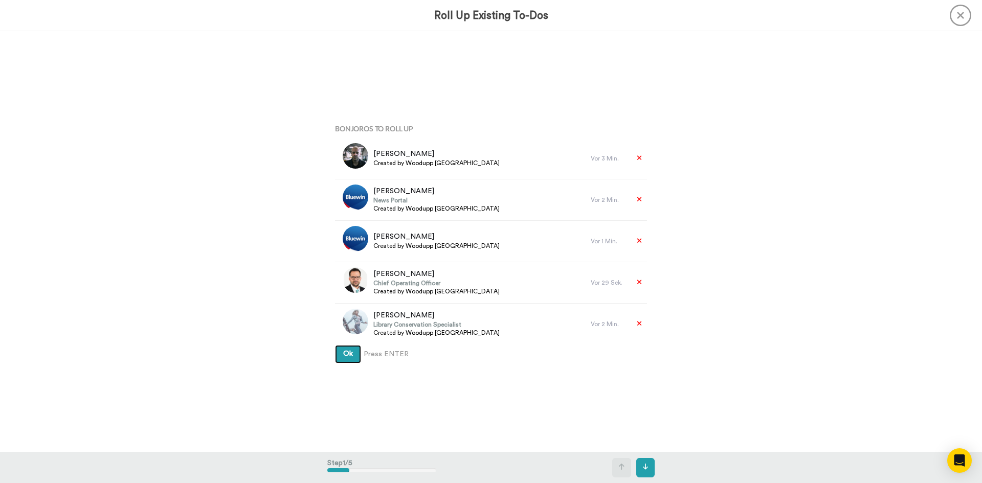
click at [348, 353] on span "Ok" at bounding box center [348, 353] width 10 height 7
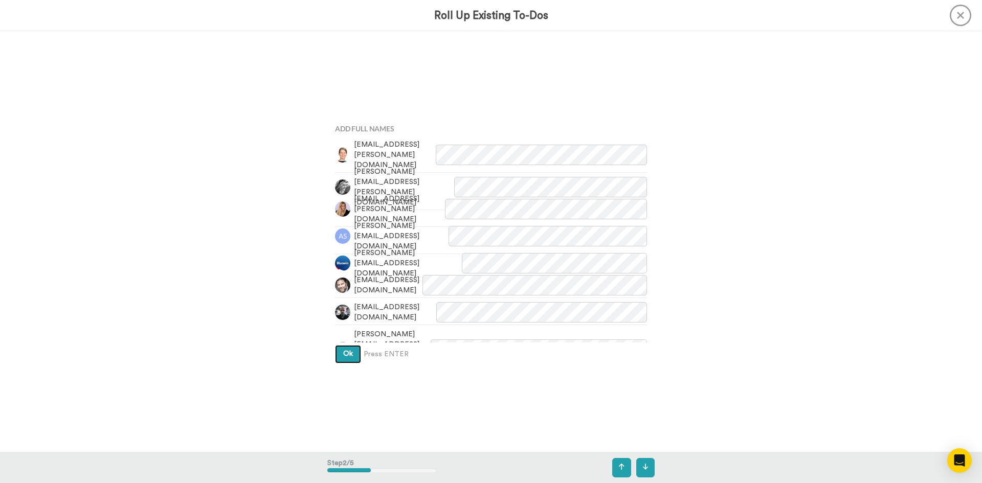
click at [358, 359] on button "Ok" at bounding box center [348, 354] width 26 height 18
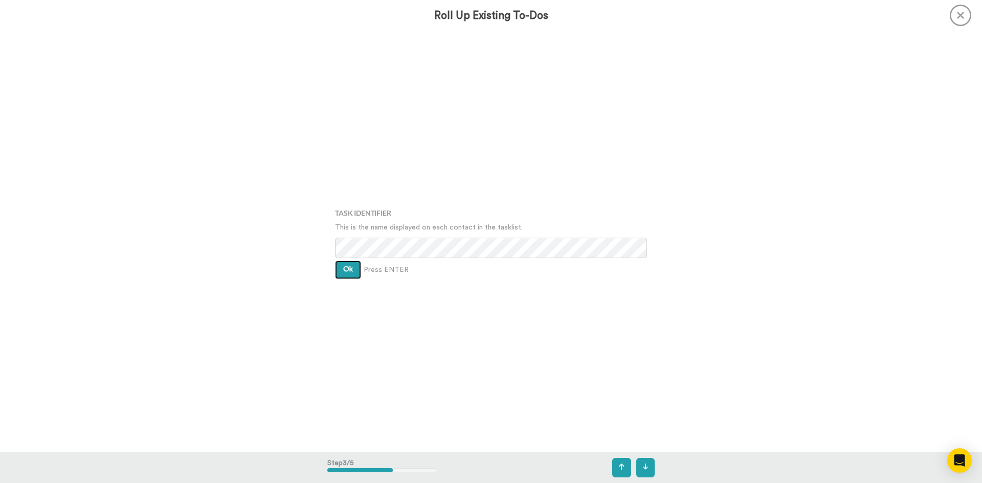
drag, startPoint x: 355, startPoint y: 271, endPoint x: 361, endPoint y: 285, distance: 15.4
click at [358, 278] on button "Ok" at bounding box center [348, 270] width 26 height 18
click at [348, 279] on div "Assign It To Woodupp Switzerland Ok Press ENTER" at bounding box center [490, 242] width 327 height 242
click at [344, 264] on span "Ok" at bounding box center [348, 261] width 10 height 7
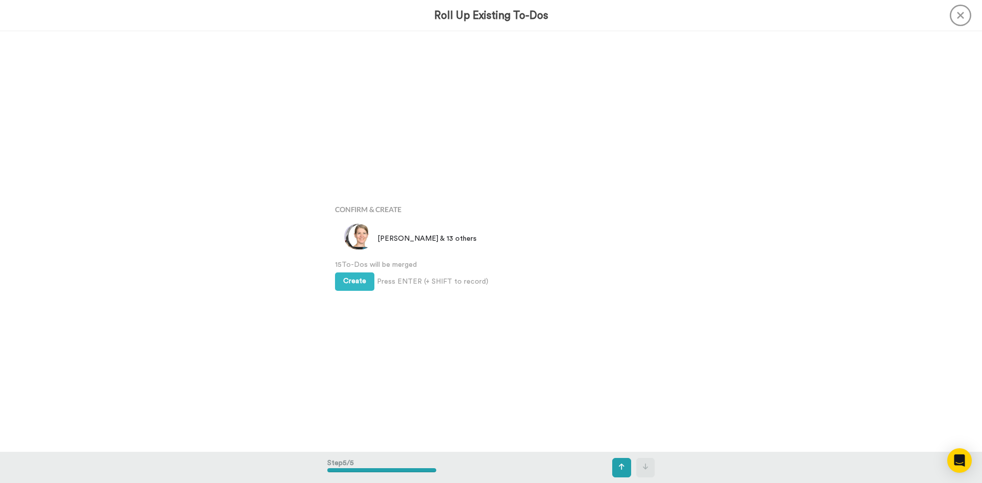
scroll to position [1684, 0]
click at [344, 264] on span "15 To-Dos will be merged" at bounding box center [491, 261] width 312 height 10
click at [350, 276] on span "Create" at bounding box center [354, 277] width 23 height 7
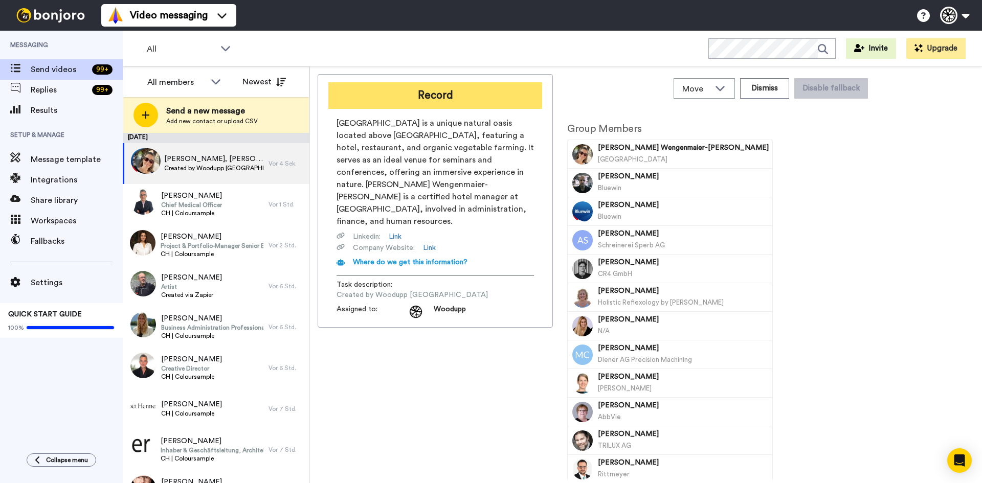
click at [419, 99] on button "Record" at bounding box center [435, 95] width 214 height 27
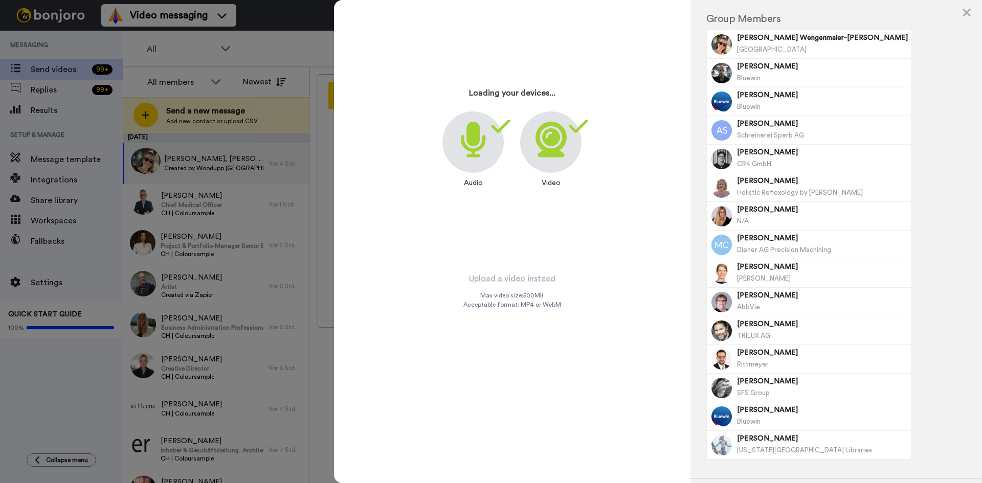
scroll to position [114, 0]
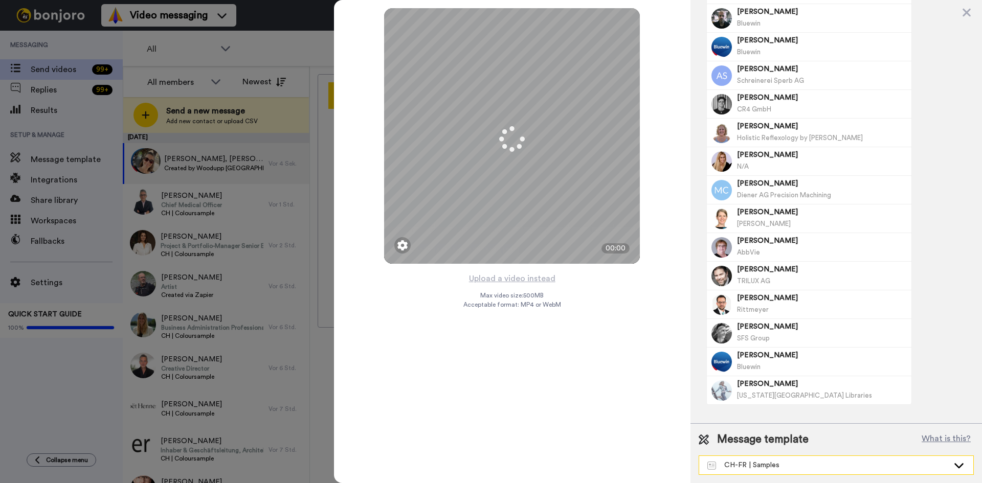
click at [795, 461] on div "CH-FR | Samples" at bounding box center [828, 465] width 241 height 10
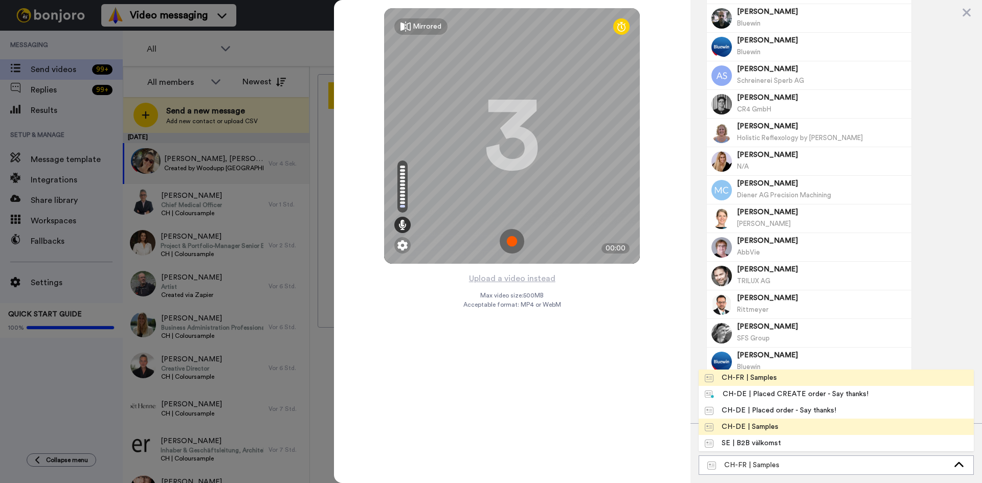
click at [787, 424] on li "CH-DE | Samples" at bounding box center [836, 427] width 275 height 16
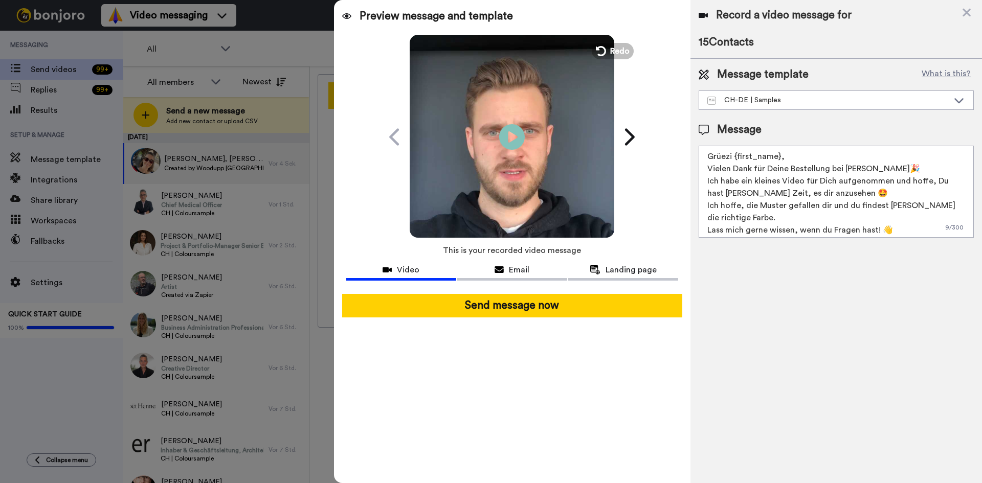
scroll to position [0, 0]
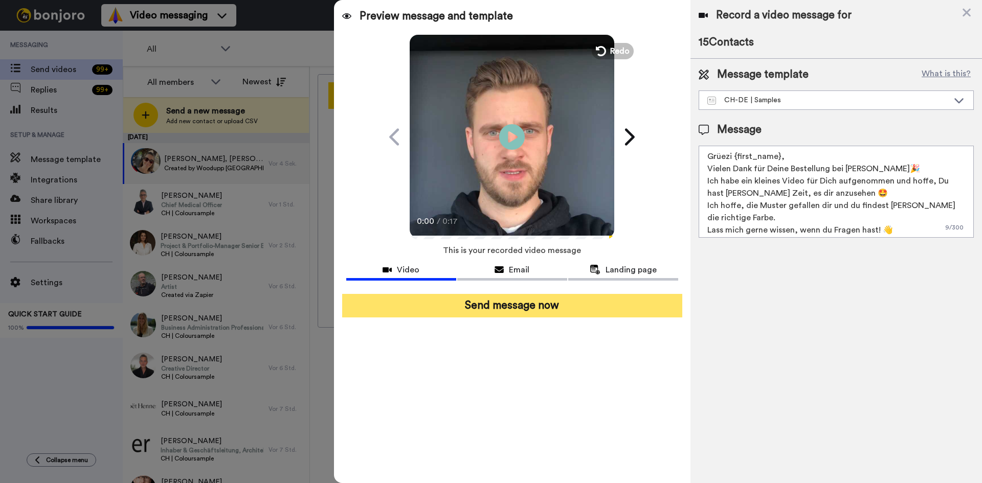
click at [552, 312] on button "Send message now" at bounding box center [512, 306] width 340 height 24
